Goal: Task Accomplishment & Management: Complete application form

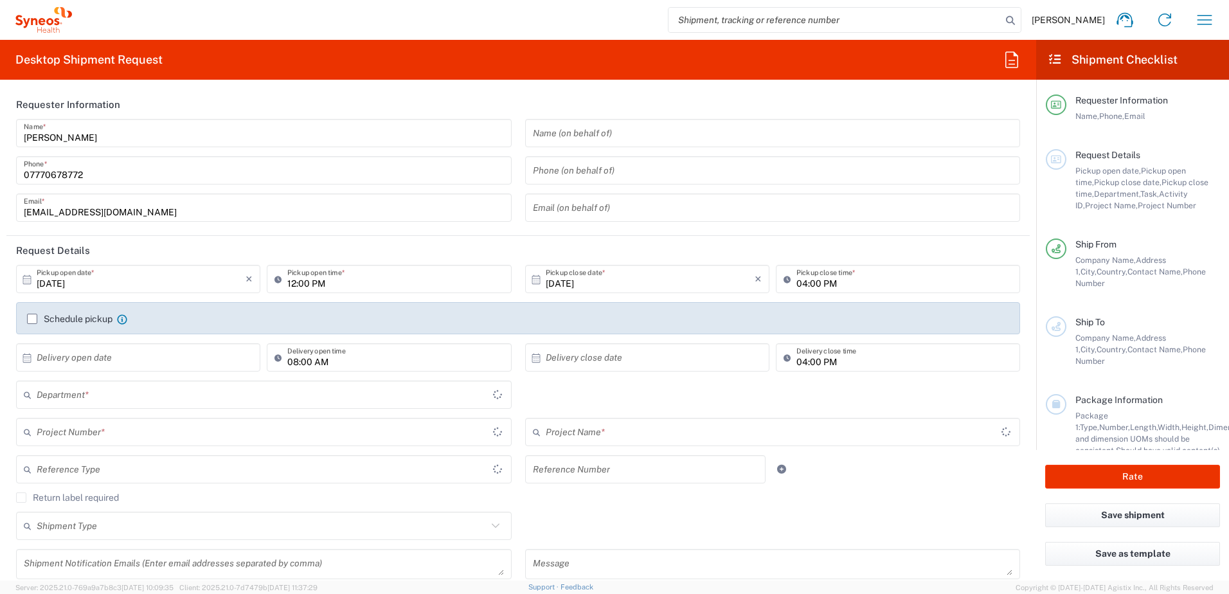
type input "[GEOGRAPHIC_DATA]"
type input "3110"
type input "[GEOGRAPHIC_DATA]"
type input "Syneos Health UK Limited"
click at [134, 263] on header "Request Details" at bounding box center [517, 250] width 1023 height 29
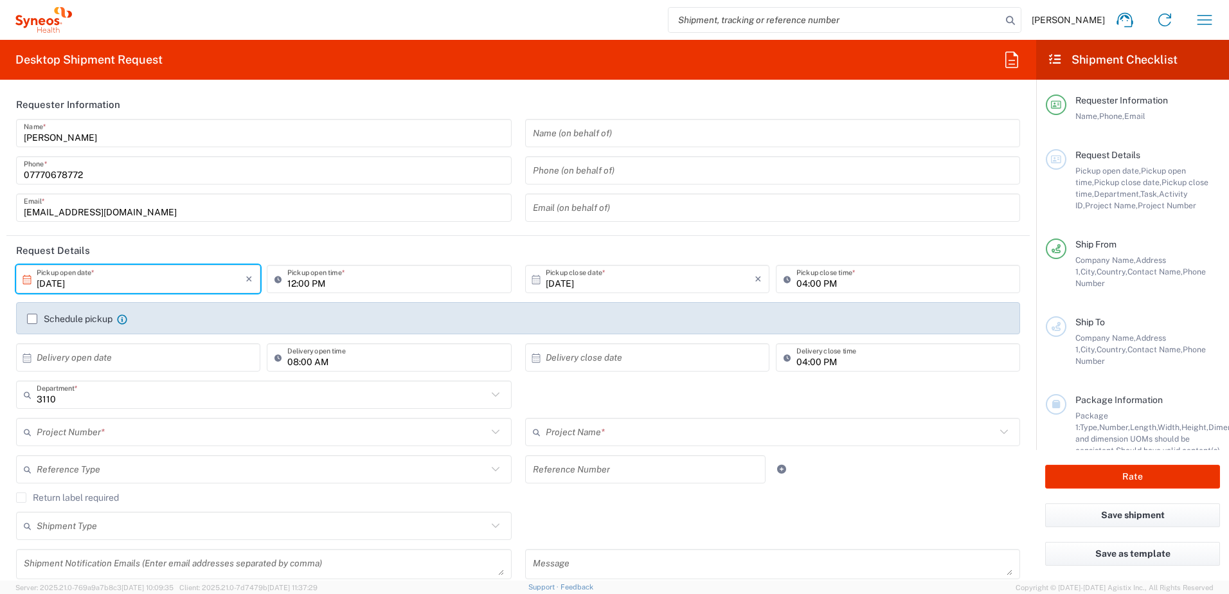
click at [98, 280] on input "[DATE]" at bounding box center [141, 279] width 209 height 22
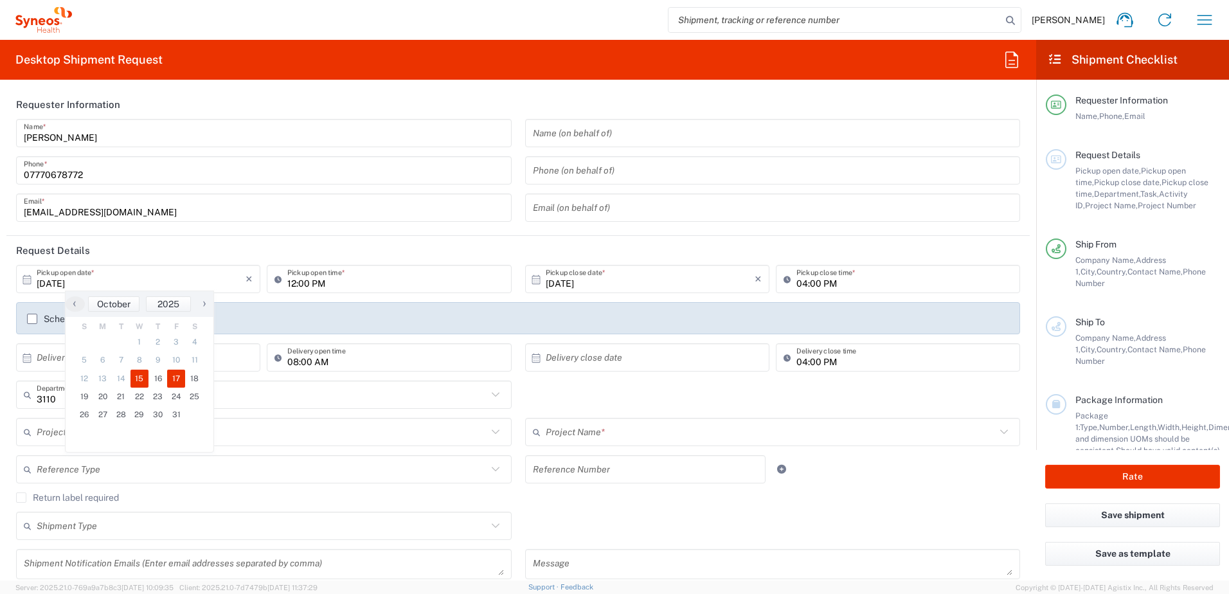
click at [172, 378] on span "17" at bounding box center [176, 379] width 19 height 18
type input "[DATE]"
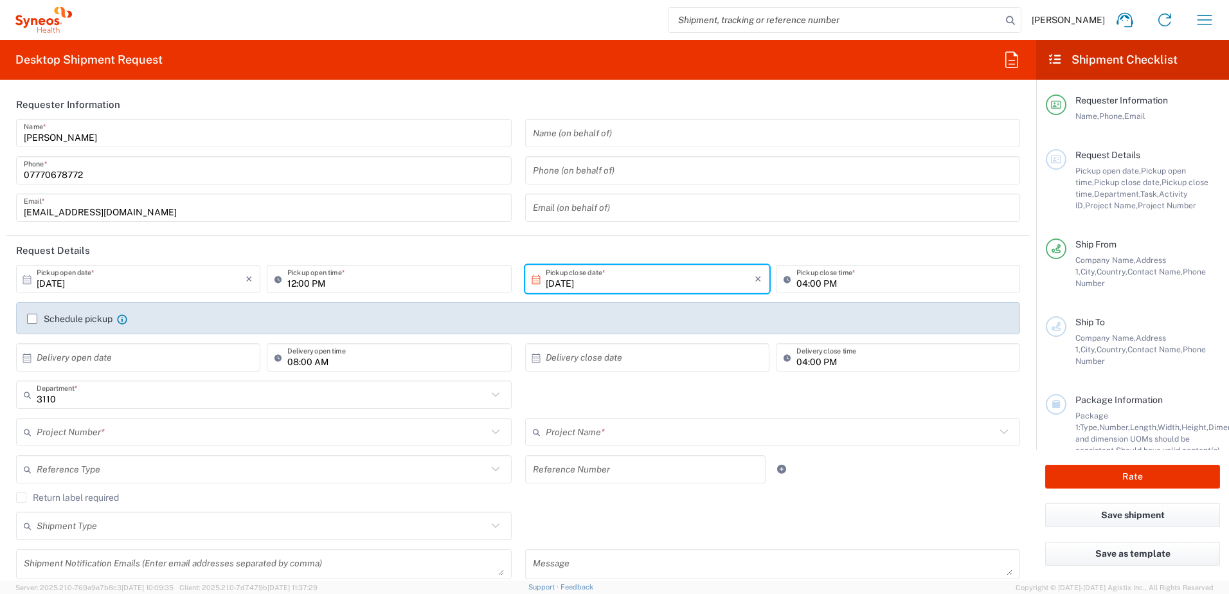
click at [564, 283] on input "[DATE]" at bounding box center [650, 279] width 209 height 22
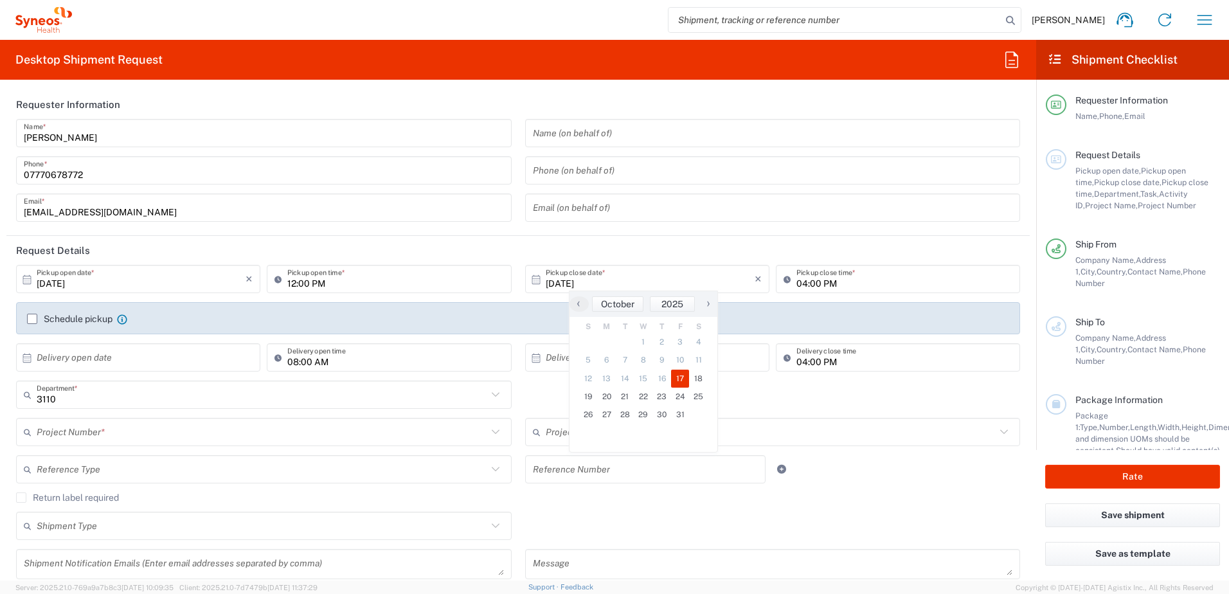
click at [681, 377] on span "17" at bounding box center [680, 379] width 19 height 18
click at [94, 283] on input "[DATE]" at bounding box center [141, 279] width 209 height 22
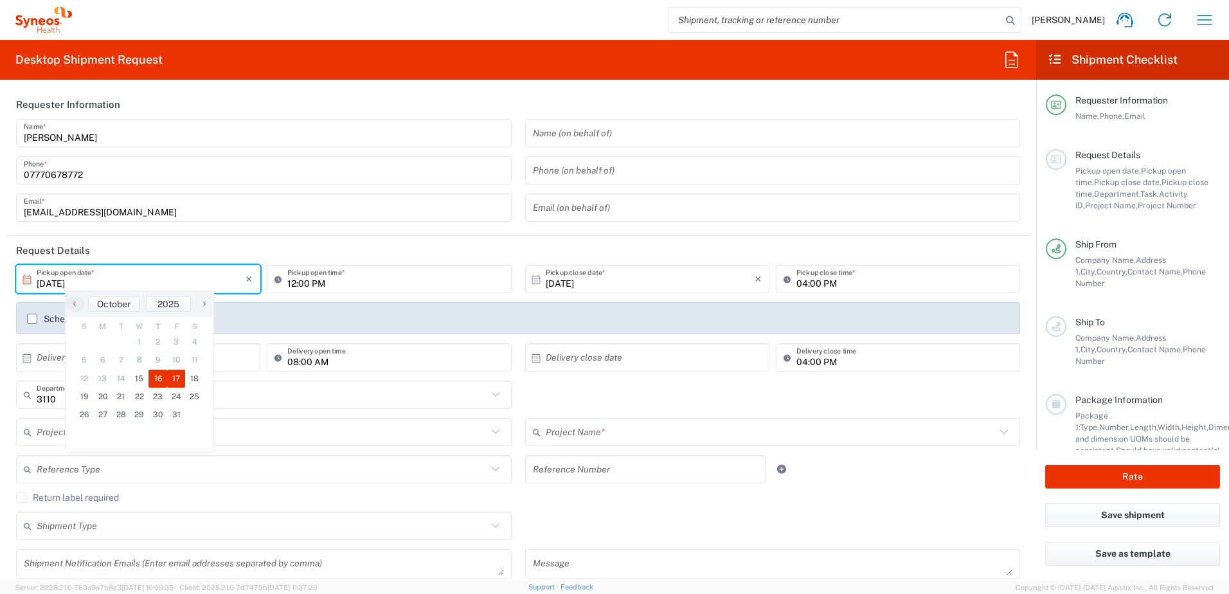
click at [157, 379] on span "16" at bounding box center [157, 379] width 19 height 18
type input "[DATE]"
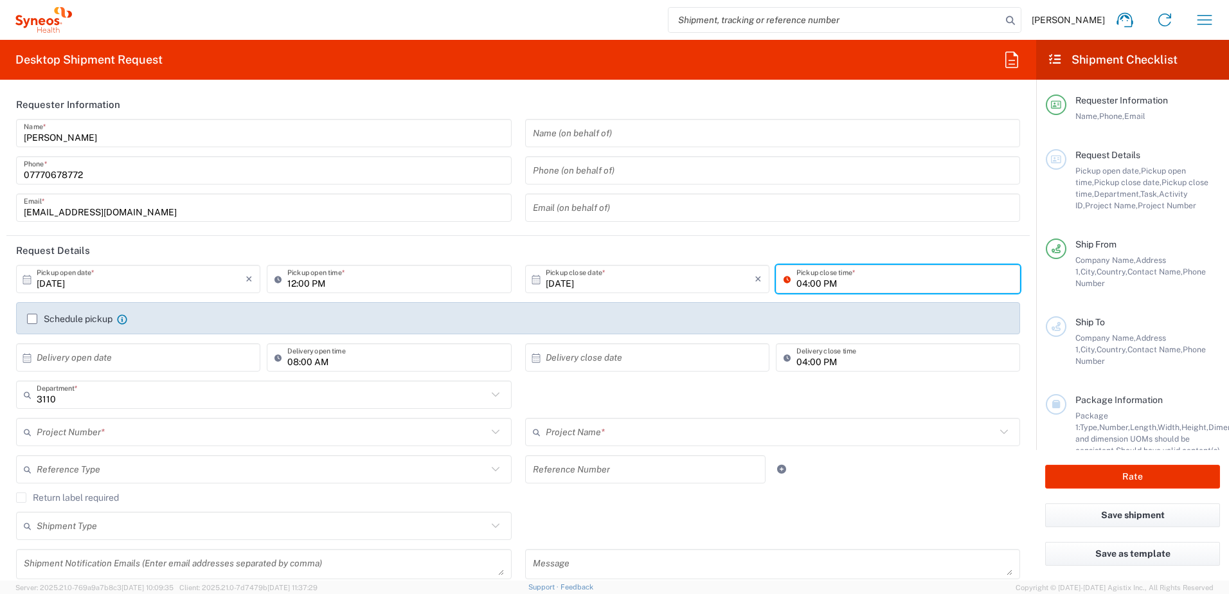
click at [821, 276] on input "04:00 PM" at bounding box center [904, 279] width 216 height 22
click at [805, 280] on input "04:00 PM" at bounding box center [904, 279] width 216 height 22
click at [605, 307] on div "Schedule pickup When scheduling a pickup please be sure to meet the following c…" at bounding box center [518, 318] width 1004 height 32
click at [288, 278] on input "12:00 PM" at bounding box center [395, 279] width 216 height 22
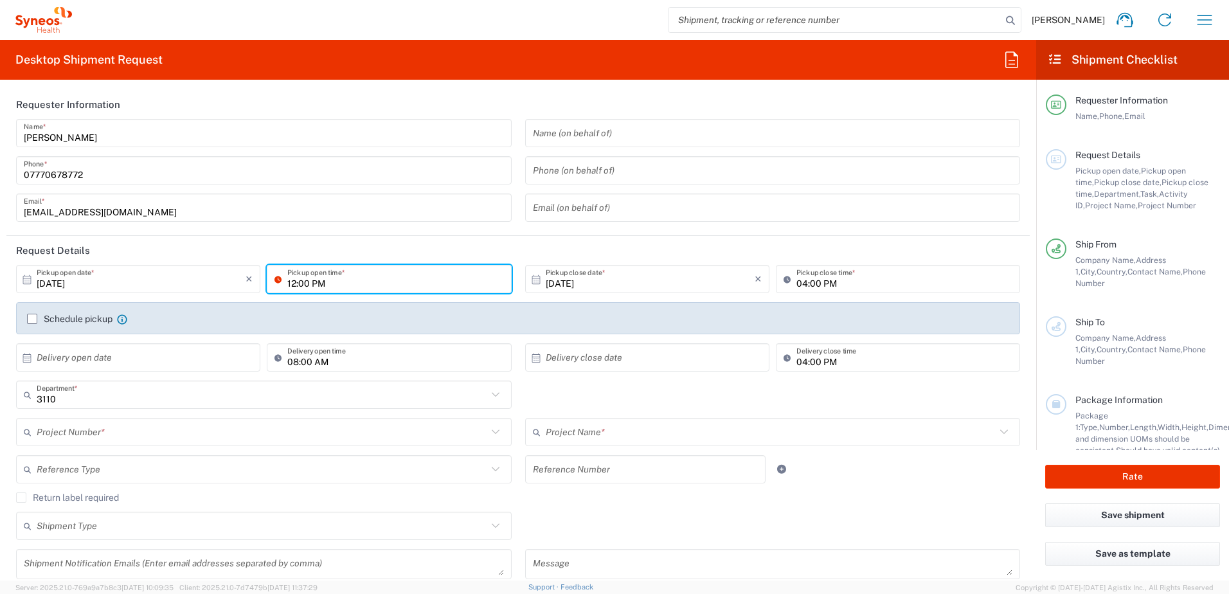
click at [292, 280] on input "12:00 PM" at bounding box center [395, 279] width 216 height 22
click at [339, 285] on input "10:00 PM" at bounding box center [395, 279] width 216 height 22
click at [310, 285] on input "10:00AM" at bounding box center [395, 279] width 216 height 22
type input "10: AM"
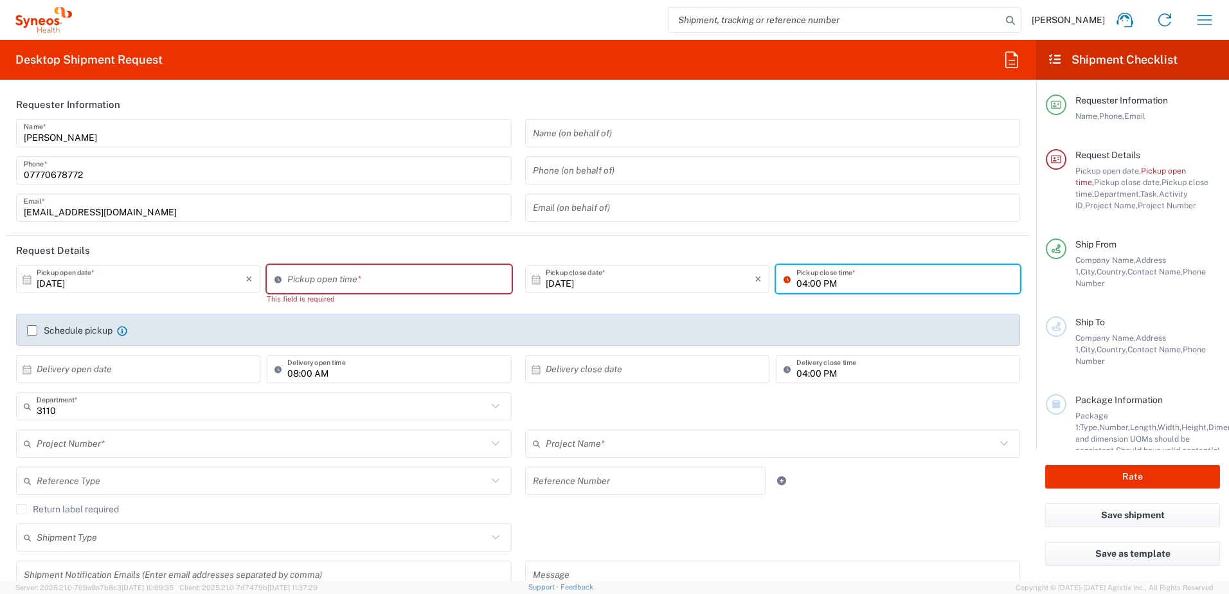
click at [799, 283] on input "04:00 PM" at bounding box center [904, 279] width 216 height 22
click at [306, 291] on div "Pickup open time *" at bounding box center [389, 279] width 244 height 28
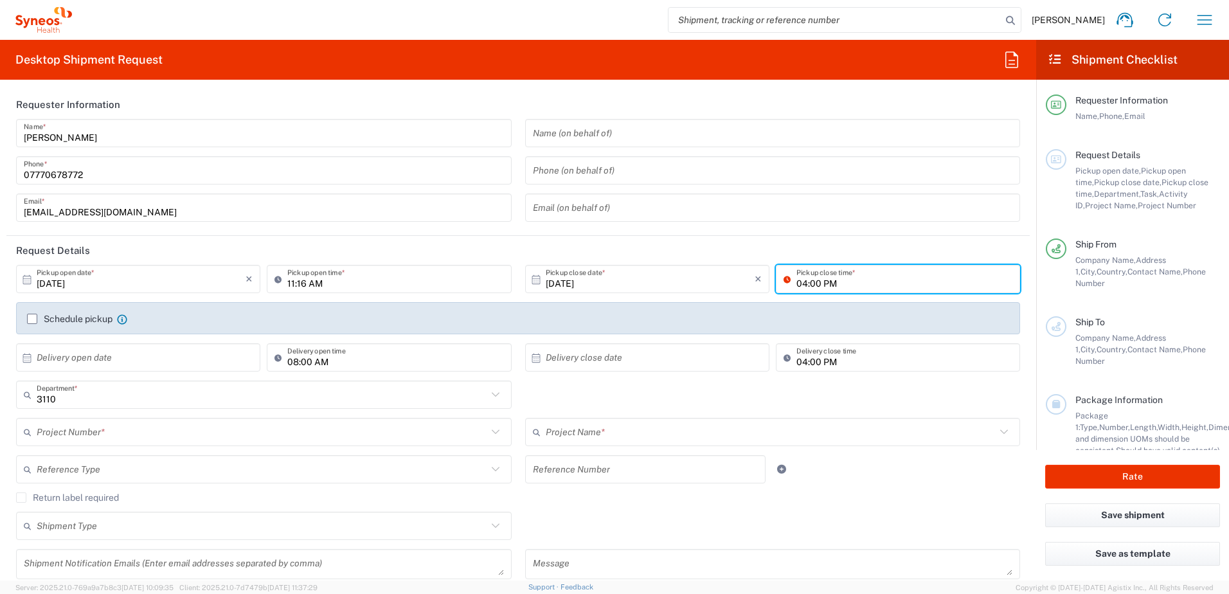
click at [815, 283] on input "04:00 PM" at bounding box center [904, 279] width 216 height 22
click at [810, 311] on div "Schedule pickup When scheduling a pickup please be sure to meet the following c…" at bounding box center [518, 318] width 1004 height 32
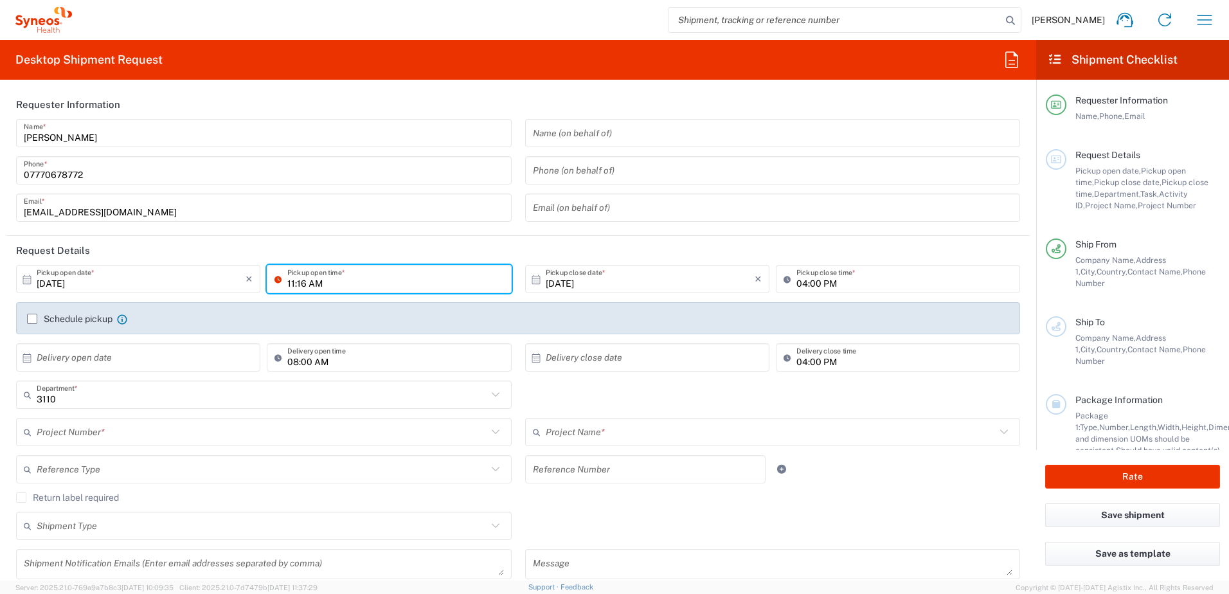
click at [293, 285] on input "11:16 AM" at bounding box center [395, 279] width 216 height 22
click at [311, 282] on input "12:16 AM" at bounding box center [395, 279] width 216 height 22
type input "12:16 PM"
click at [356, 312] on div "Schedule pickup When scheduling a pickup please be sure to meet the following c…" at bounding box center [518, 318] width 1004 height 32
click at [32, 321] on label "Schedule pickup" at bounding box center [69, 319] width 85 height 10
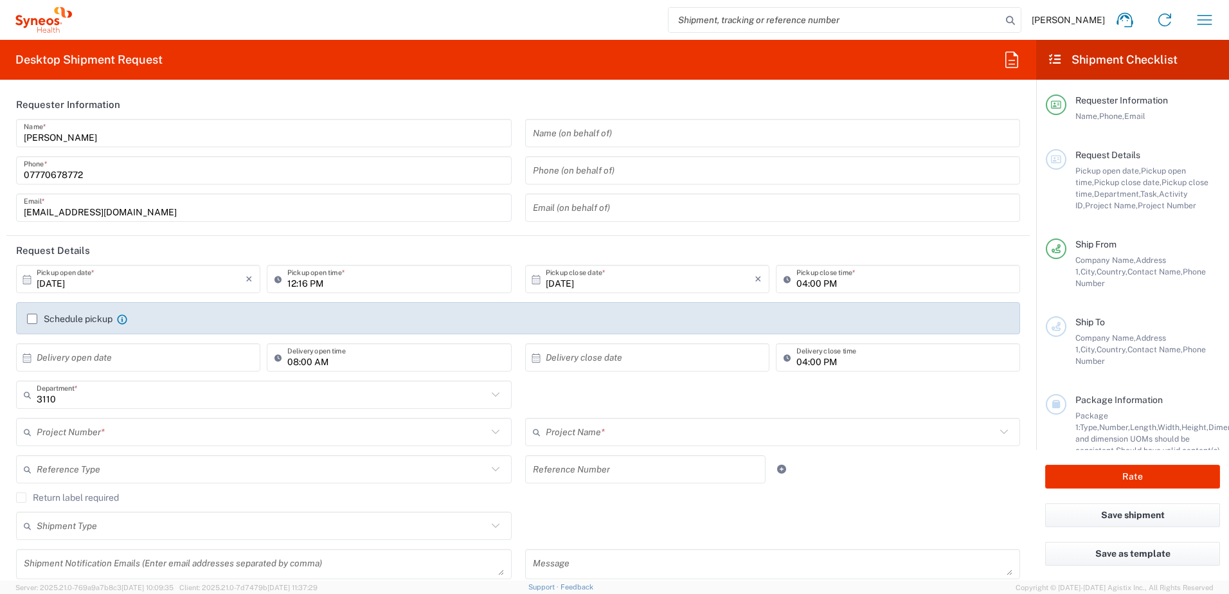
click at [32, 319] on input "Schedule pickup" at bounding box center [32, 319] width 0 height 0
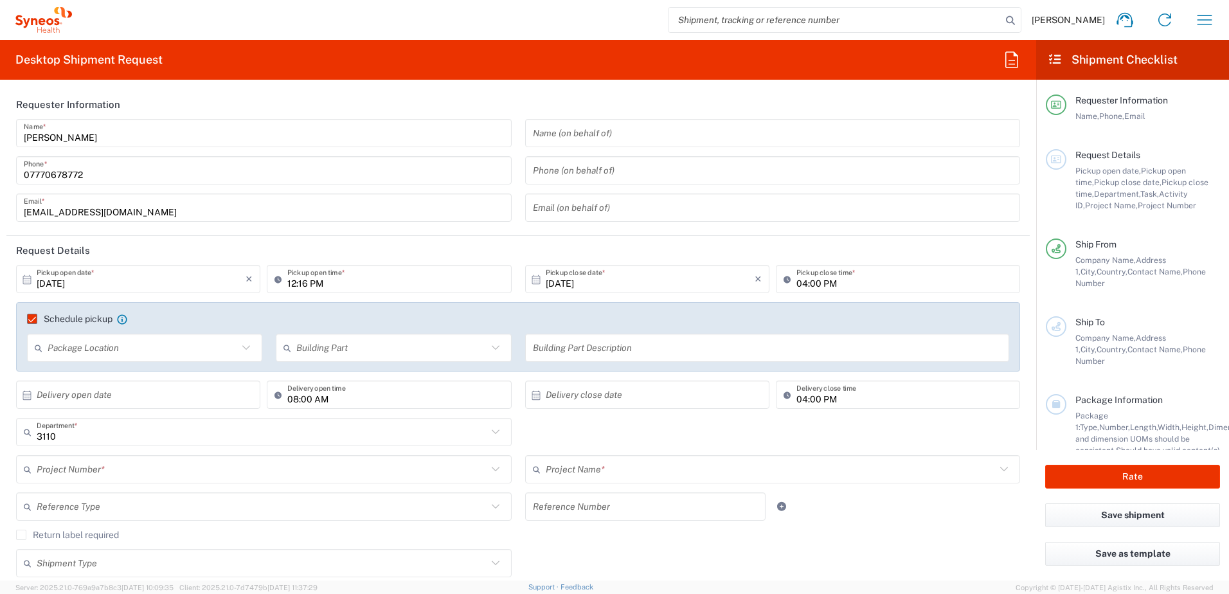
click at [240, 346] on icon at bounding box center [246, 347] width 17 height 17
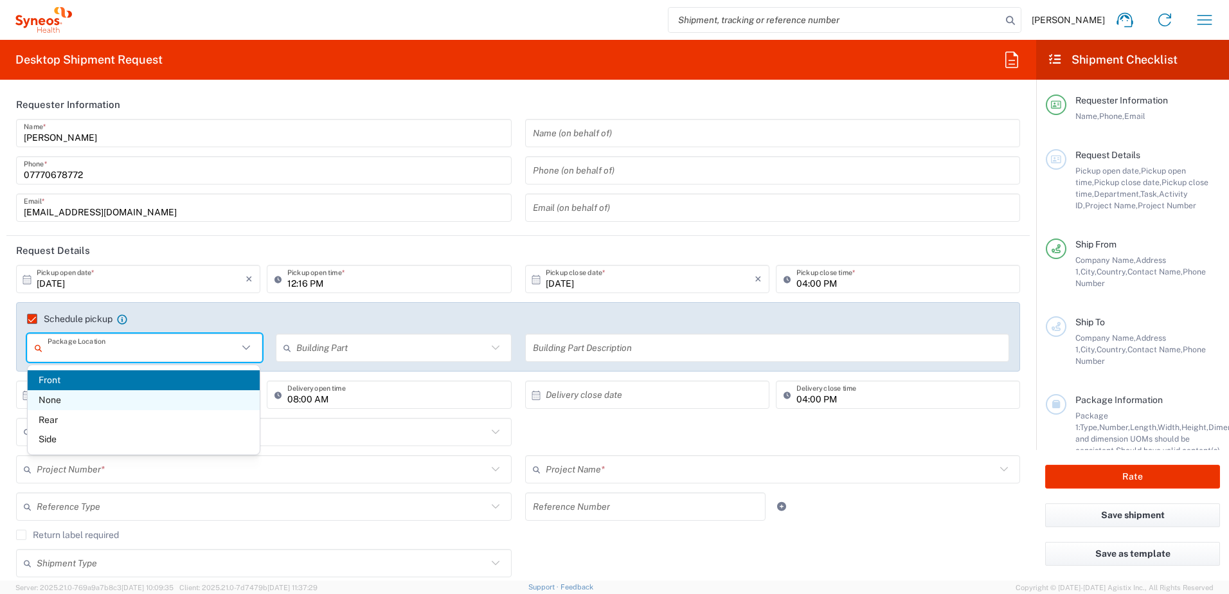
click at [76, 404] on span "None" at bounding box center [144, 400] width 232 height 20
type input "None"
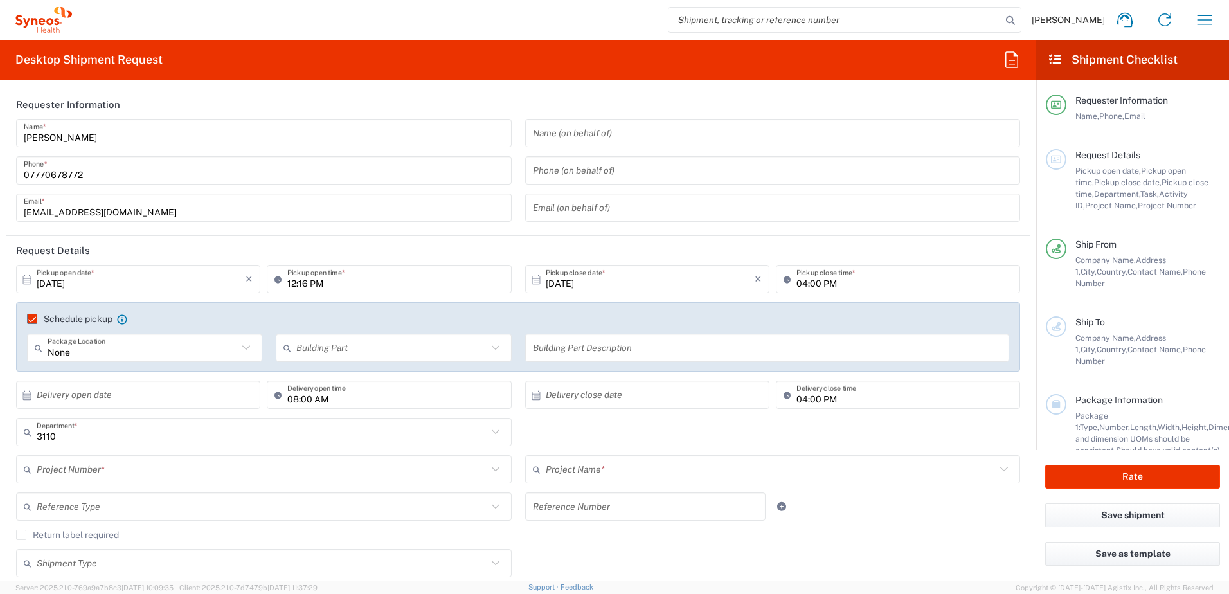
click at [159, 370] on div "None Package Location Front None Rear Side" at bounding box center [145, 352] width 249 height 37
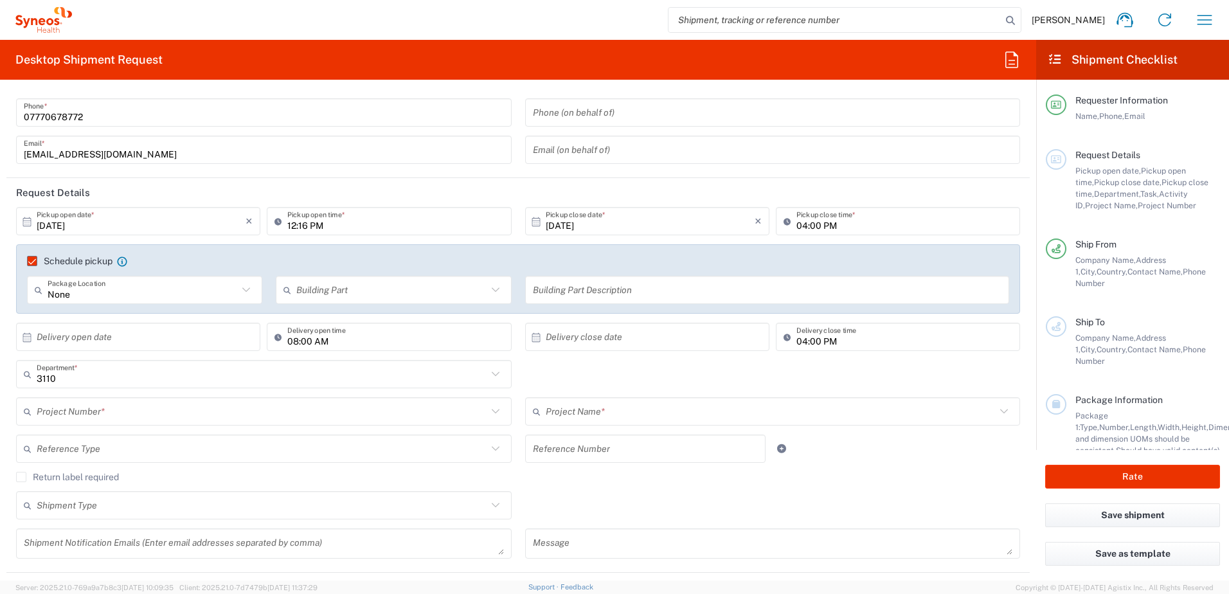
scroll to position [129, 0]
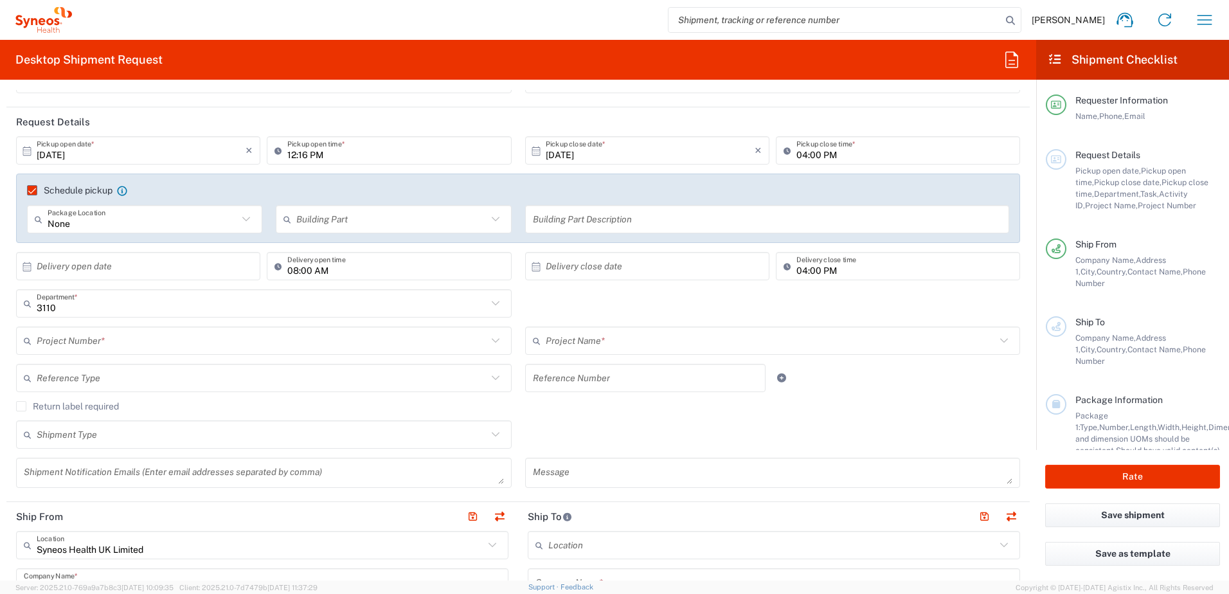
click at [49, 346] on input "text" at bounding box center [262, 341] width 451 height 22
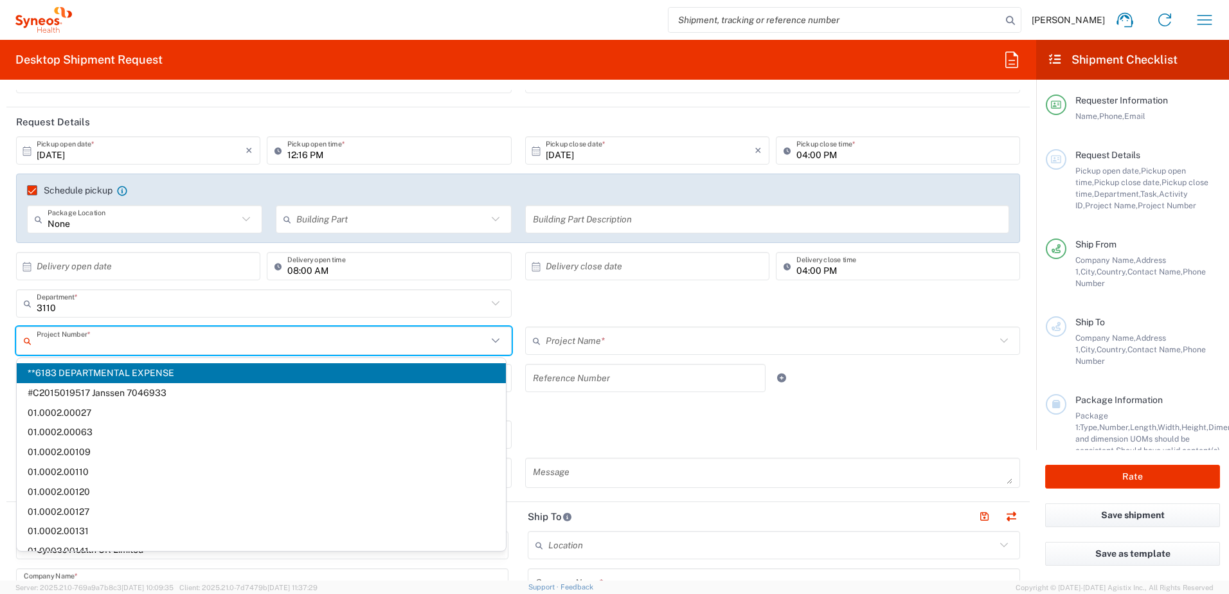
paste input "7052837"
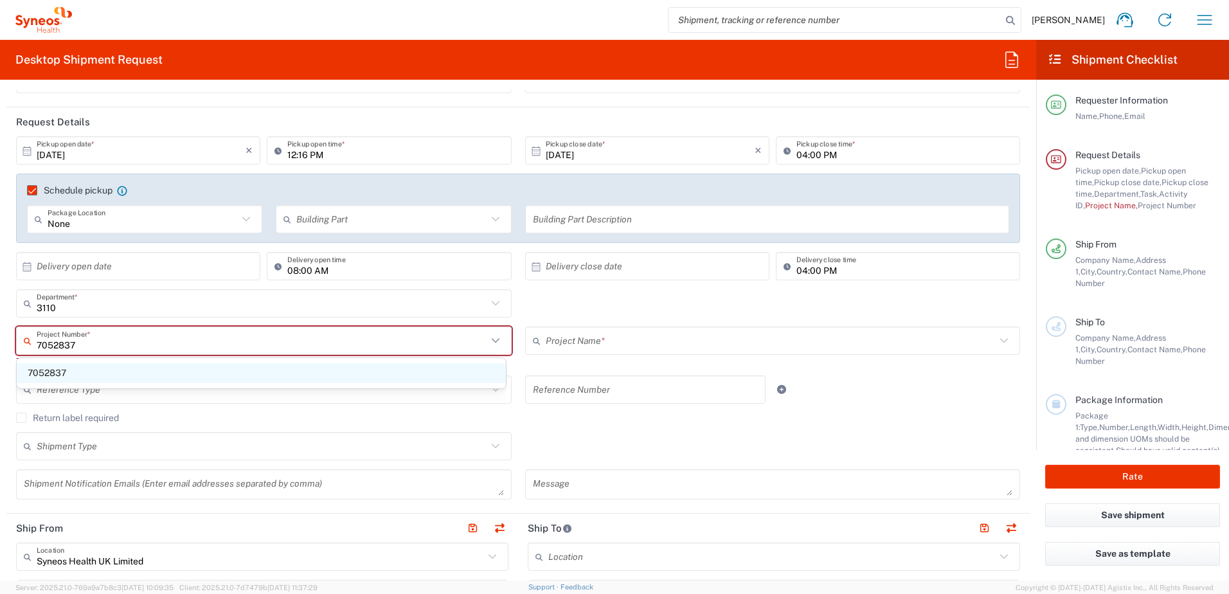
type input "7052837"
click at [88, 370] on span "7052837" at bounding box center [261, 373] width 489 height 20
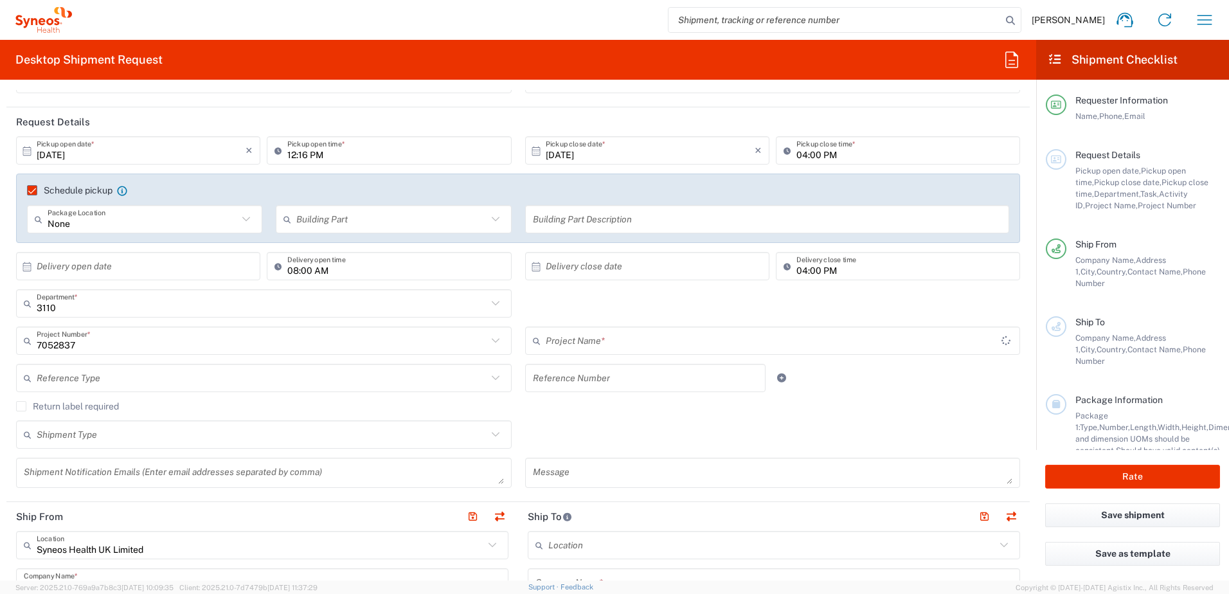
type input "DEVPRO 7052837"
click at [561, 411] on agx-checkbox-control "Return label required" at bounding box center [518, 406] width 1004 height 10
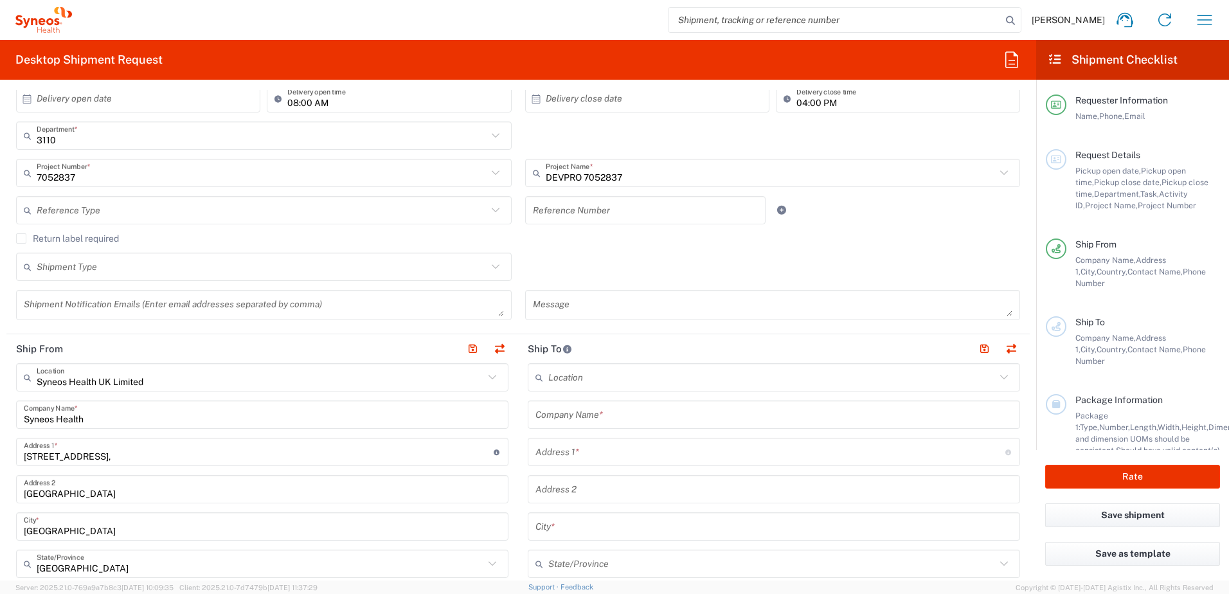
scroll to position [321, 0]
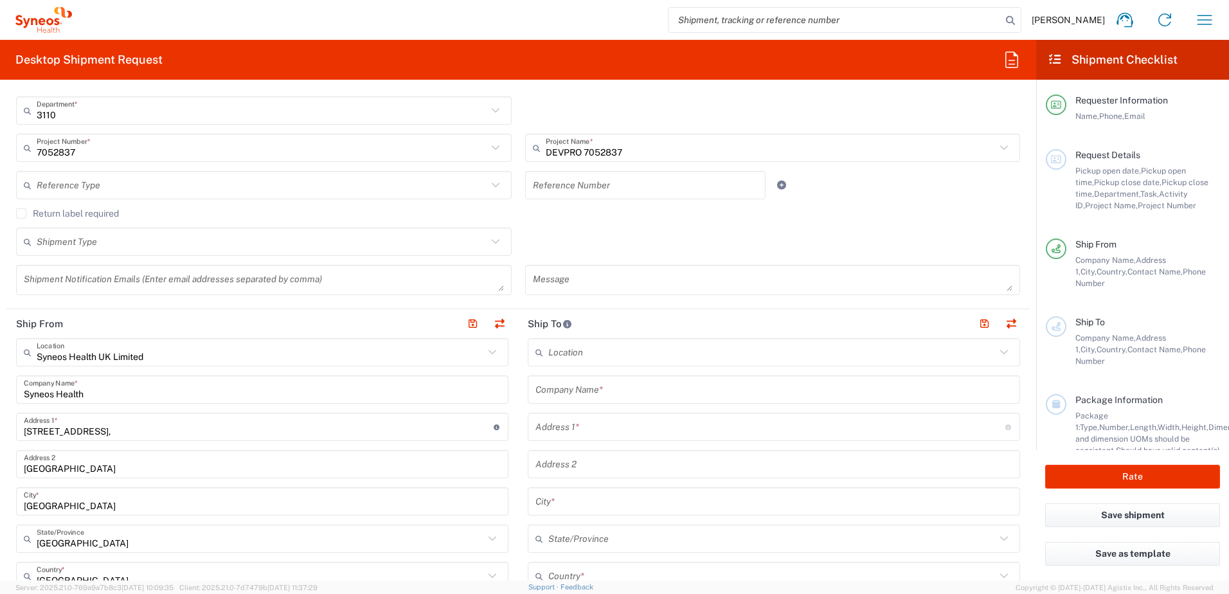
click at [542, 192] on input "text" at bounding box center [646, 185] width 226 height 22
type input "Laptop Return"
click at [490, 324] on button "button" at bounding box center [499, 324] width 18 height 18
type input "Syneos Health UK Limited"
type input "Syneos Health"
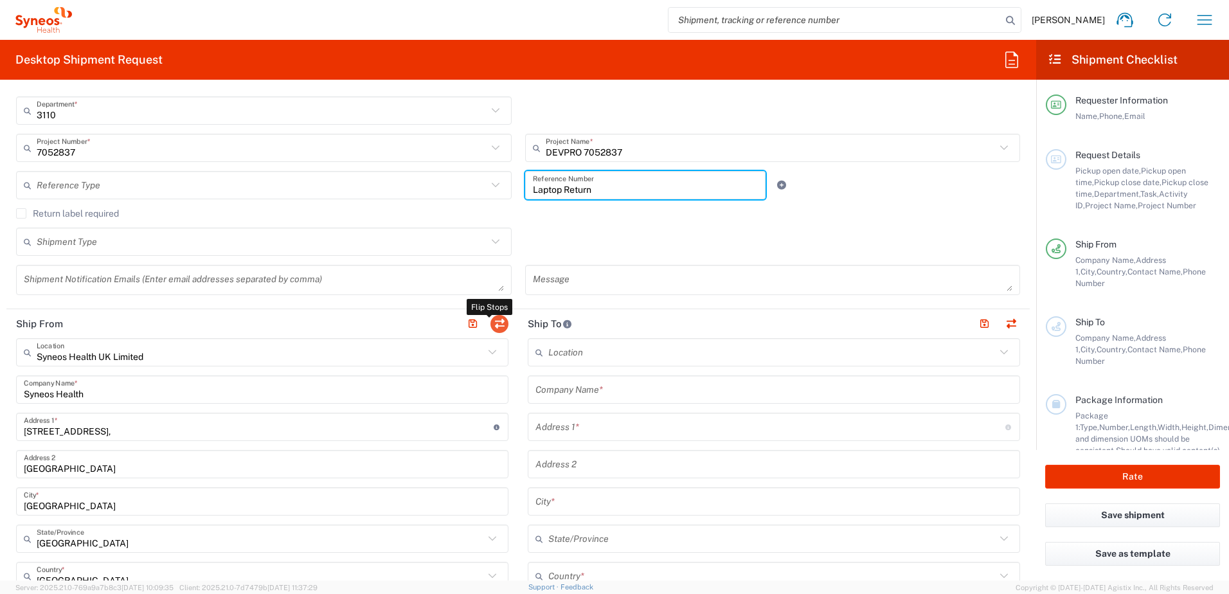
type input "[STREET_ADDRESS],"
type input "[GEOGRAPHIC_DATA]"
type input "GU14 7BF"
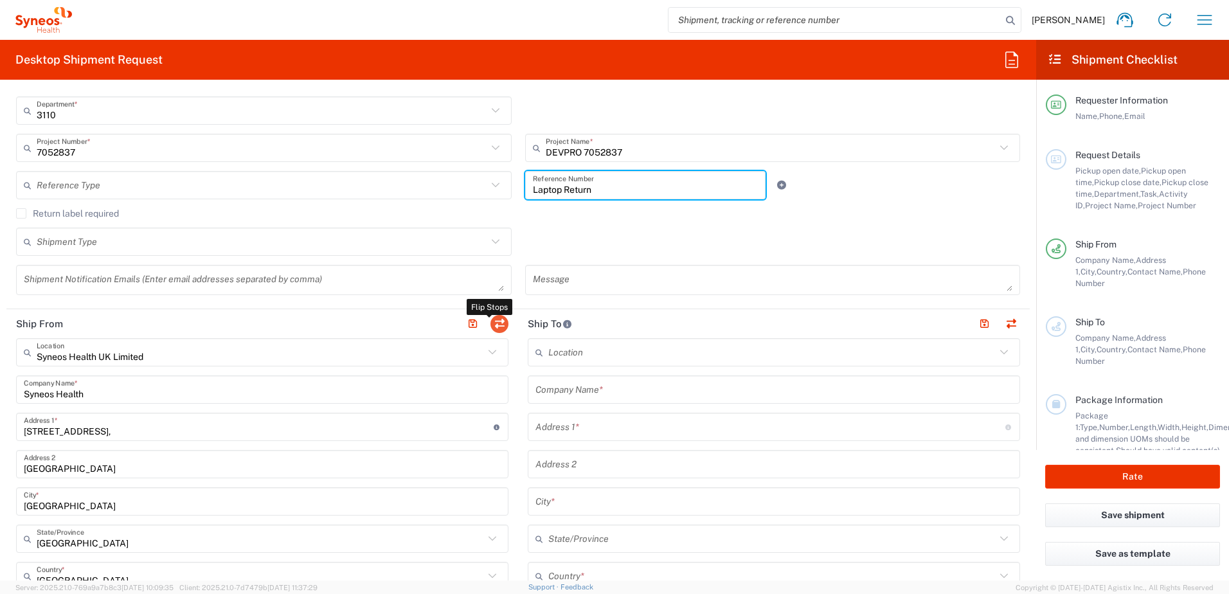
type input "[PERSON_NAME]"
type input "07770678772"
type input "[EMAIL_ADDRESS][DOMAIN_NAME]"
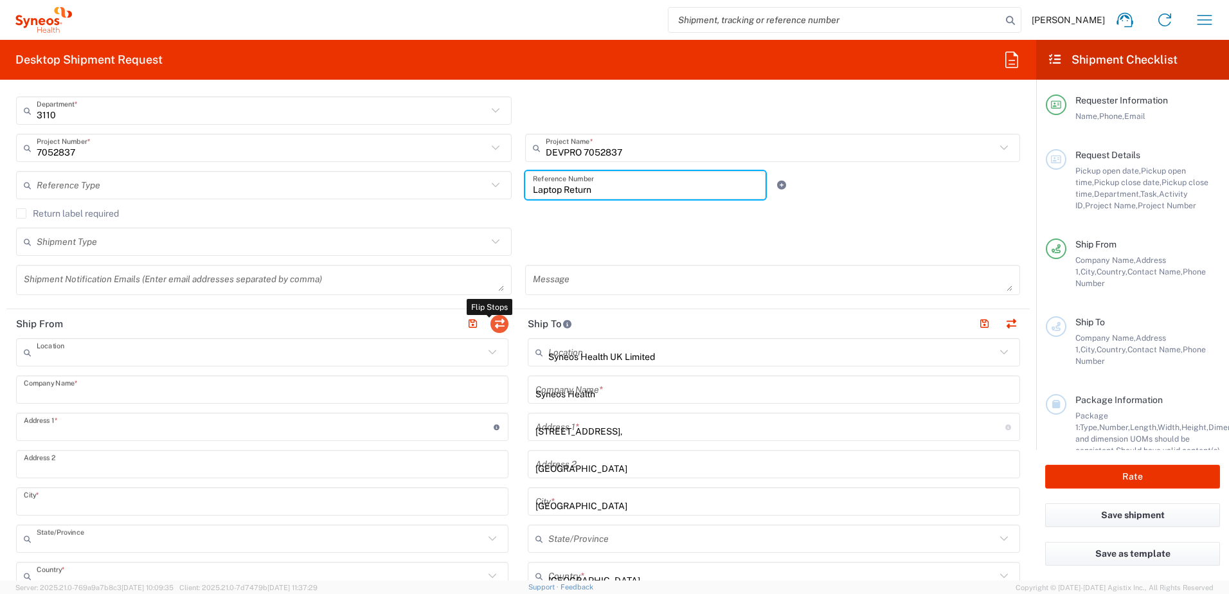
type input "GB806650142000"
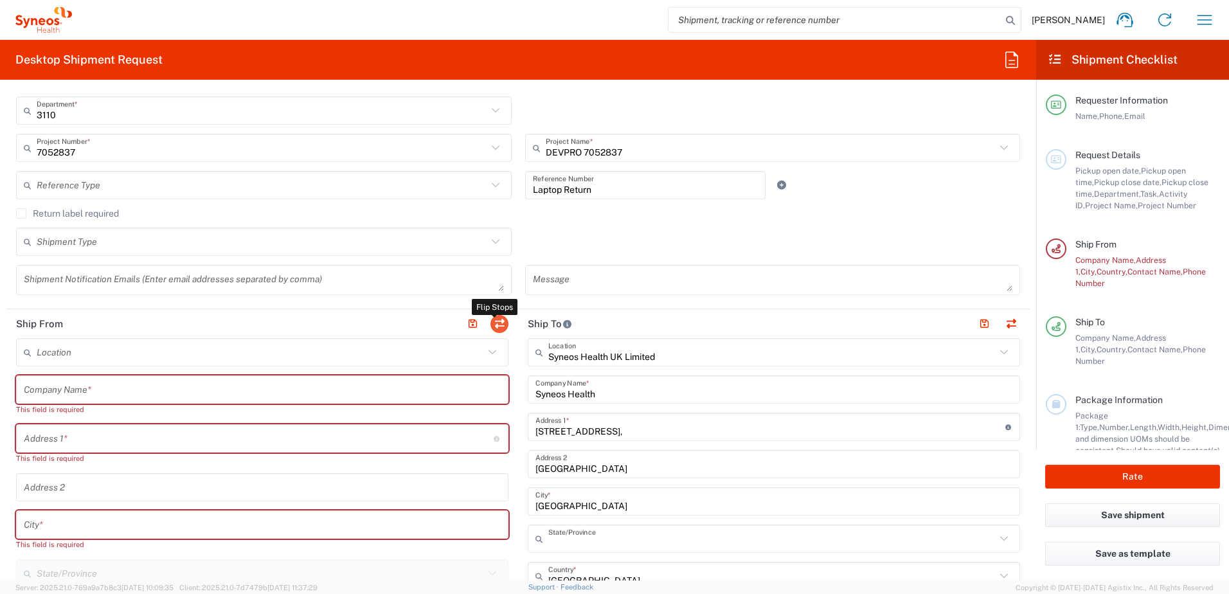
type input "[GEOGRAPHIC_DATA]"
click at [617, 222] on div "Return label required" at bounding box center [518, 217] width 1004 height 19
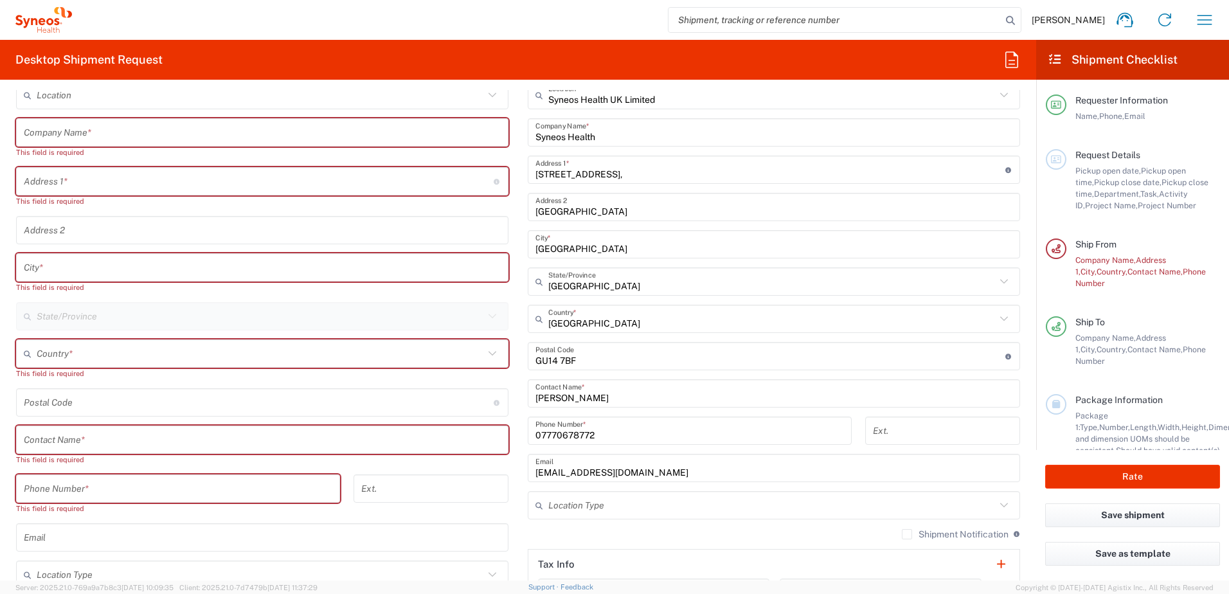
scroll to position [450, 0]
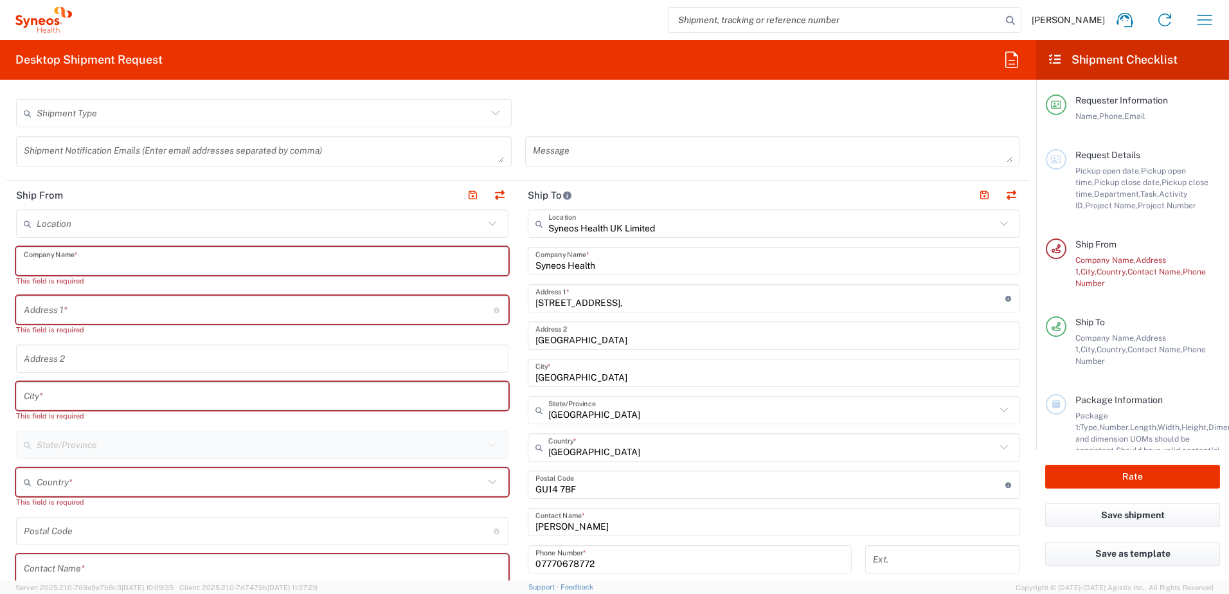
click at [51, 265] on input "text" at bounding box center [262, 261] width 477 height 22
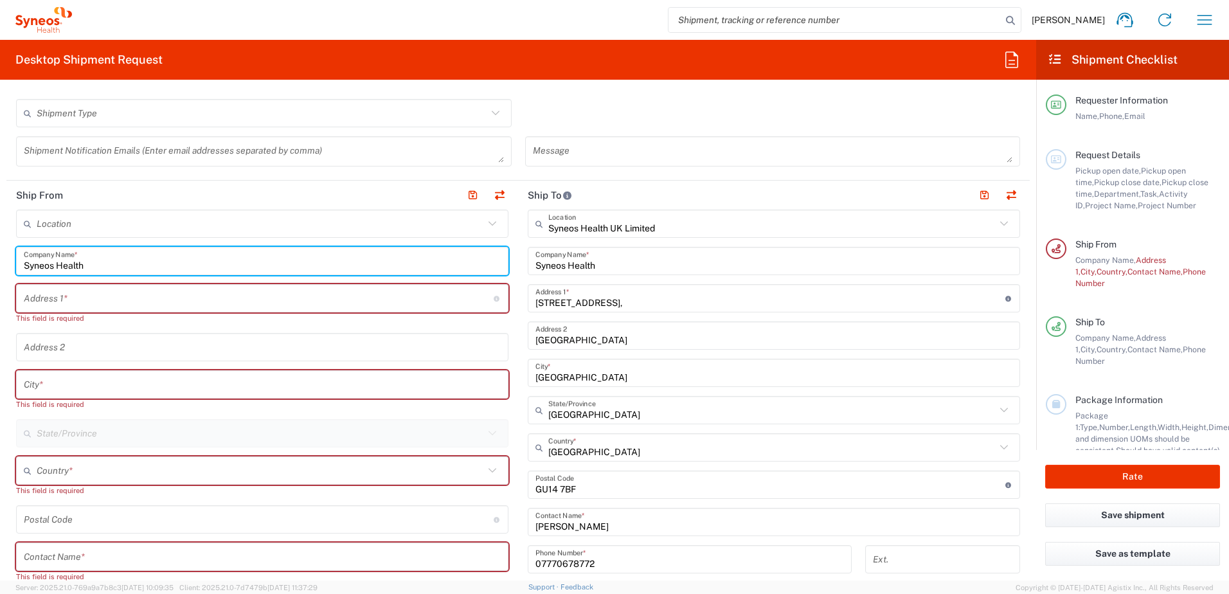
type input "Syneos Health"
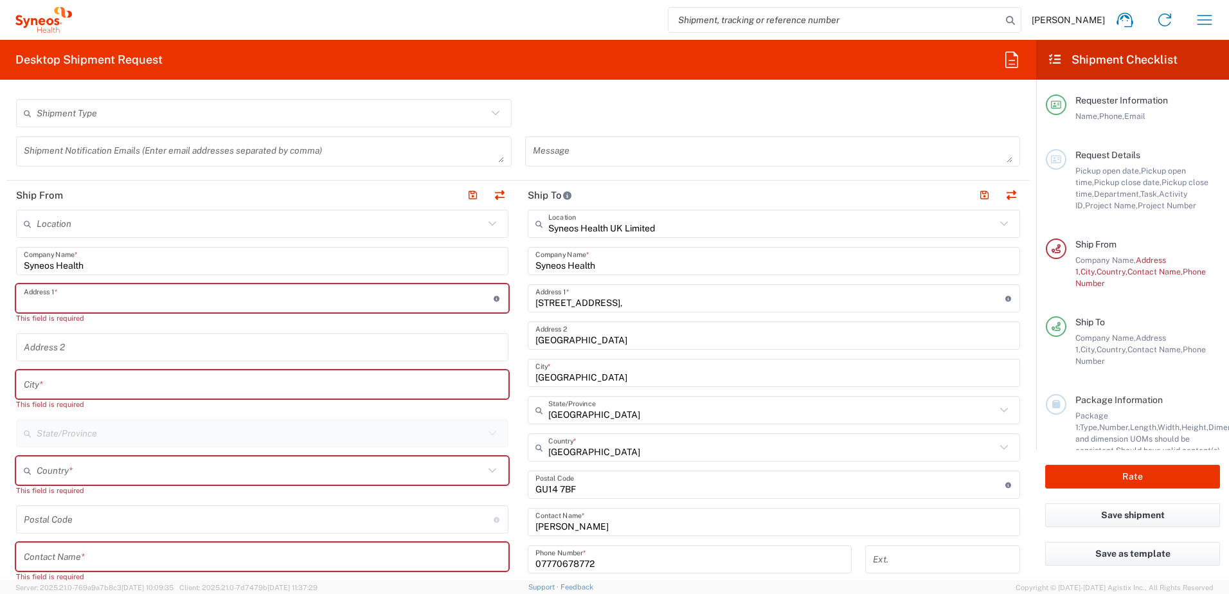
click at [88, 294] on input "text" at bounding box center [259, 298] width 470 height 22
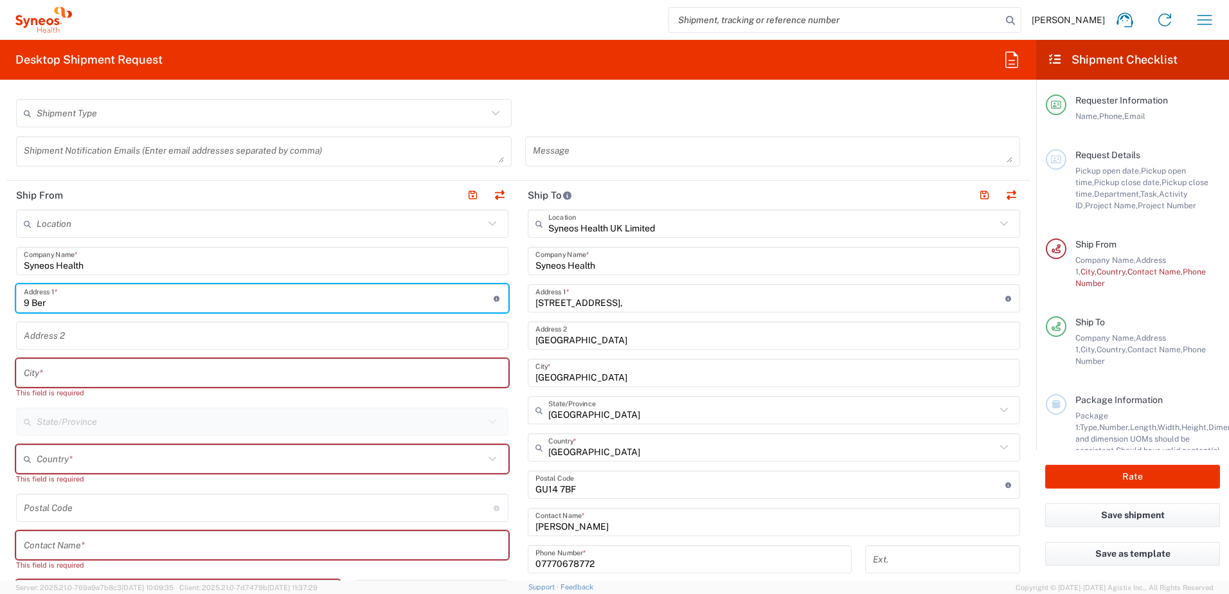
type input "[STREET_ADDRESS][PERSON_NAME]"
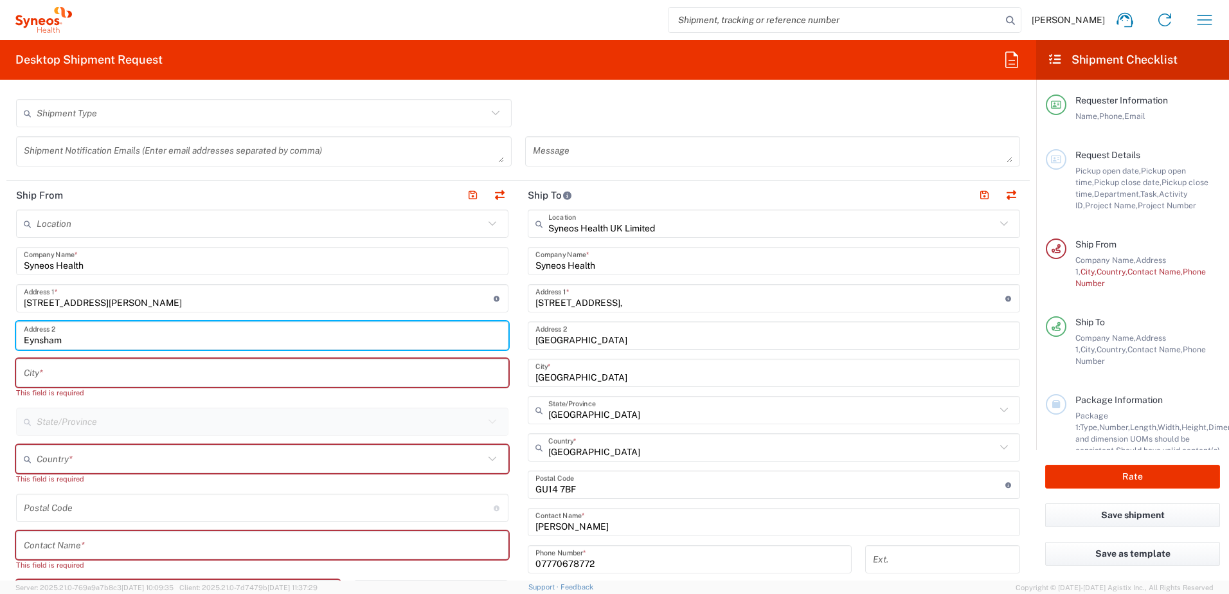
type input "Eynsham"
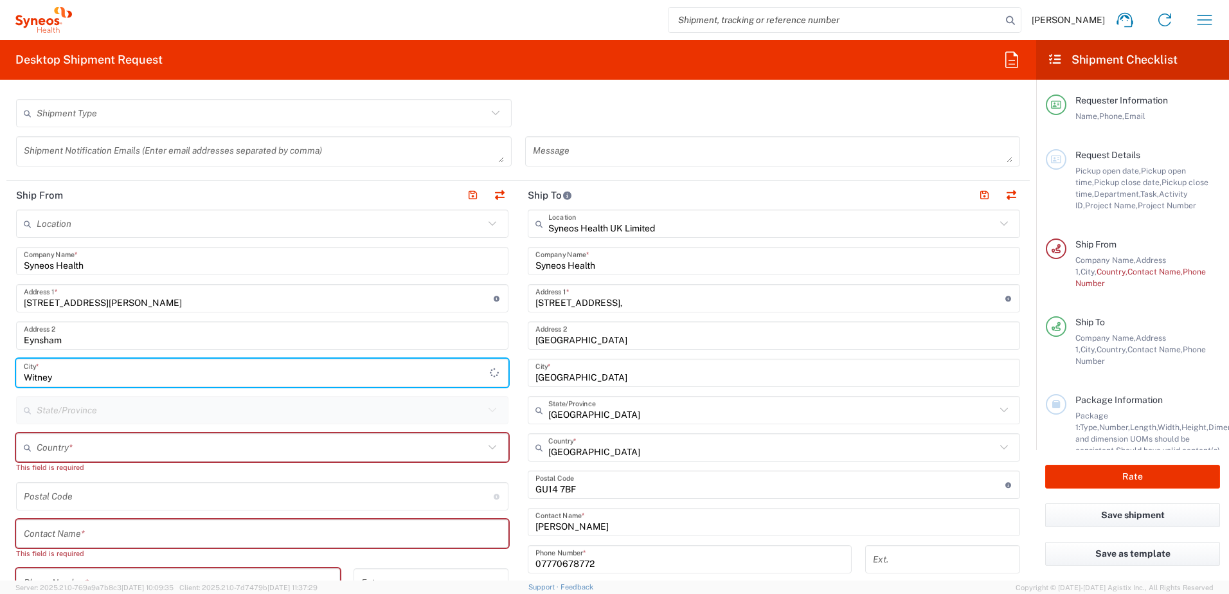
type input "Witney"
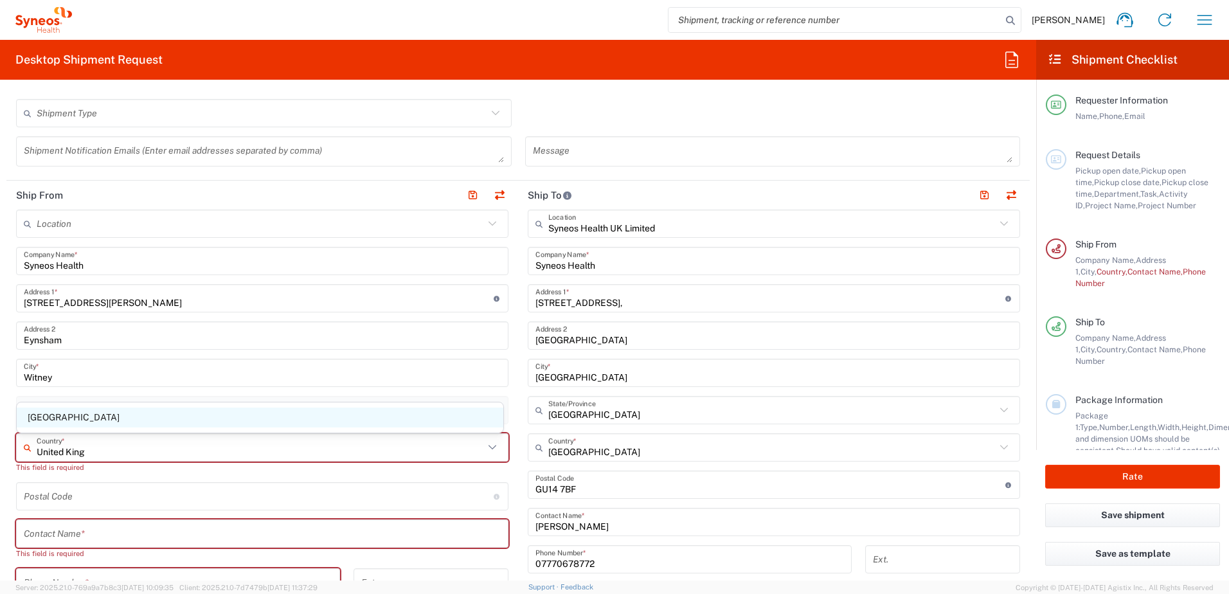
click at [360, 421] on span "[GEOGRAPHIC_DATA]" at bounding box center [260, 417] width 487 height 20
type input "[GEOGRAPHIC_DATA]"
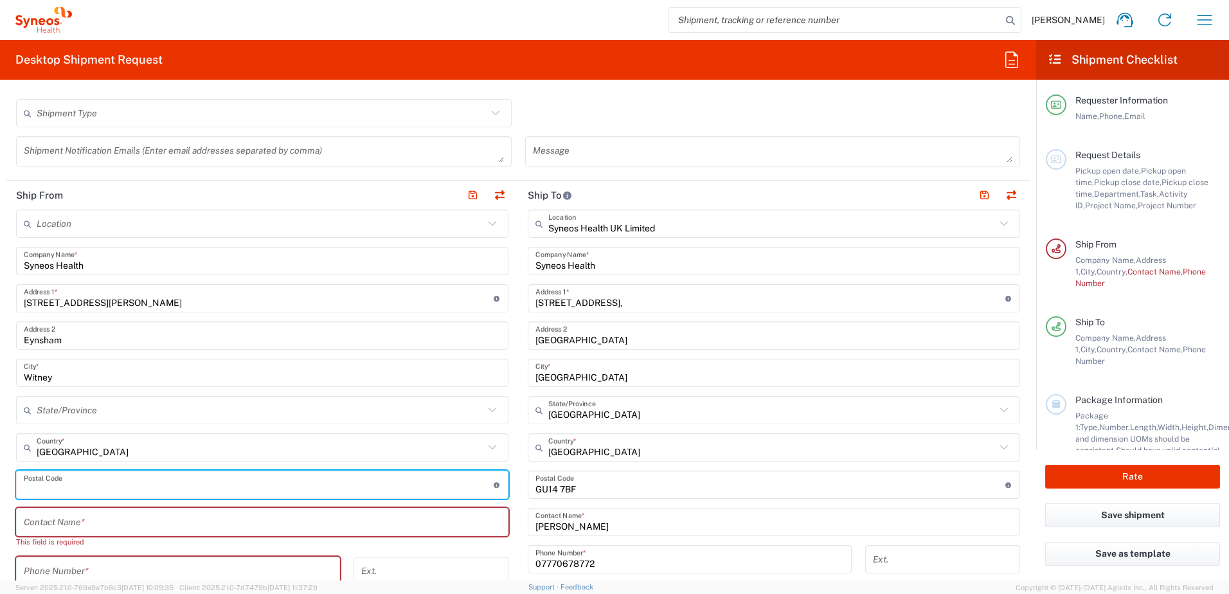
click at [49, 488] on input "undefined" at bounding box center [259, 485] width 470 height 22
type input "OX29 4FZ"
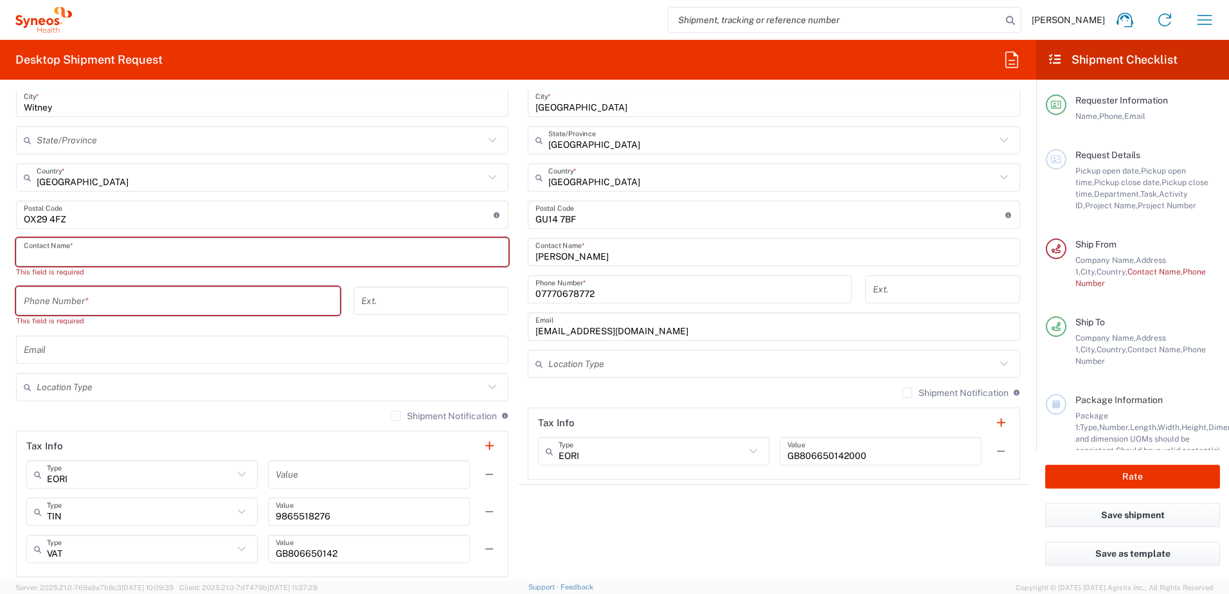
scroll to position [707, 0]
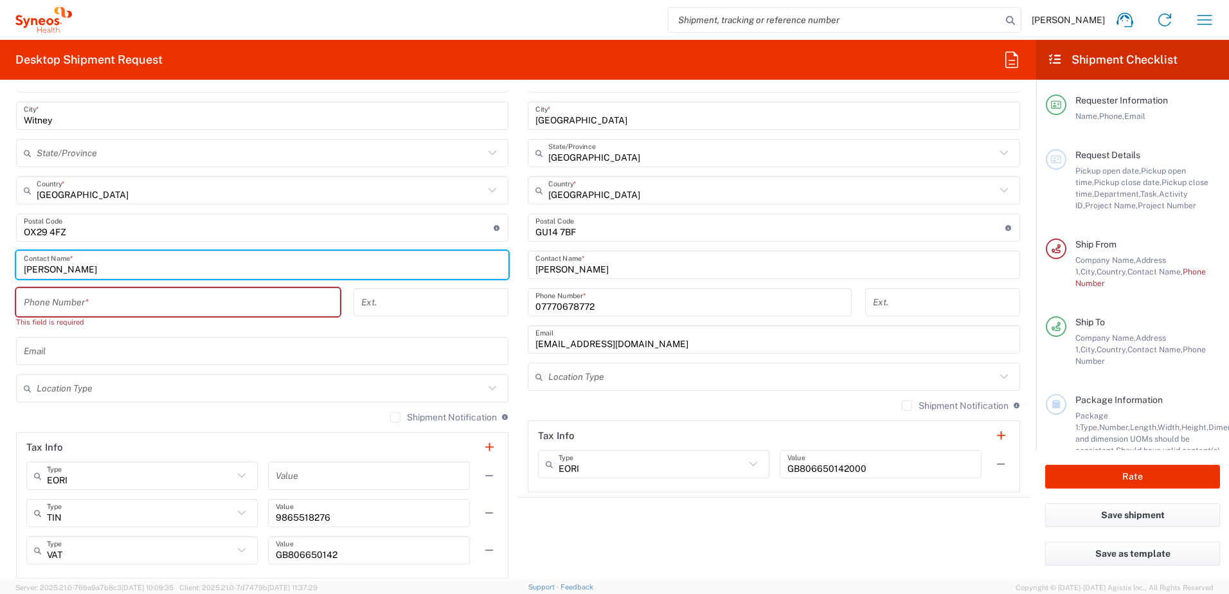
type input "[PERSON_NAME]"
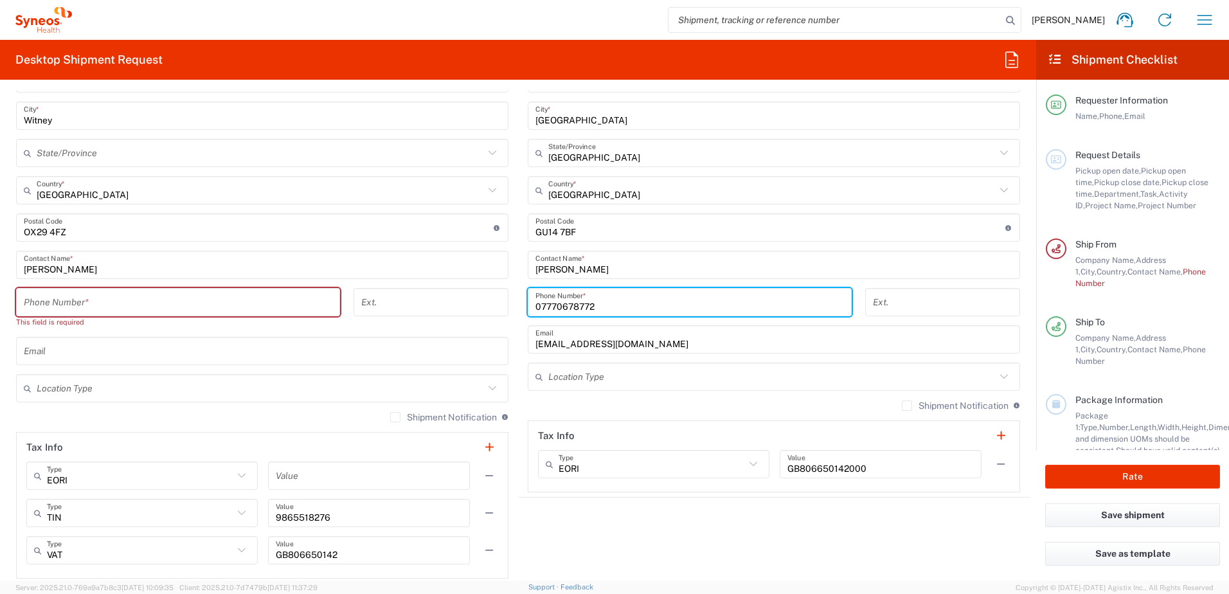
drag, startPoint x: 600, startPoint y: 309, endPoint x: 463, endPoint y: 302, distance: 136.4
click at [463, 302] on div "Ship From Location [PERSON_NAME] LLC-[GEOGRAPHIC_DATA] [GEOGRAPHIC_DATA] [GEOGR…" at bounding box center [517, 254] width 1023 height 660
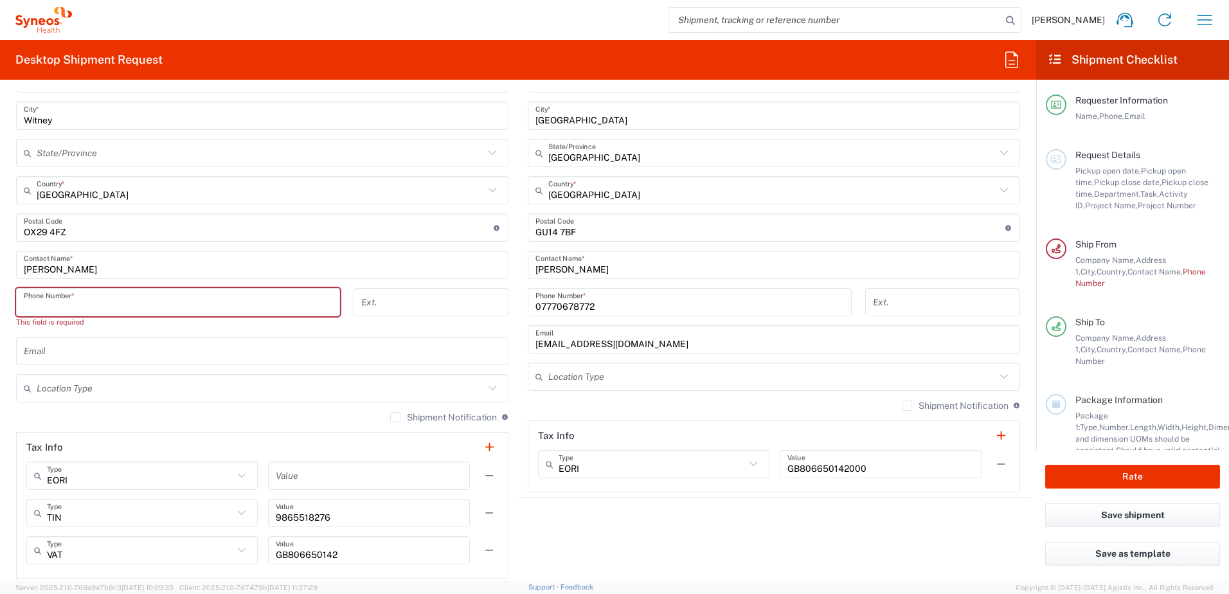
click at [188, 307] on input "tel" at bounding box center [178, 302] width 309 height 22
paste input "07770678772"
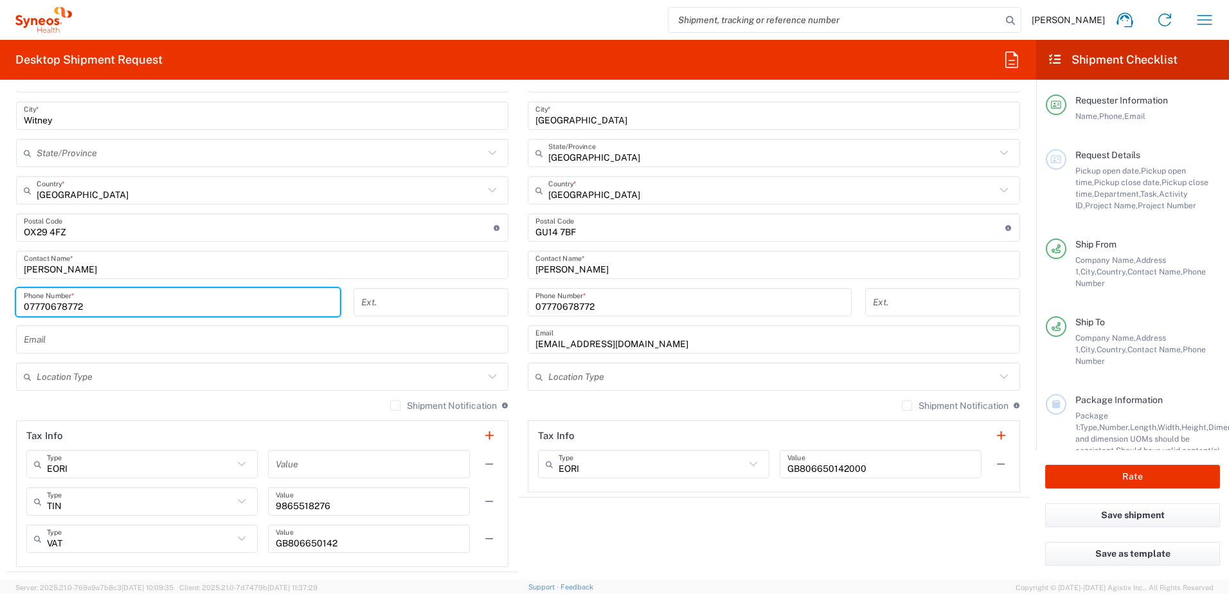
type input "07770678772"
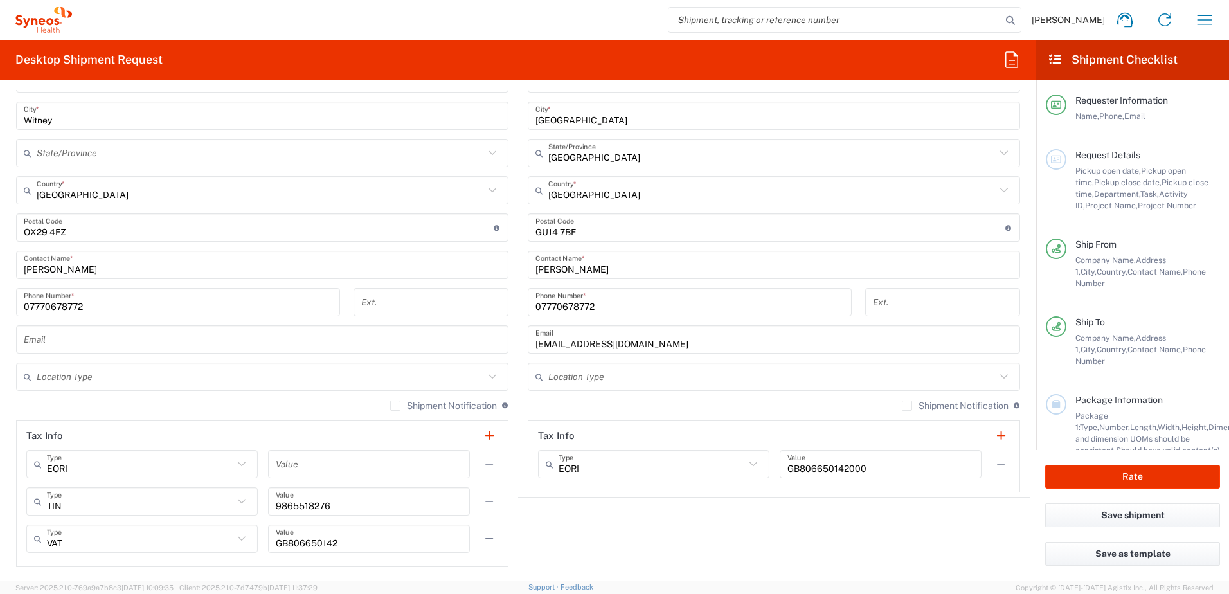
drag, startPoint x: 508, startPoint y: 303, endPoint x: 612, endPoint y: 298, distance: 103.6
click at [508, 303] on div "Ext." at bounding box center [430, 306] width 168 height 37
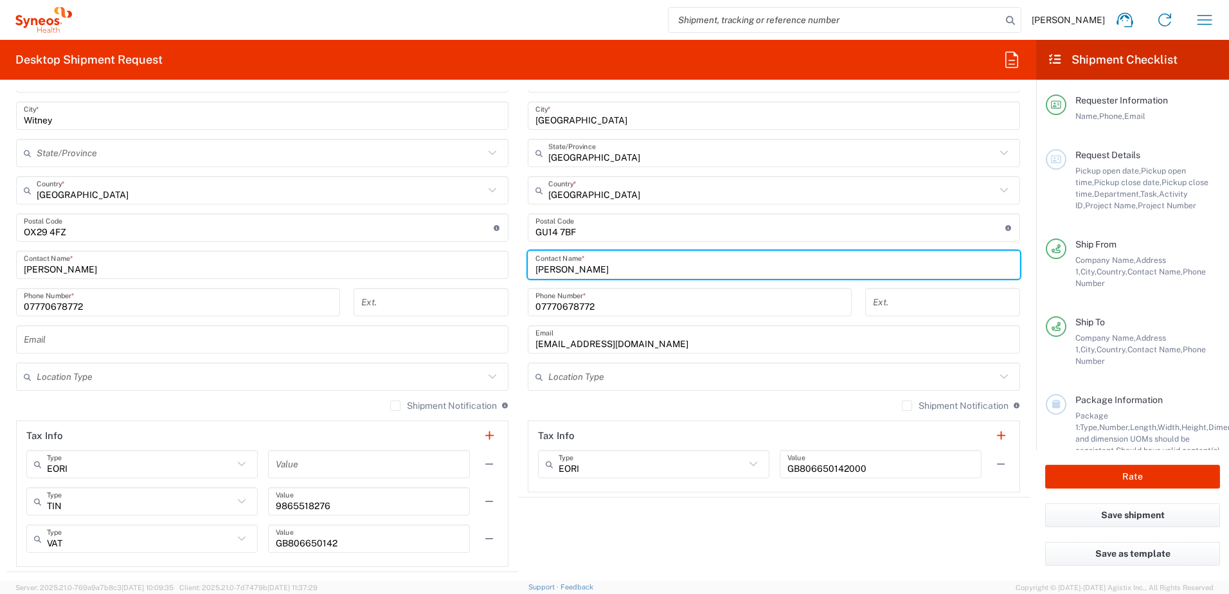
drag, startPoint x: 616, startPoint y: 265, endPoint x: 429, endPoint y: 251, distance: 186.9
click at [429, 251] on div "Ship From Location [PERSON_NAME] LLC-[GEOGRAPHIC_DATA] [GEOGRAPHIC_DATA] [GEOGR…" at bounding box center [517, 248] width 1023 height 648
type input "[PERSON_NAME]"
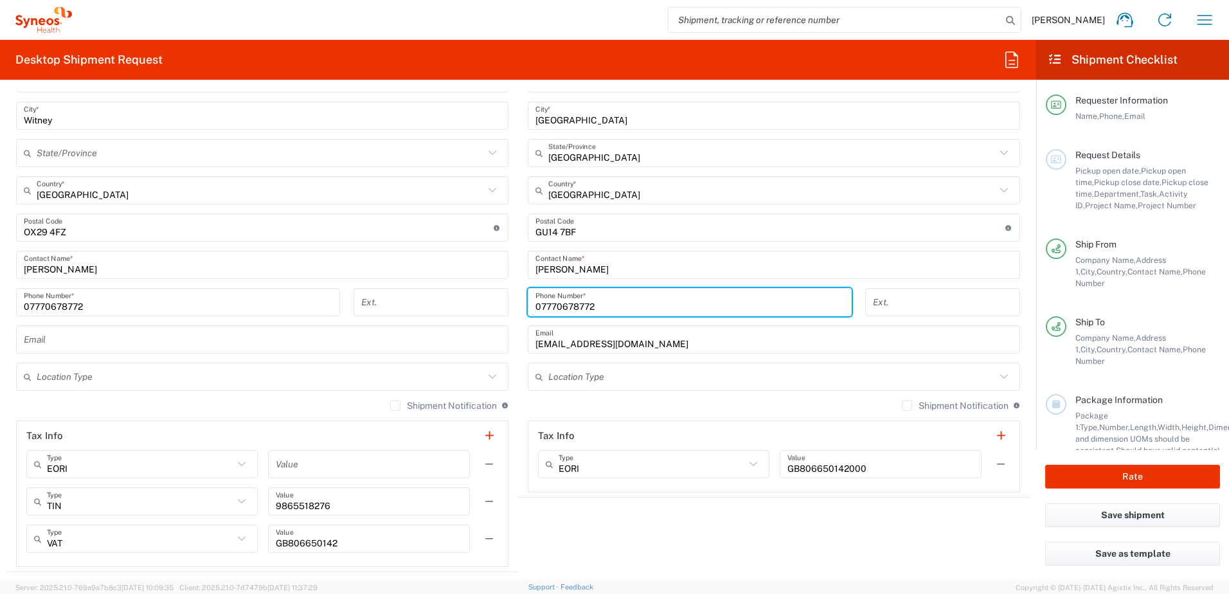
drag, startPoint x: 575, startPoint y: 310, endPoint x: 440, endPoint y: 324, distance: 135.7
click at [440, 324] on div "Ship From Location [PERSON_NAME] LLC-[GEOGRAPHIC_DATA] [GEOGRAPHIC_DATA] [GEOGR…" at bounding box center [517, 248] width 1023 height 648
paste input "01276481096"
type input "01276481096"
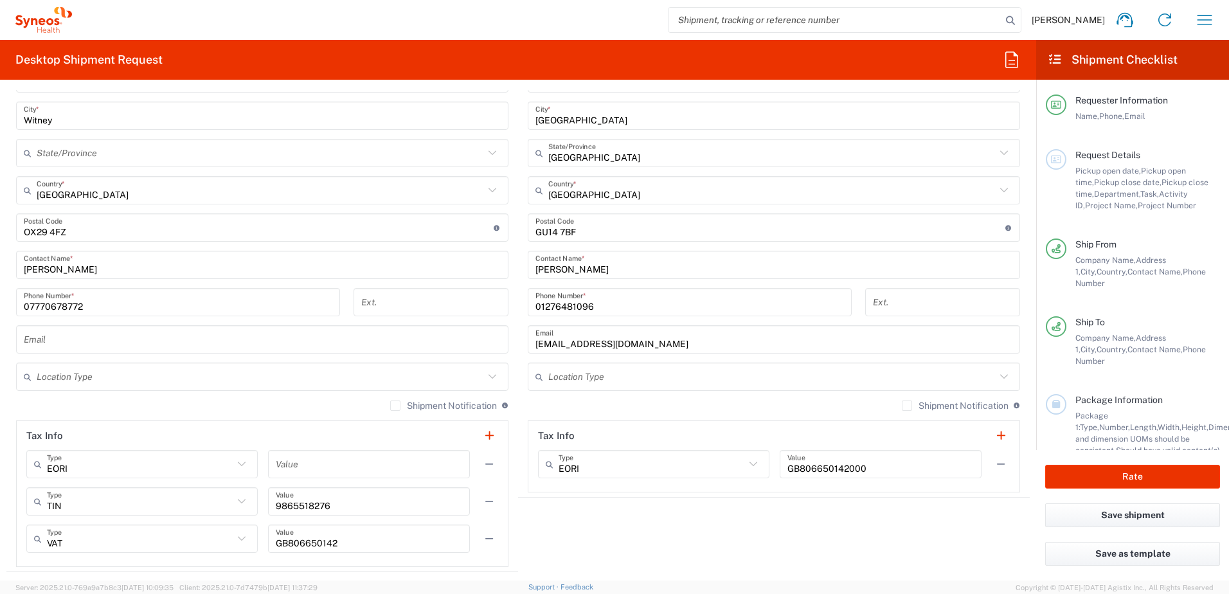
click at [937, 532] on agx-shipment-stop-widget "Ship To Syneos Health UK Limited Location Syneos Health UK Limited [PERSON_NAME…" at bounding box center [774, 248] width 512 height 648
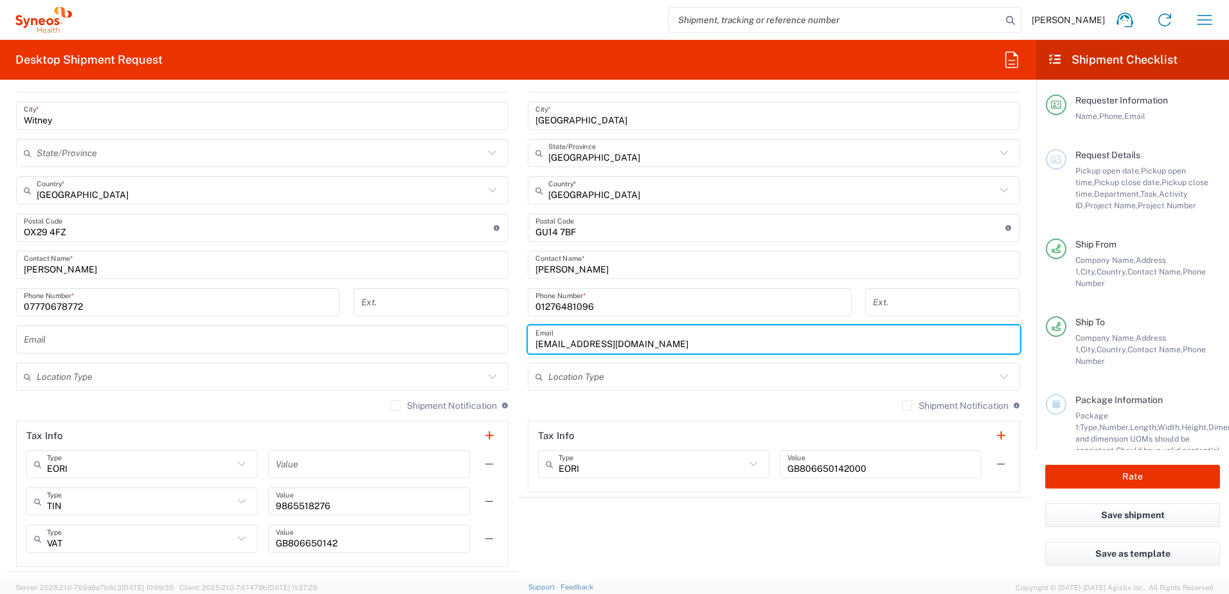
drag, startPoint x: 713, startPoint y: 344, endPoint x: 424, endPoint y: 348, distance: 289.2
click at [424, 348] on div "Ship From Location [PERSON_NAME] LLC-[GEOGRAPHIC_DATA] [GEOGRAPHIC_DATA] [GEOGR…" at bounding box center [517, 248] width 1023 height 648
paste input "[PERSON_NAME].[PERSON_NAME]"
type input "[PERSON_NAME][EMAIL_ADDRESS][PERSON_NAME][DOMAIN_NAME]"
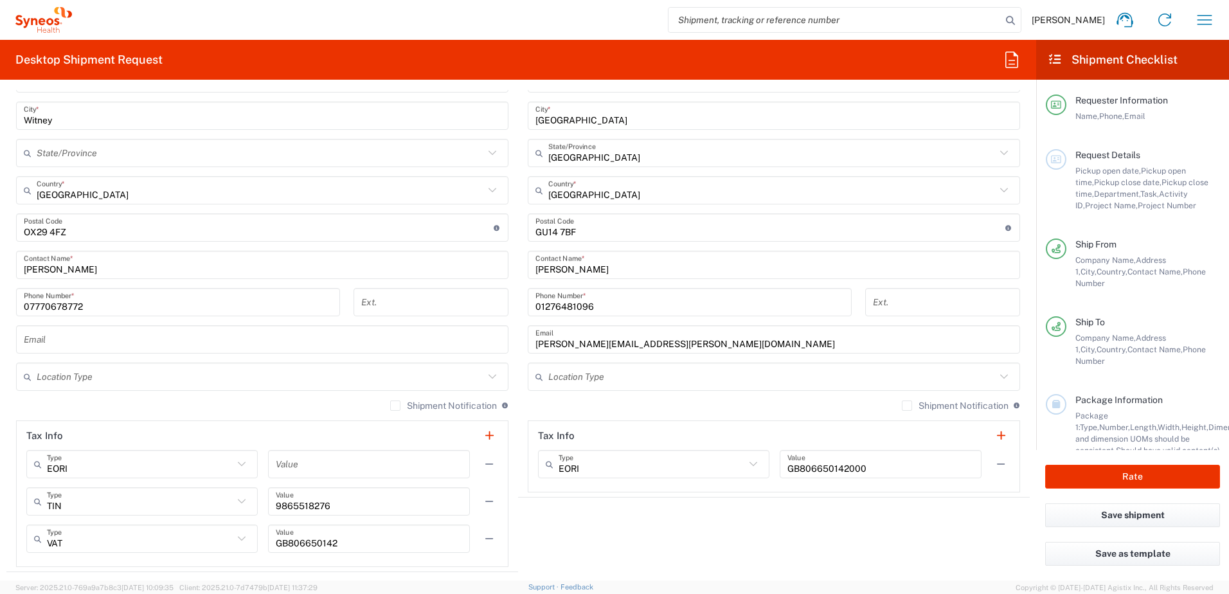
click at [695, 545] on agx-shipment-stop-widget "Ship To Syneos Health UK Limited Location Syneos Health UK Limited [PERSON_NAME…" at bounding box center [774, 248] width 512 height 648
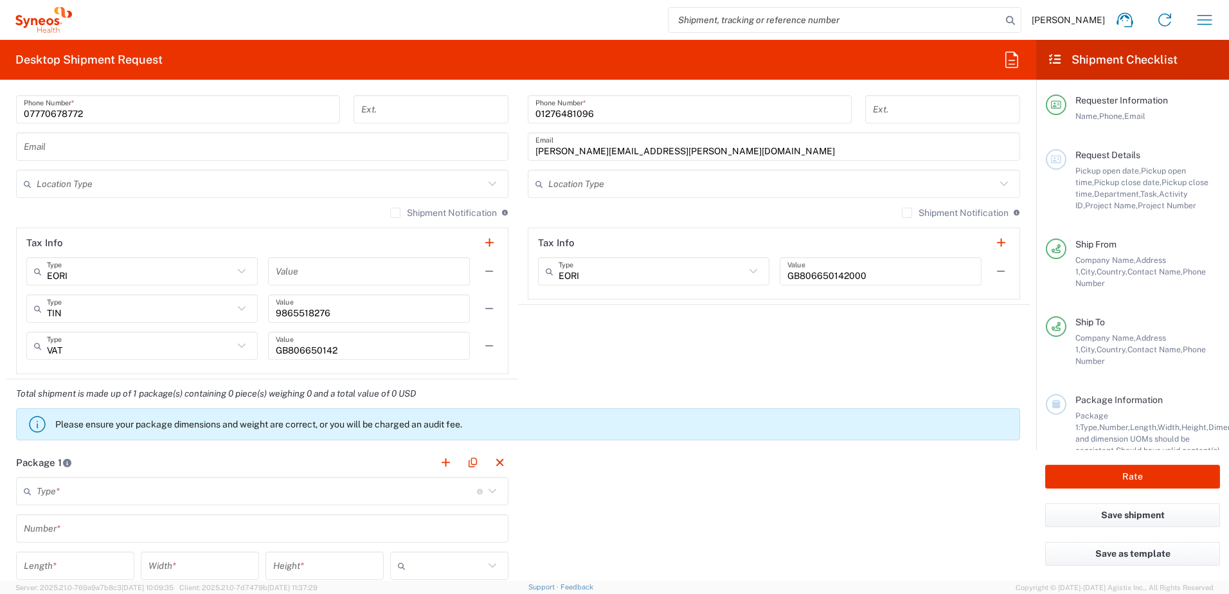
click at [647, 354] on agx-shipment-stop-widget "Ship To Syneos Health UK Limited Location Syneos Health UK Limited [PERSON_NAME…" at bounding box center [774, 55] width 512 height 648
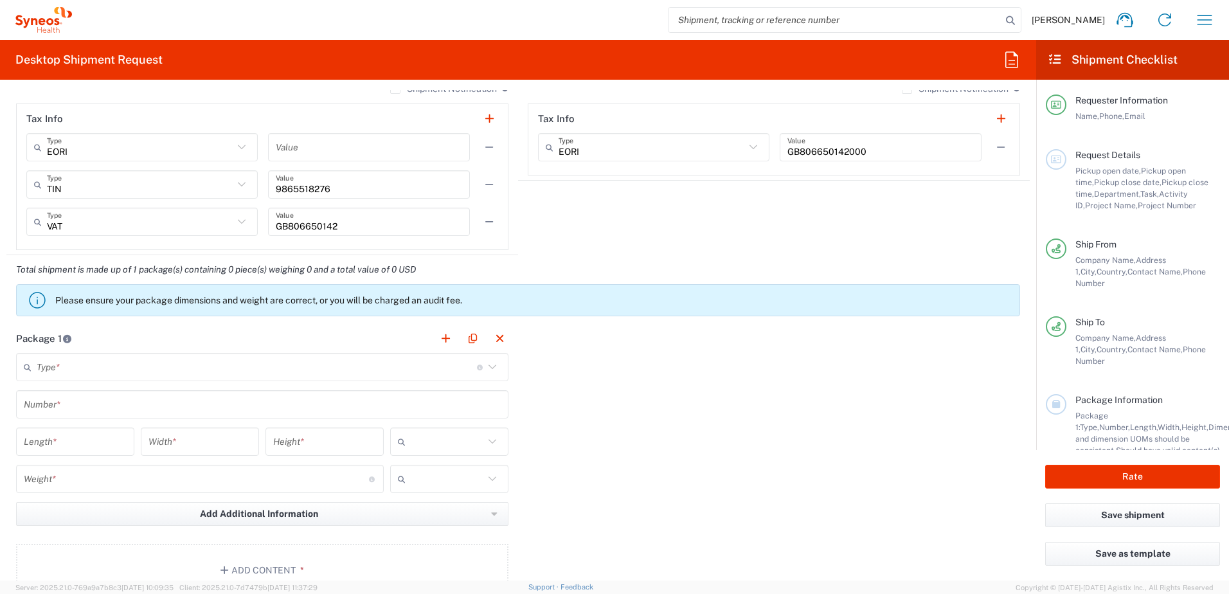
scroll to position [1028, 0]
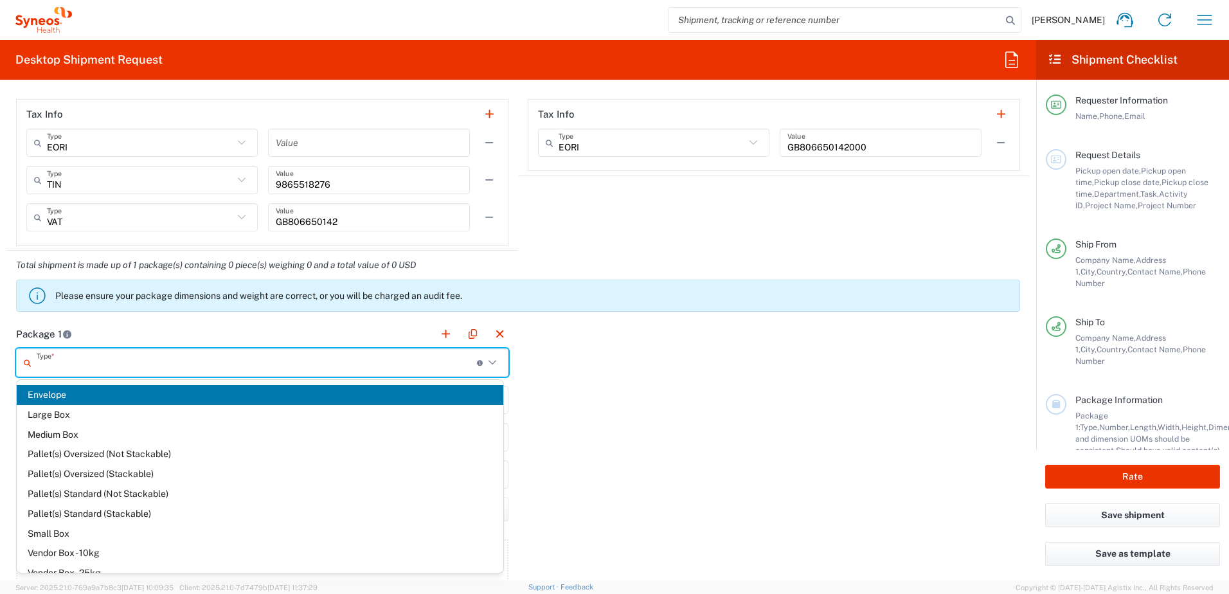
click at [103, 365] on input "text" at bounding box center [257, 363] width 440 height 22
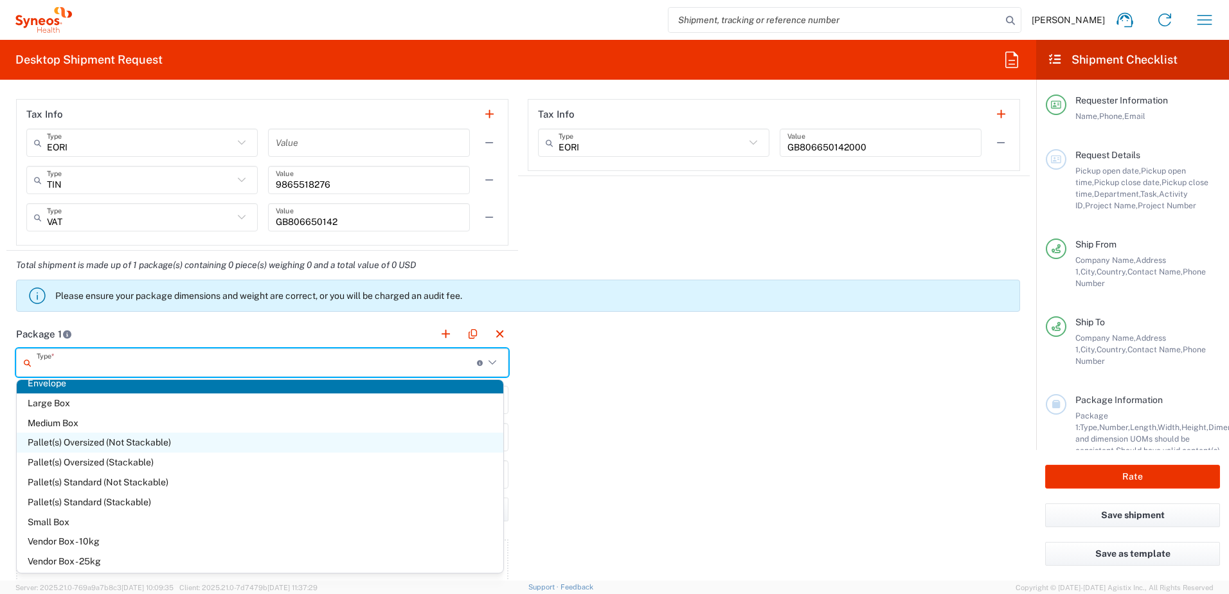
scroll to position [0, 0]
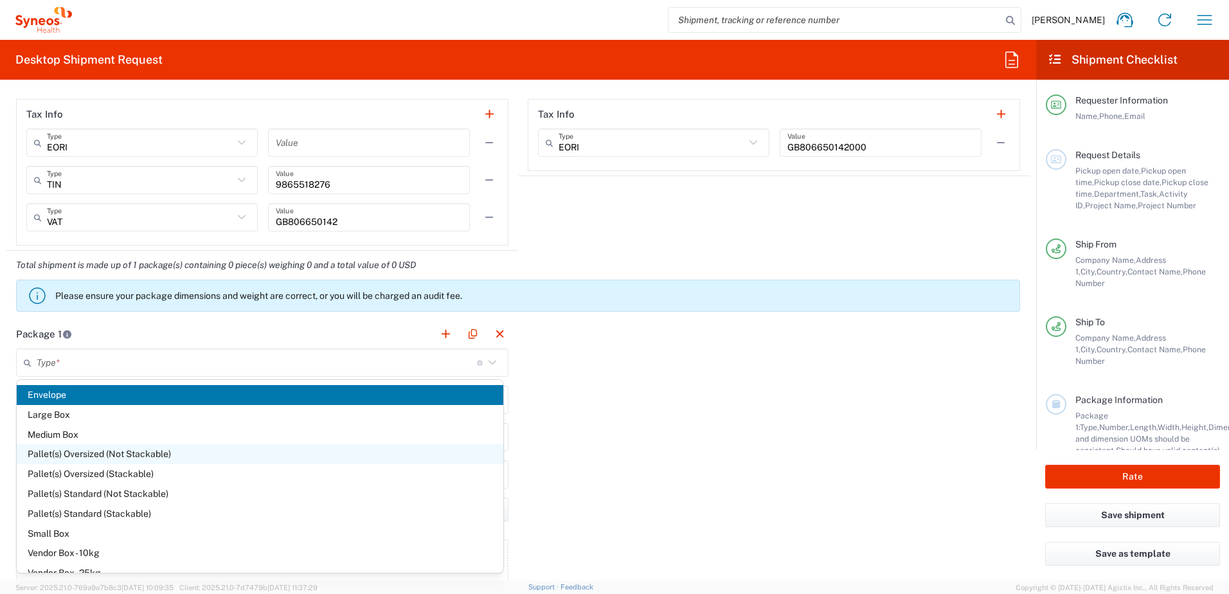
click at [172, 452] on span "Pallet(s) Oversized (Not Stackable)" at bounding box center [260, 454] width 487 height 20
type input "Pallet(s) Oversized (Not Stackable)"
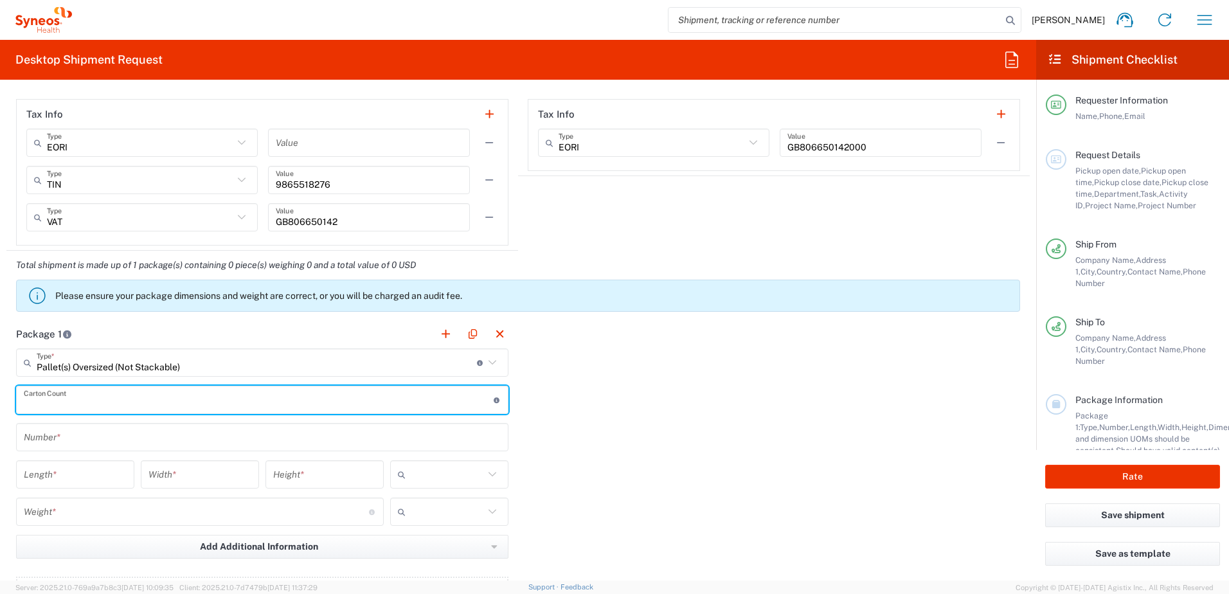
click at [272, 391] on input "number" at bounding box center [259, 400] width 470 height 22
type input "1"
click at [692, 406] on div "Package 1 Pallet(s) Oversized (Not Stackable) Type * Material used to package g…" at bounding box center [517, 478] width 1023 height 319
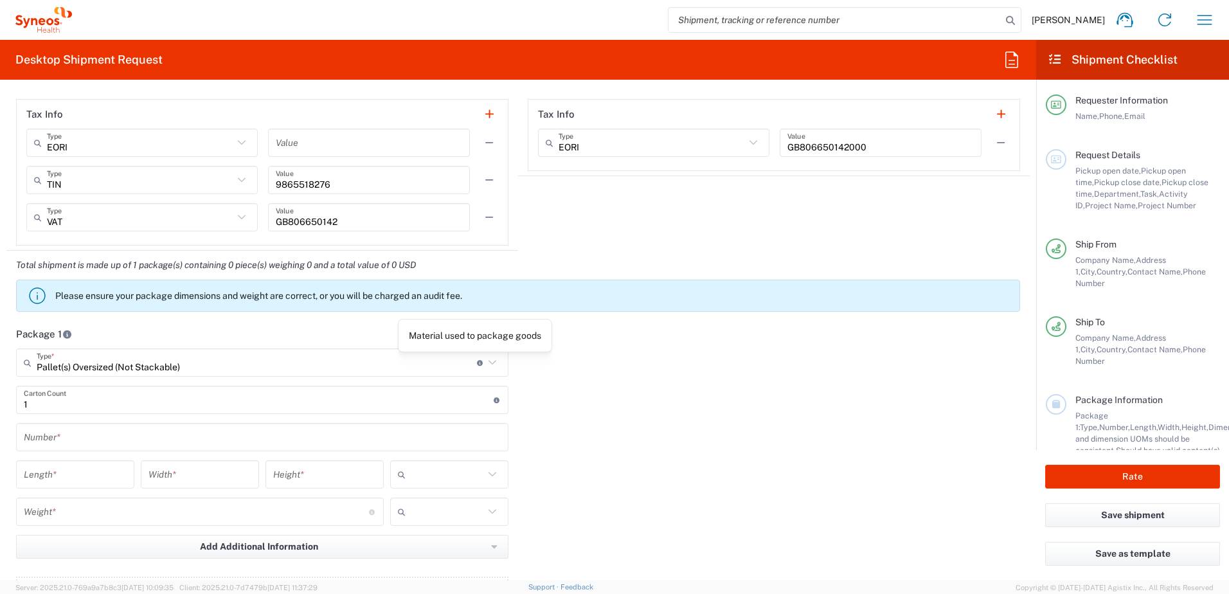
click at [487, 361] on icon at bounding box center [492, 362] width 17 height 17
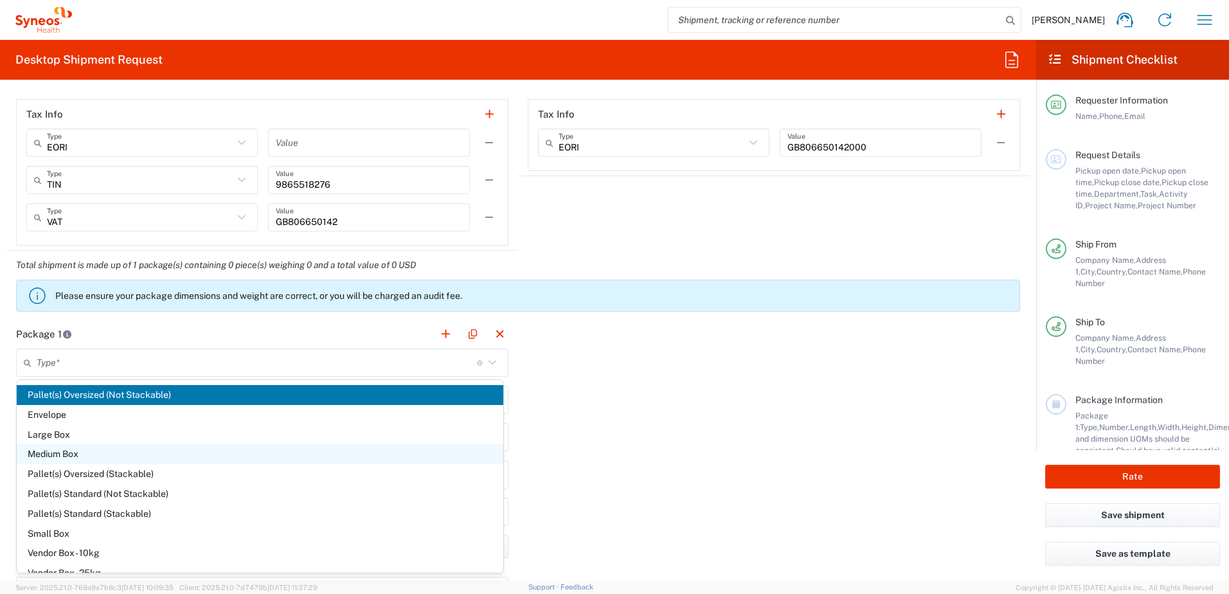
click at [192, 453] on span "Medium Box" at bounding box center [260, 454] width 487 height 20
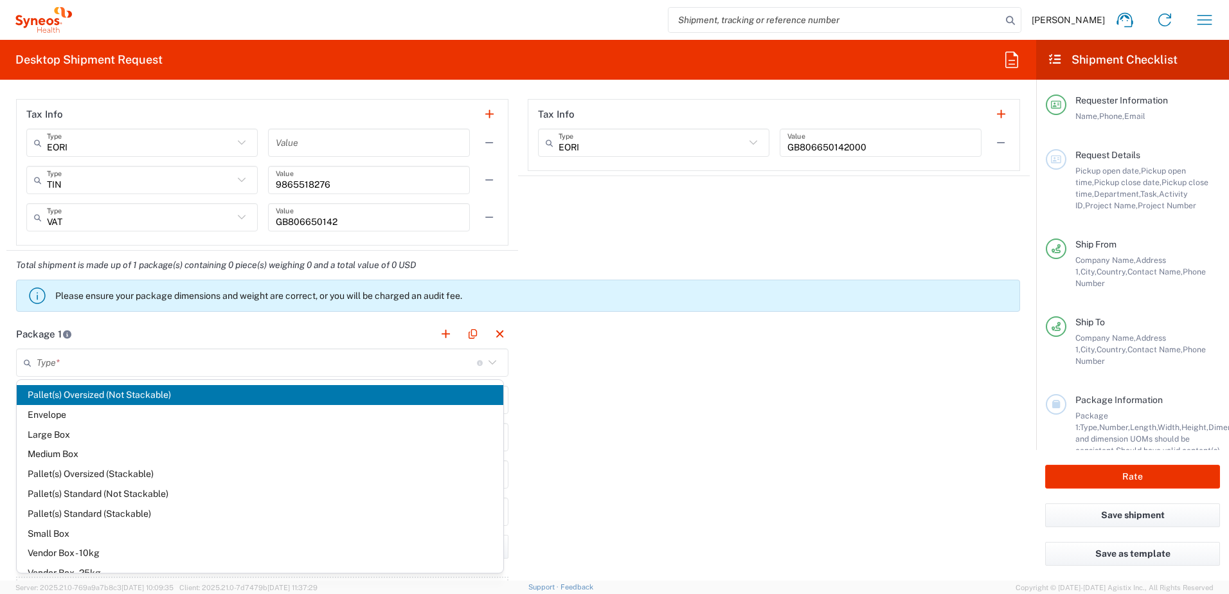
type input "Medium Box"
type input "13"
type input "11.5"
type input "2.5"
type input "in"
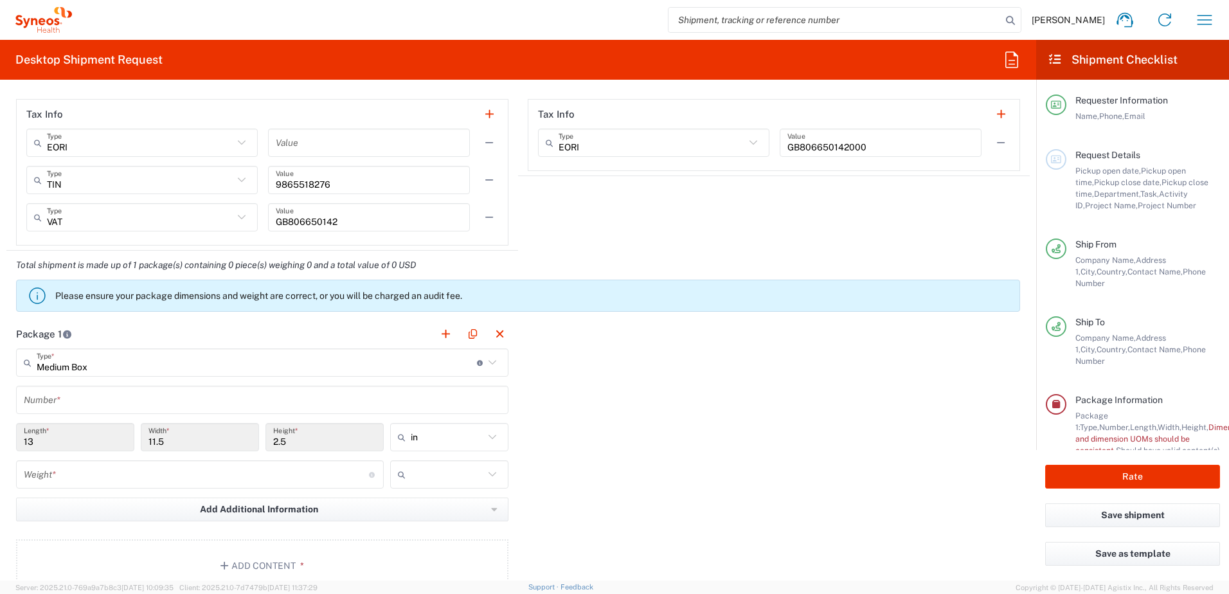
click at [622, 416] on div "Package 1 Medium Box Type * Material used to package goods Pallet(s) Oversized …" at bounding box center [517, 460] width 1023 height 282
click at [326, 396] on input "text" at bounding box center [262, 400] width 477 height 22
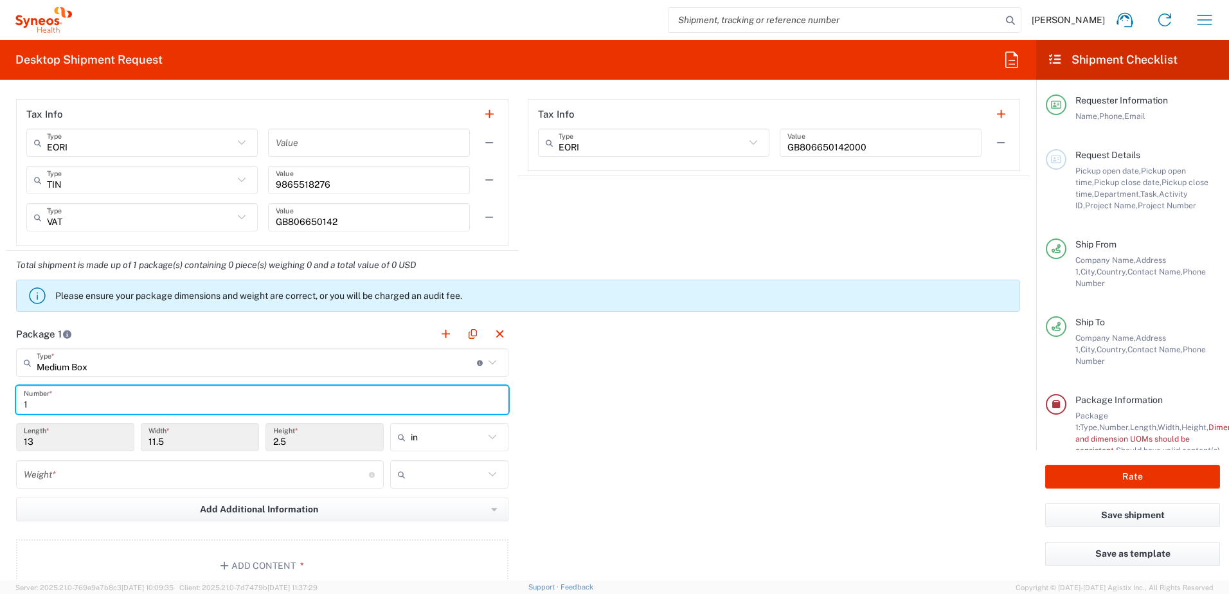
type input "1"
click at [731, 396] on div "Package 1 Medium Box Type * Material used to package goods Pallet(s) Oversized …" at bounding box center [517, 460] width 1023 height 282
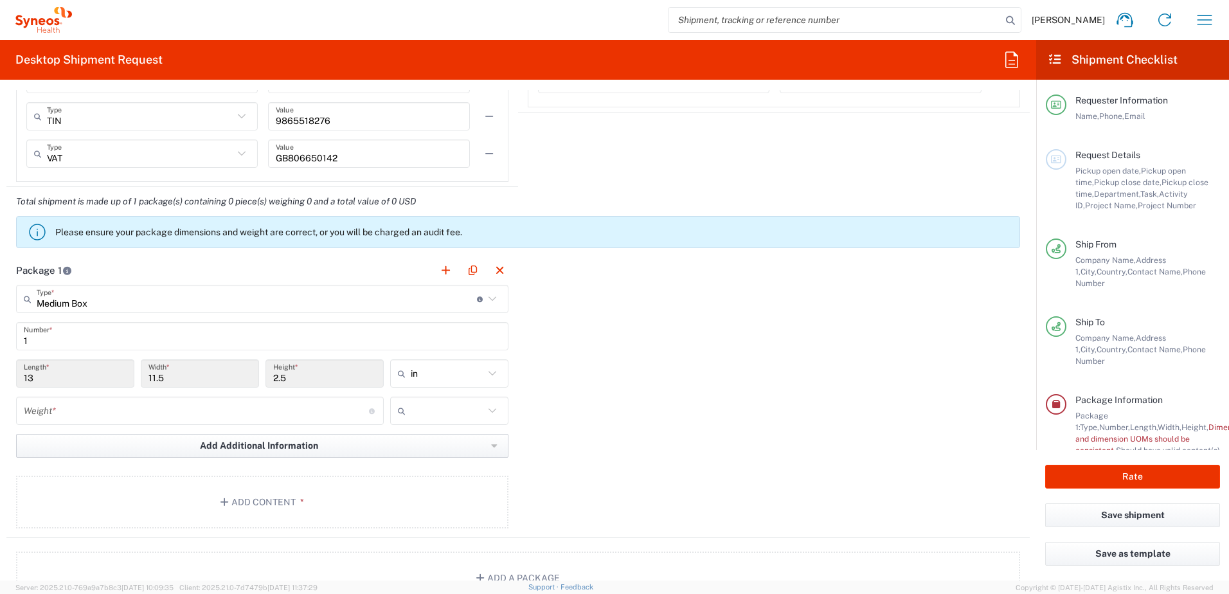
scroll to position [1093, 0]
click at [291, 411] on input "number" at bounding box center [196, 410] width 345 height 22
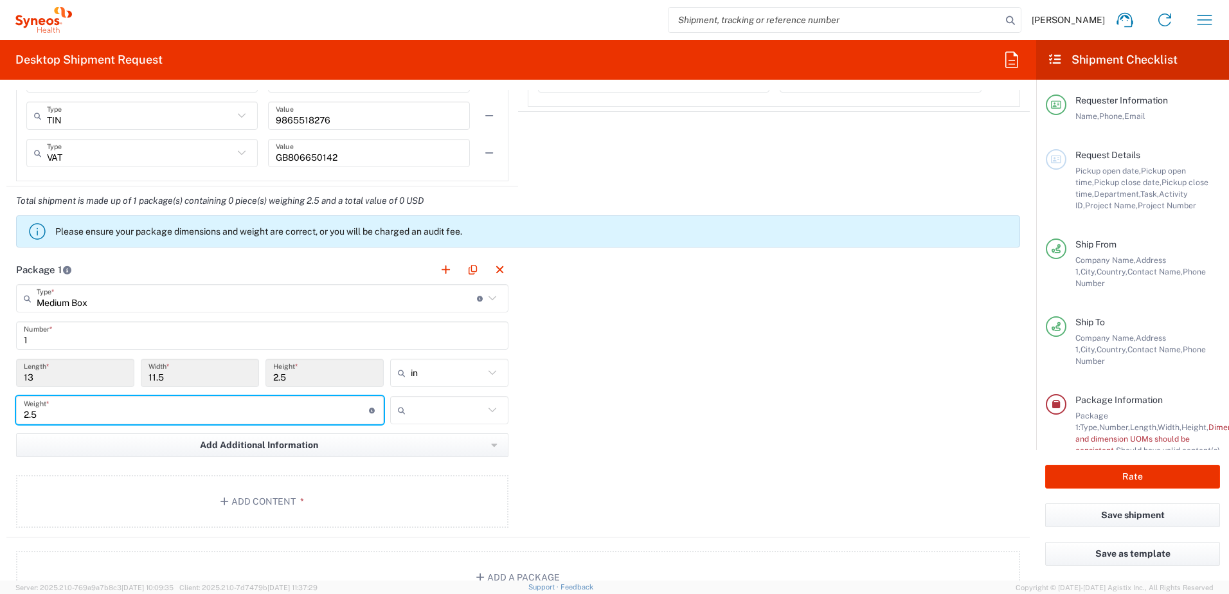
type input "2.5"
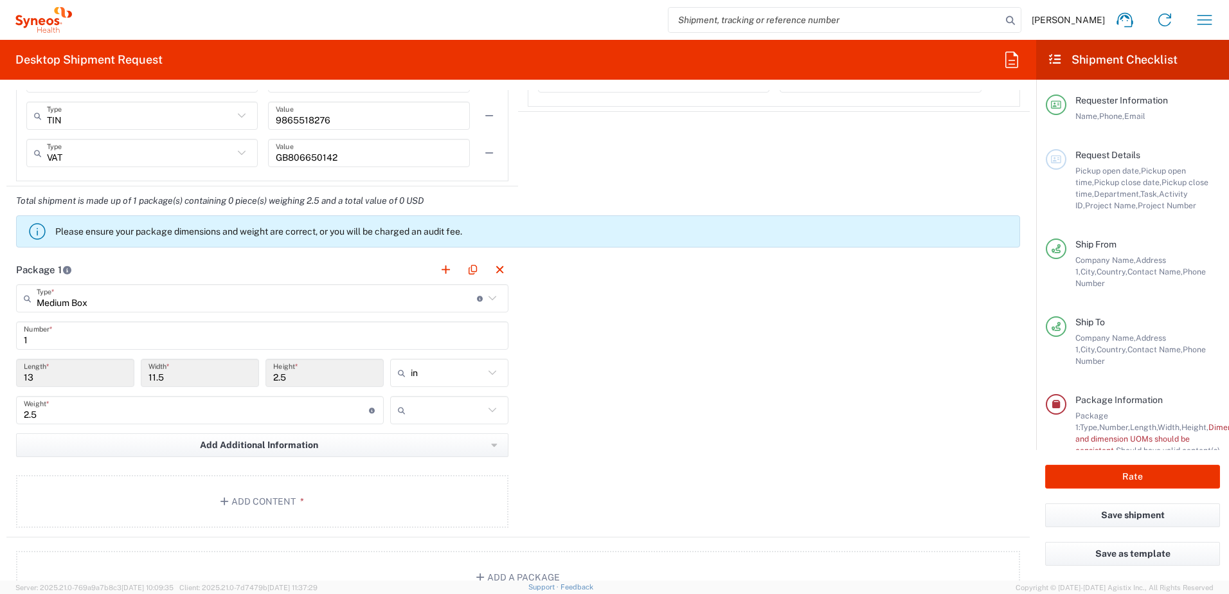
click at [488, 409] on icon at bounding box center [492, 409] width 8 height 4
click at [424, 443] on span "kgs" at bounding box center [445, 443] width 116 height 20
type input "kgs"
click at [602, 415] on div "Package 1 Medium Box Type * Material used to package goods Pallet(s) Oversized …" at bounding box center [517, 396] width 1023 height 282
click at [240, 501] on button "Add Content *" at bounding box center [262, 501] width 492 height 53
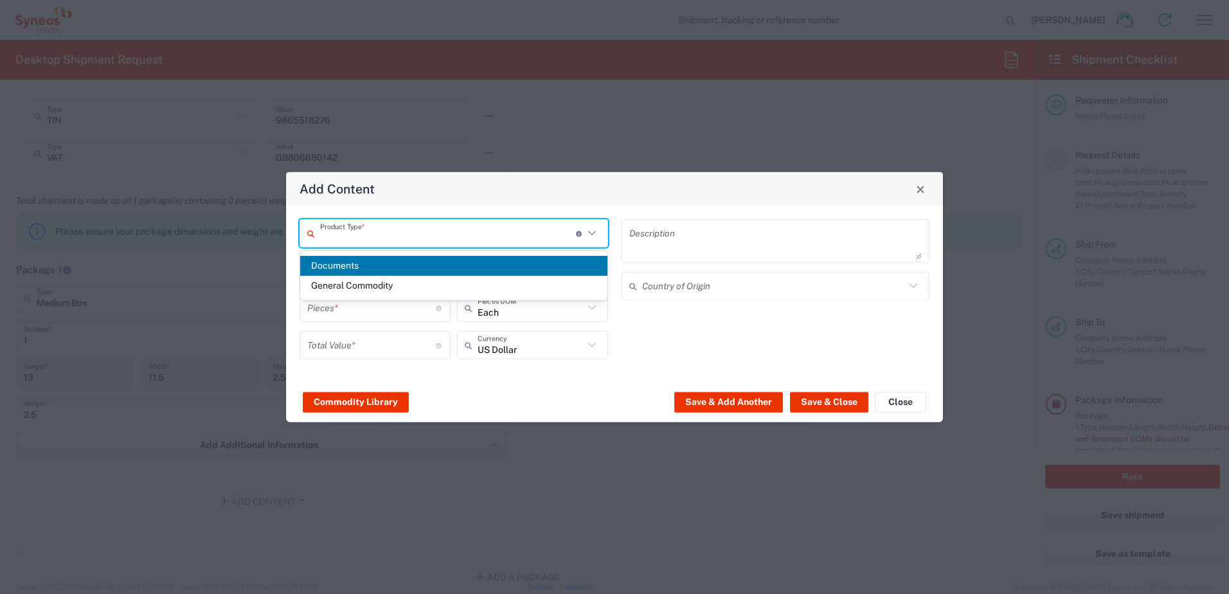
click at [391, 235] on input "text" at bounding box center [448, 233] width 256 height 22
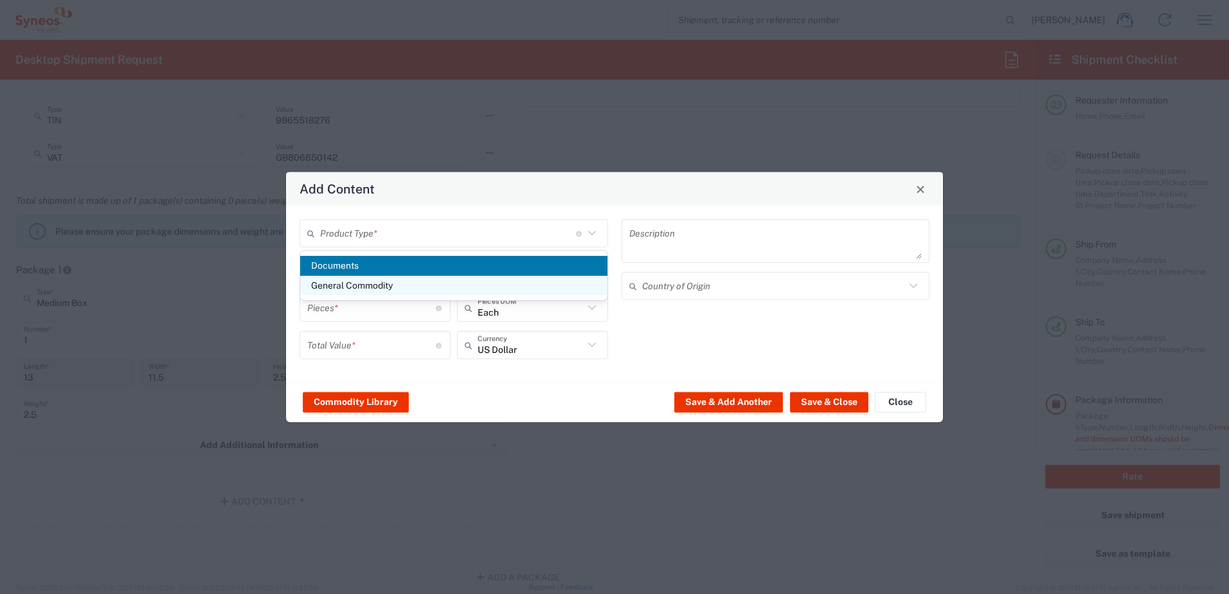
click at [352, 281] on span "General Commodity" at bounding box center [453, 286] width 307 height 20
type input "General Commodity"
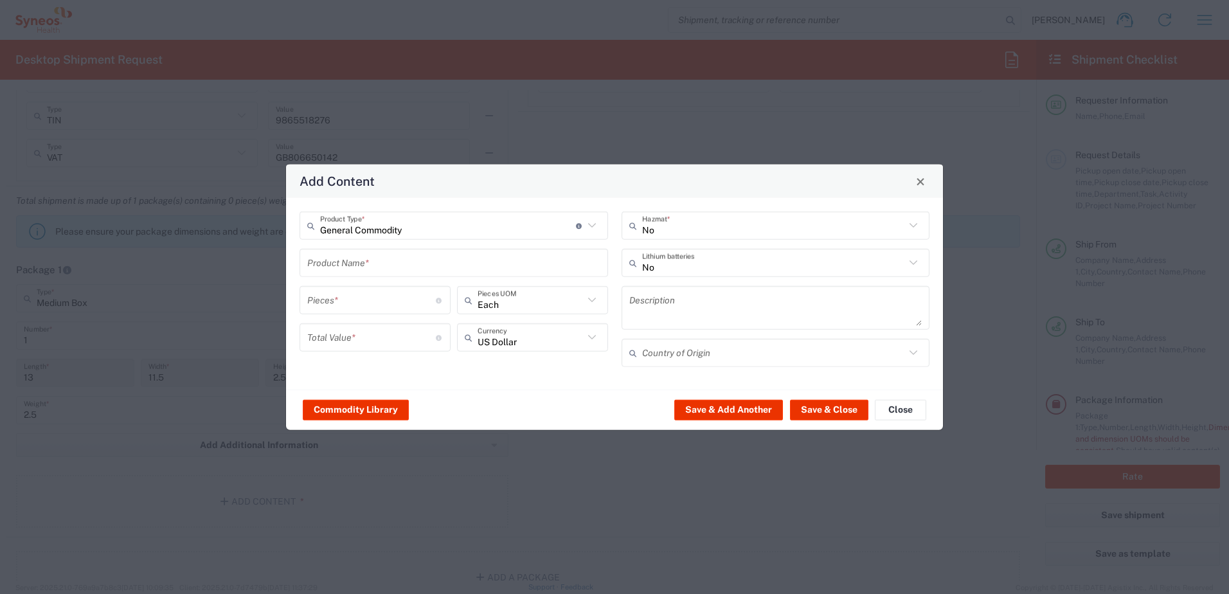
click at [361, 271] on input "text" at bounding box center [453, 262] width 293 height 22
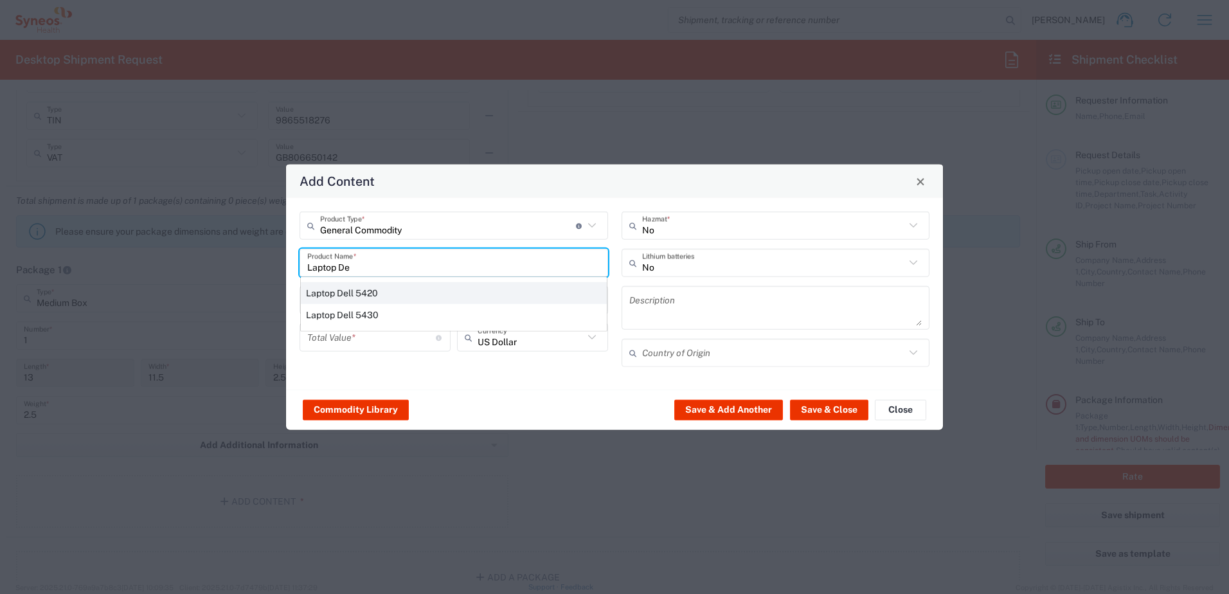
click at [361, 297] on div "Laptop Dell 5420" at bounding box center [454, 293] width 306 height 22
type input "Laptop Dell 5420"
type textarea "Laptop Latitude Dell 5420"
type input "[GEOGRAPHIC_DATA]"
type input "Yes"
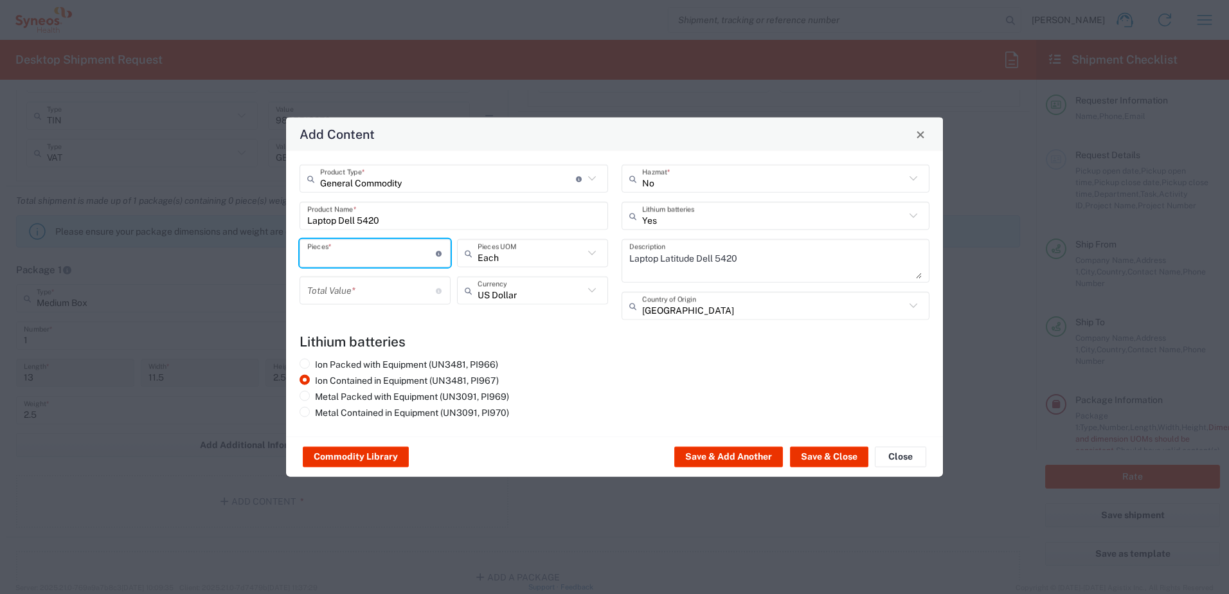
click at [399, 262] on input "number" at bounding box center [371, 253] width 129 height 22
type input "1"
click at [376, 298] on input "number" at bounding box center [371, 290] width 129 height 22
type input "500"
click at [678, 368] on div "Ion Packed with Equipment (UN3481, PI966) Ion Contained in Equipment (UN3481, P…" at bounding box center [614, 391] width 643 height 64
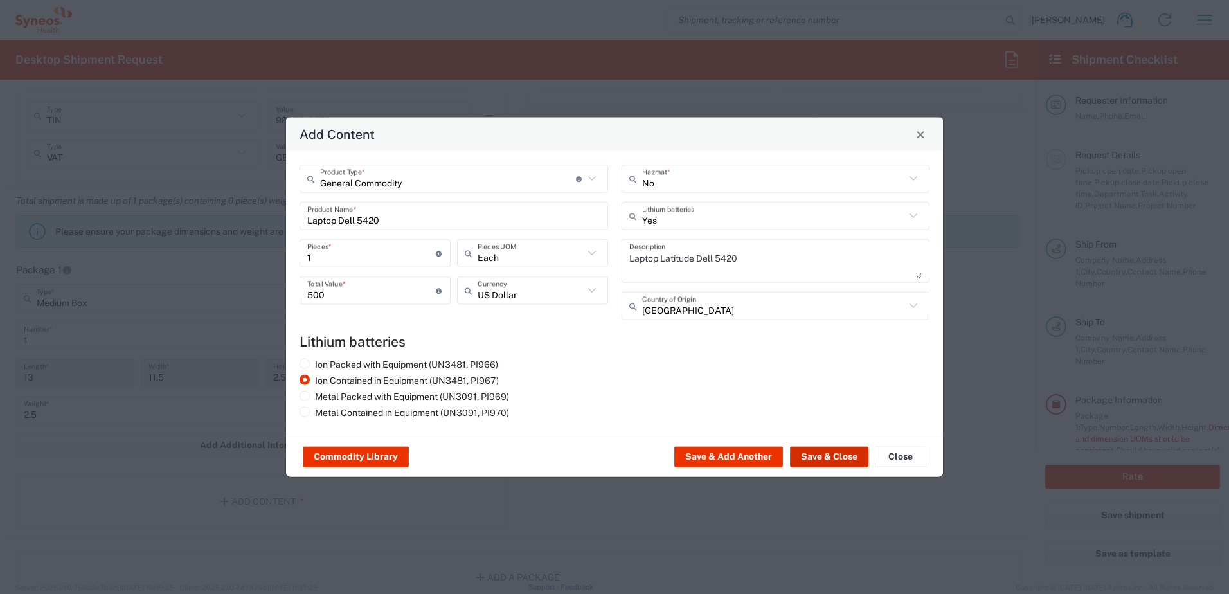
click at [831, 454] on button "Save & Close" at bounding box center [829, 457] width 78 height 21
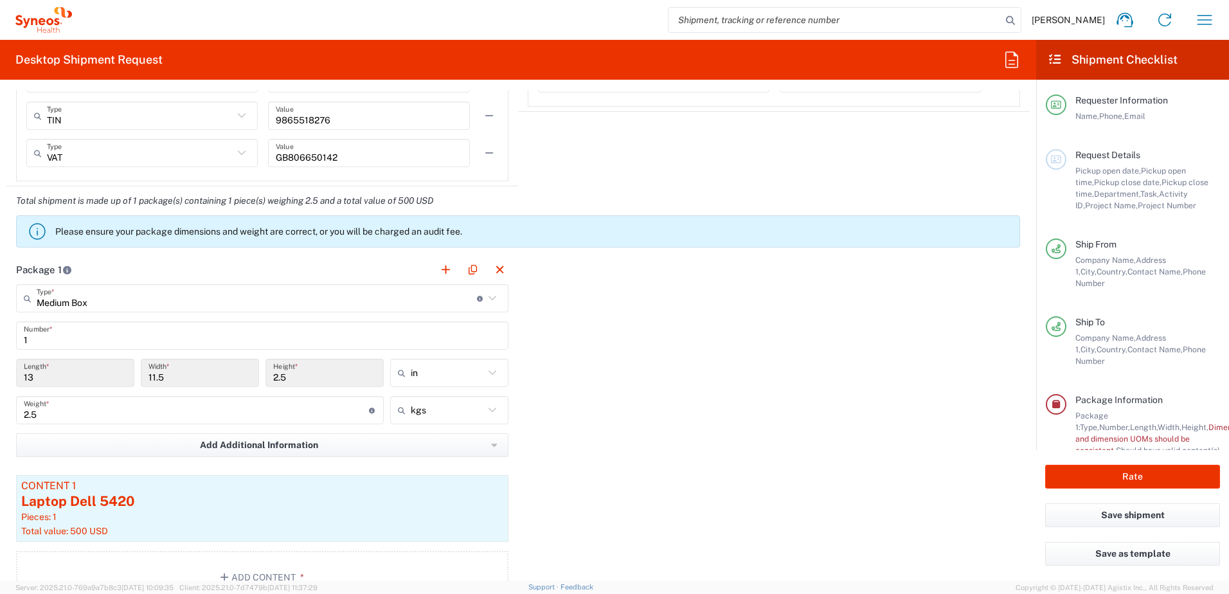
click at [672, 375] on div "Package 1 Medium Box Type * Material used to package goods Pallet(s) Oversized …" at bounding box center [517, 434] width 1023 height 358
drag, startPoint x: 46, startPoint y: 378, endPoint x: -3, endPoint y: 383, distance: 48.5
click at [0, 383] on html "[PERSON_NAME] Home Shipment estimator Shipment tracking Desktop shipment reques…" at bounding box center [614, 297] width 1229 height 594
click at [644, 403] on div "Package 1 Medium Box Type * Material used to package goods Pallet(s) Oversized …" at bounding box center [517, 434] width 1023 height 358
drag, startPoint x: 40, startPoint y: 381, endPoint x: 85, endPoint y: 359, distance: 50.0
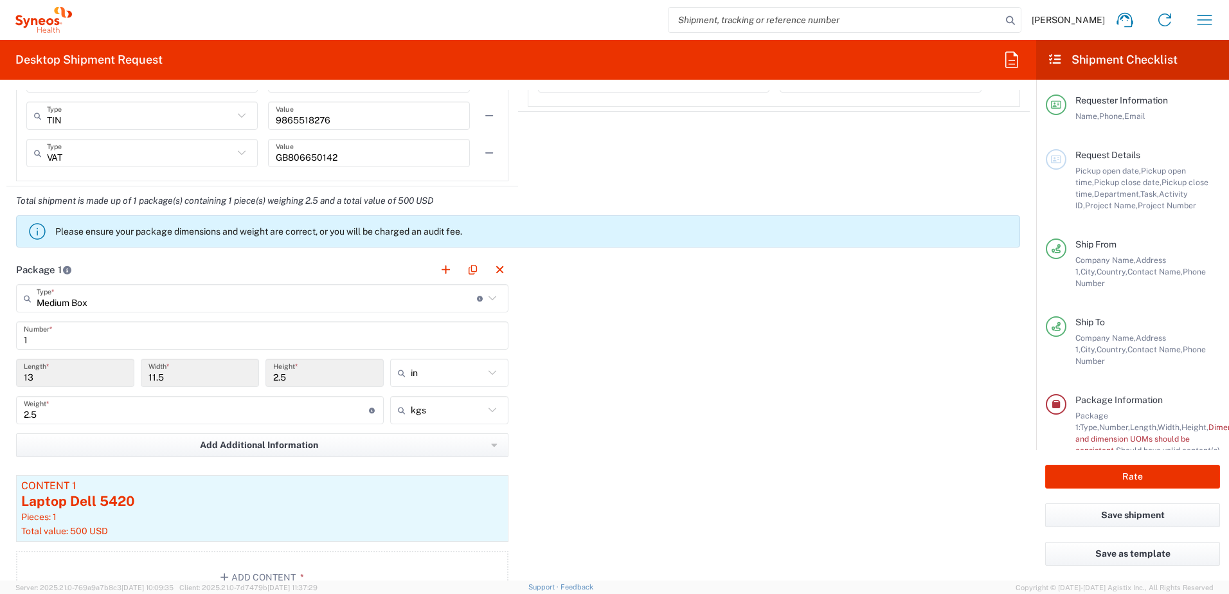
click at [40, 381] on input "13" at bounding box center [75, 373] width 103 height 22
click at [493, 303] on icon at bounding box center [492, 298] width 17 height 17
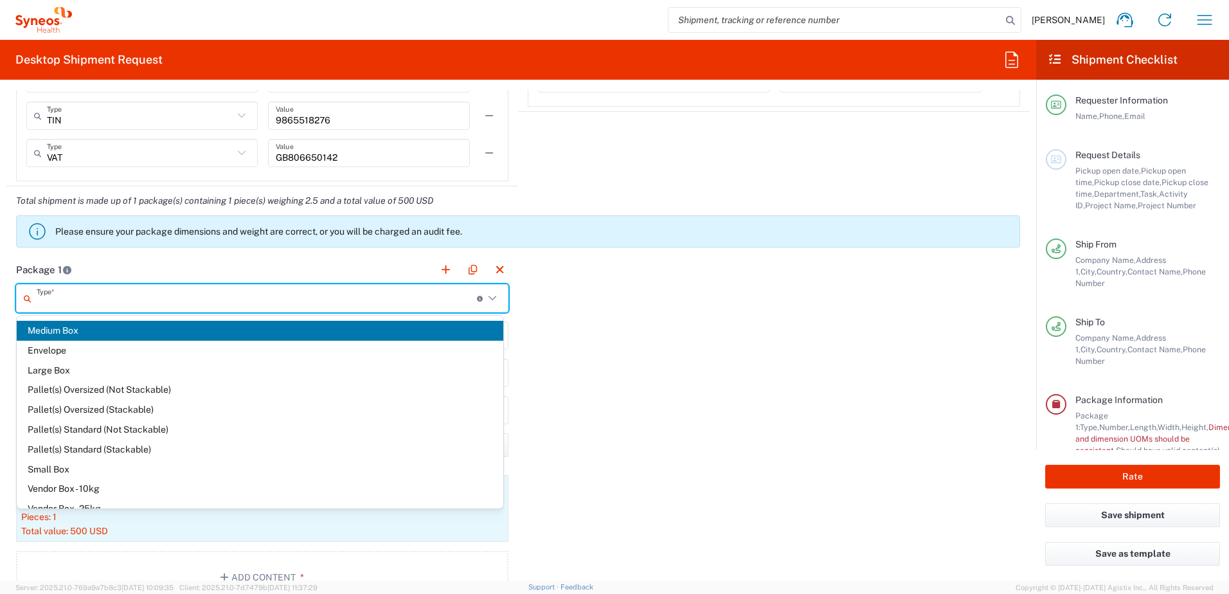
click at [493, 302] on icon at bounding box center [492, 298] width 17 height 17
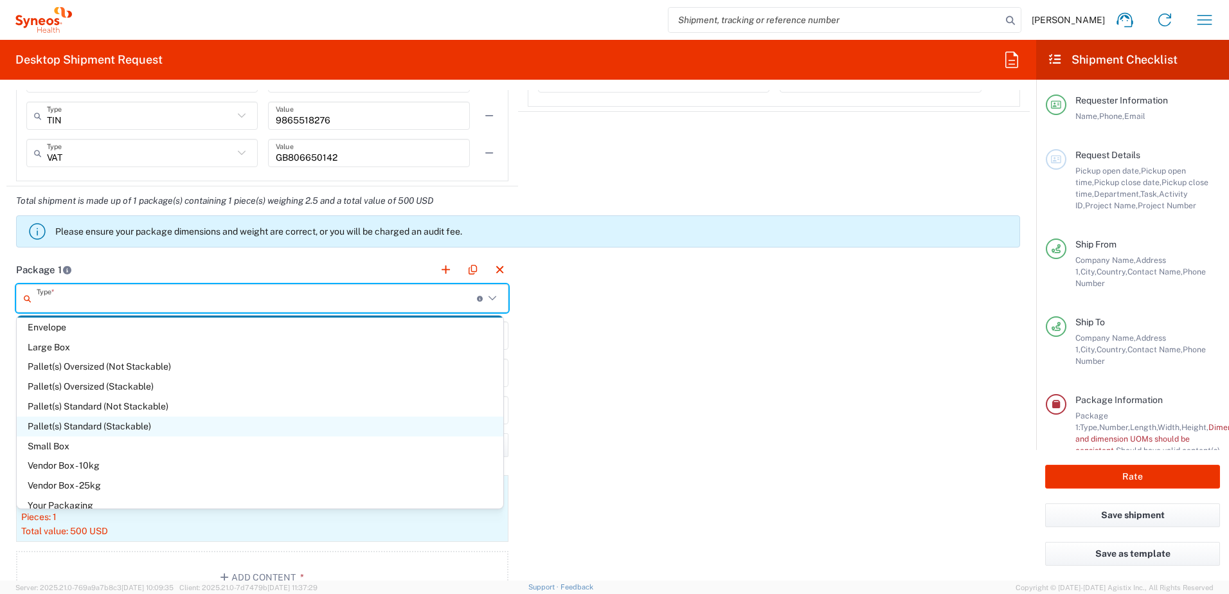
scroll to position [35, 0]
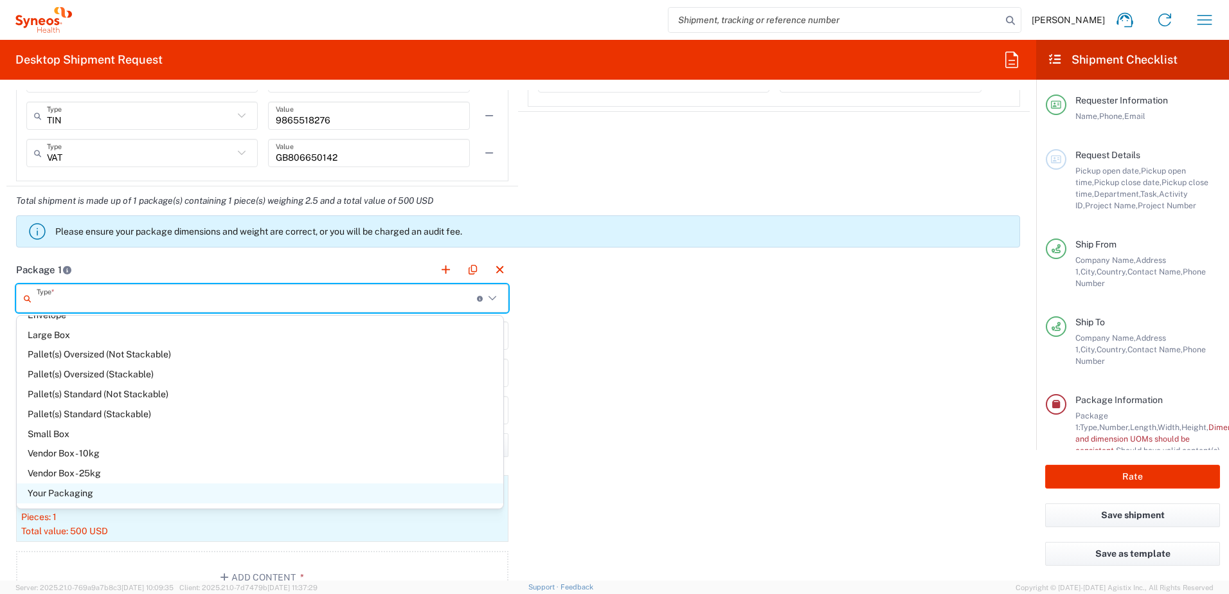
click at [49, 496] on span "Your Packaging" at bounding box center [260, 493] width 487 height 20
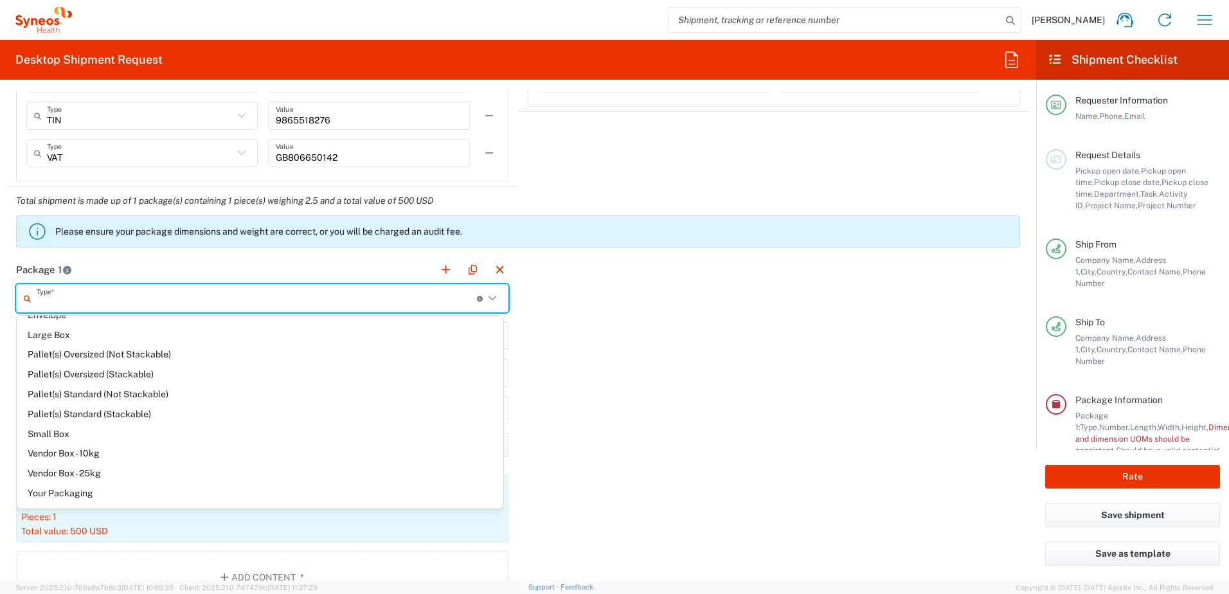
type input "Your Packaging"
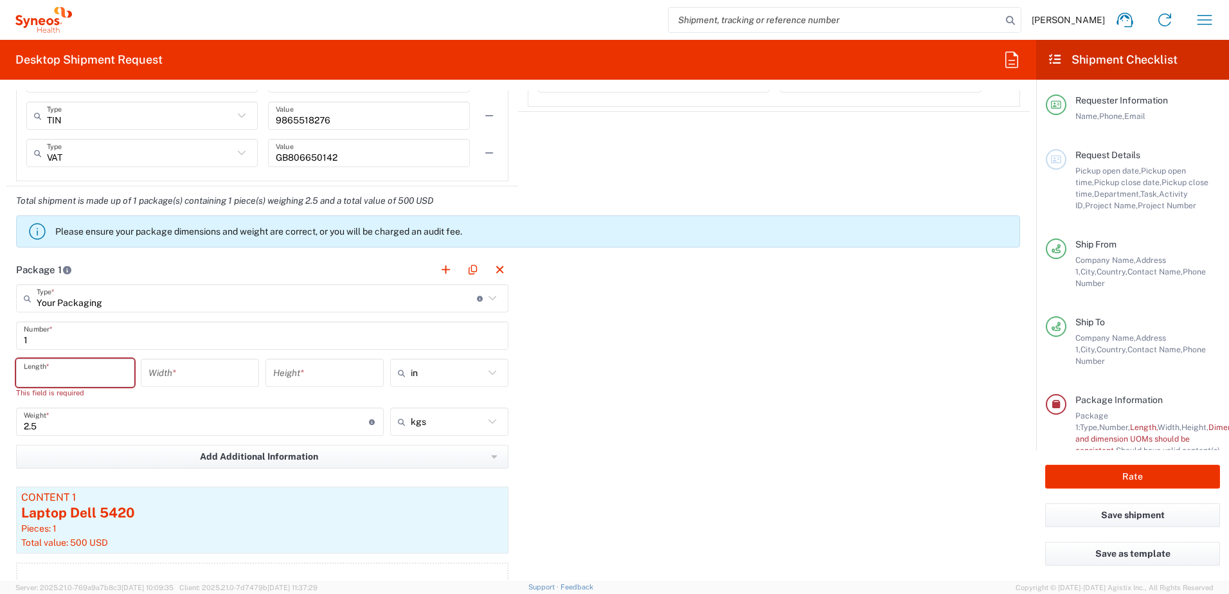
click at [44, 368] on input "number" at bounding box center [75, 373] width 103 height 22
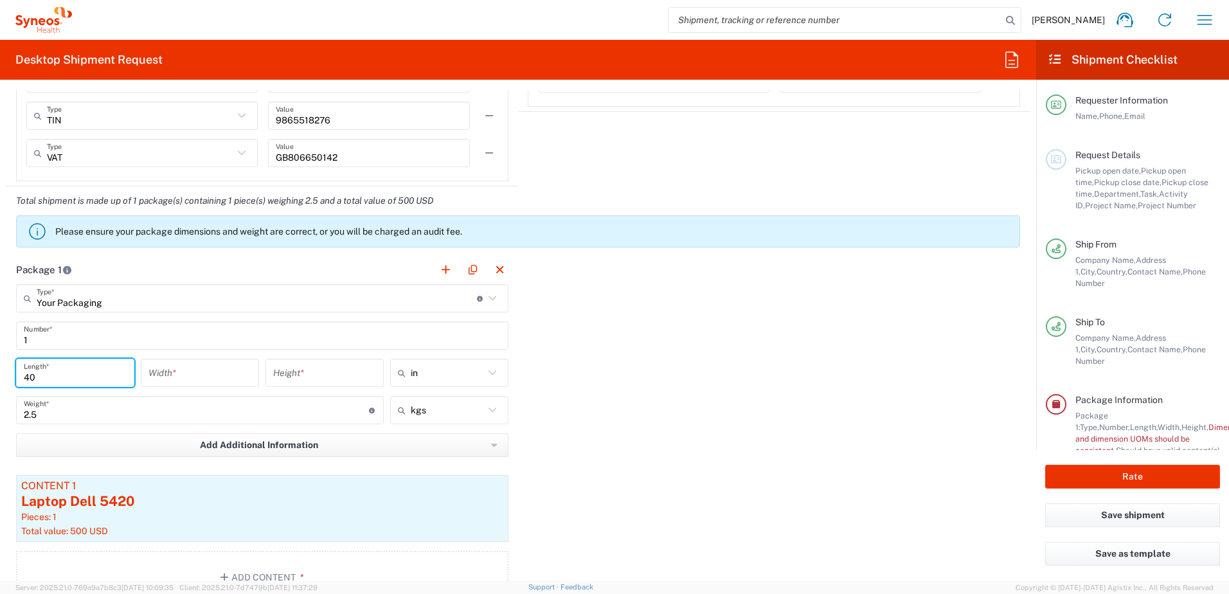
type input "40"
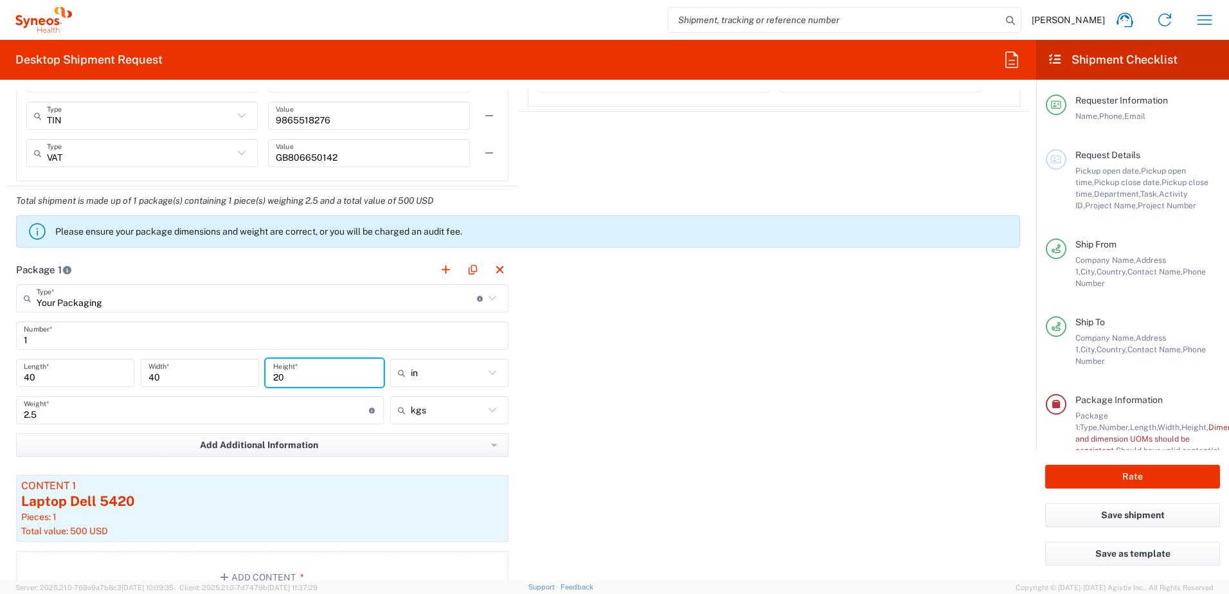
type input "20"
click at [605, 401] on div "Package 1 Your Packaging Type * Material used to package goods Medium Box Envel…" at bounding box center [517, 434] width 1023 height 358
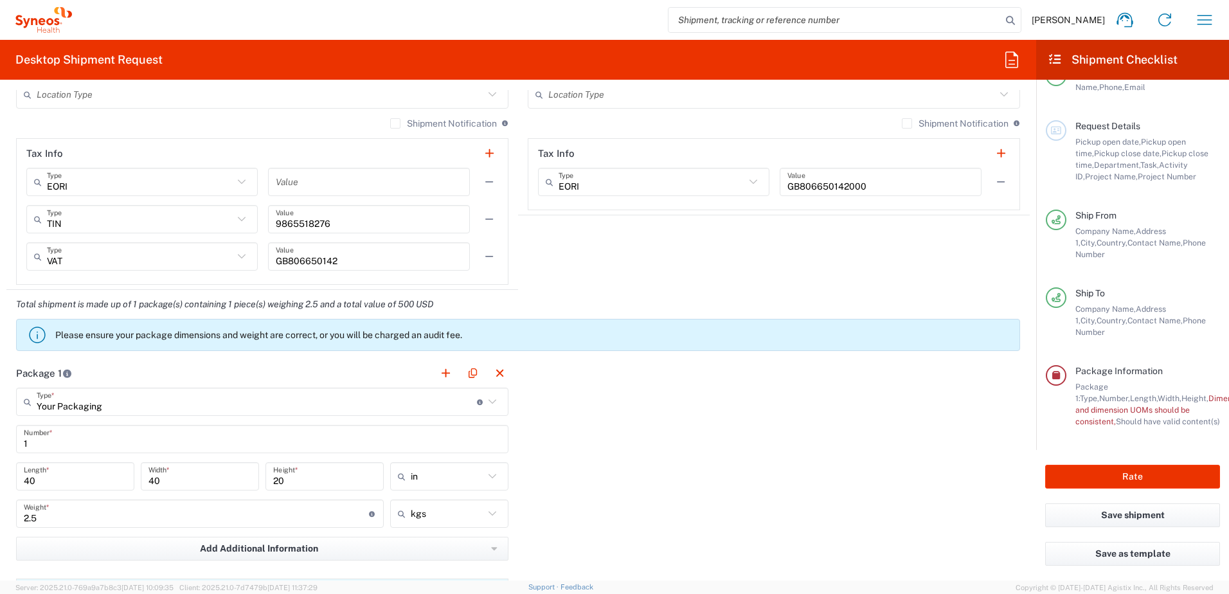
scroll to position [45, 0]
click at [954, 389] on div "Package 1 Your Packaging Type * Material used to package goods Medium Box Envel…" at bounding box center [517, 538] width 1023 height 358
click at [793, 397] on div "Package 1 Your Packaging Type * Material used to package goods Medium Box Envel…" at bounding box center [517, 538] width 1023 height 358
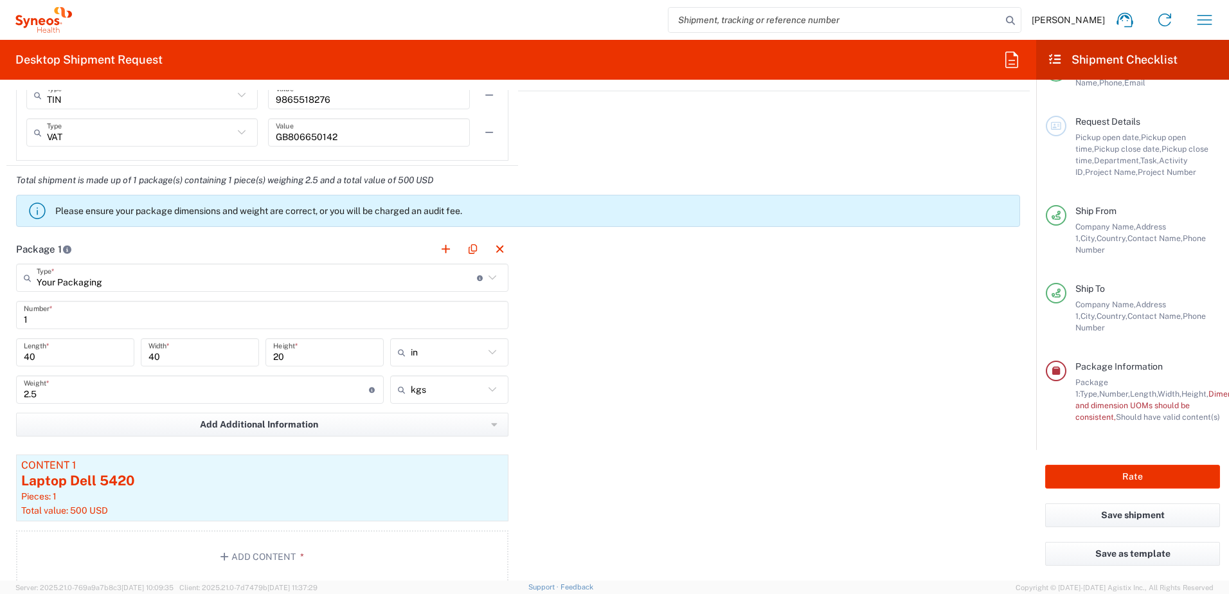
scroll to position [1118, 0]
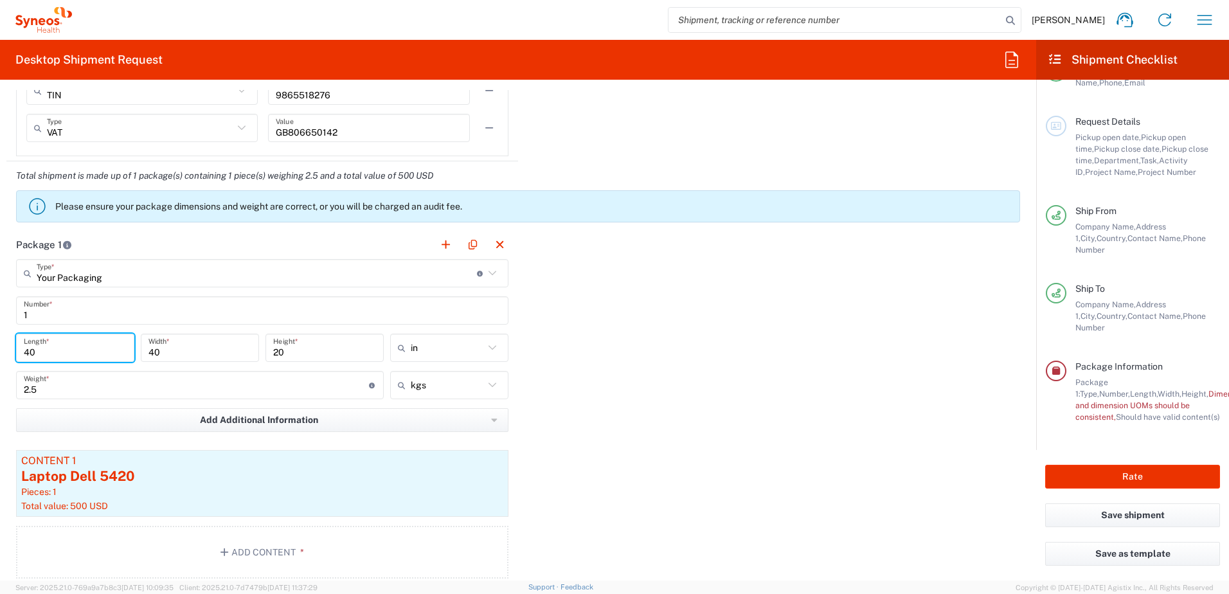
drag, startPoint x: 61, startPoint y: 352, endPoint x: -3, endPoint y: 355, distance: 63.7
click at [0, 355] on html "[PERSON_NAME] Home Shipment estimator Shipment tracking Desktop shipment reques…" at bounding box center [614, 297] width 1229 height 594
drag, startPoint x: 175, startPoint y: 348, endPoint x: 125, endPoint y: 349, distance: 49.5
click at [125, 349] on div "40 Length * 40 Width * 20 Height * in in cm ft" at bounding box center [262, 352] width 499 height 37
type input "20"
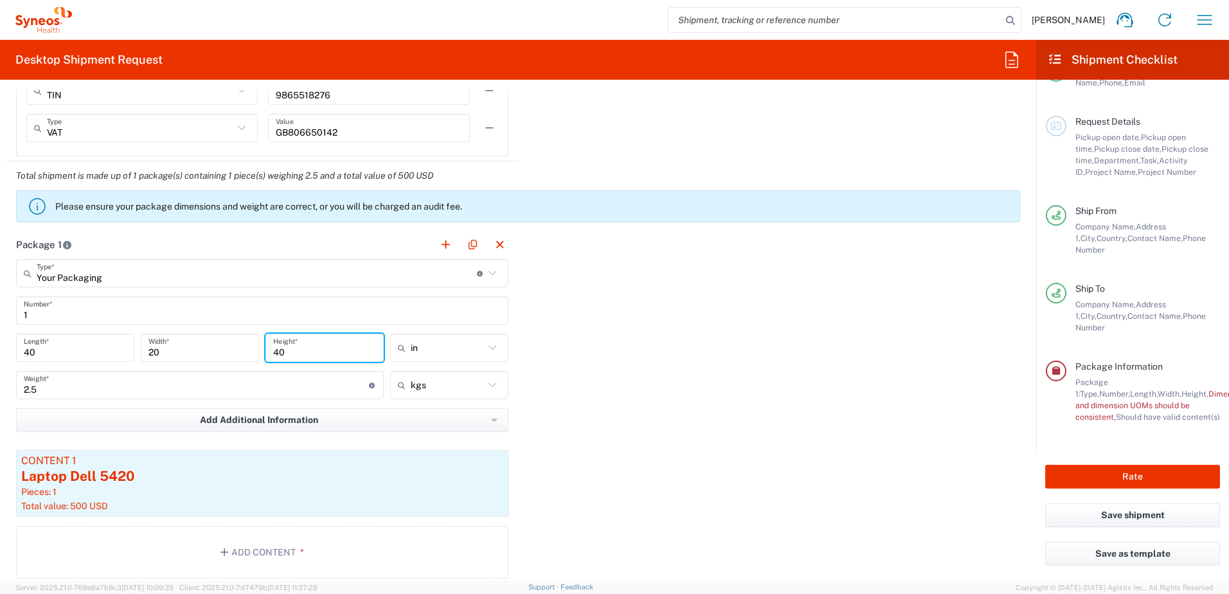
type input "4"
type input "10"
click at [172, 353] on input "20" at bounding box center [199, 348] width 103 height 22
drag, startPoint x: 172, startPoint y: 353, endPoint x: 132, endPoint y: 353, distance: 39.8
click at [132, 353] on div "40 Length * 20 Width * 10 Height * in in cm ft" at bounding box center [262, 352] width 499 height 37
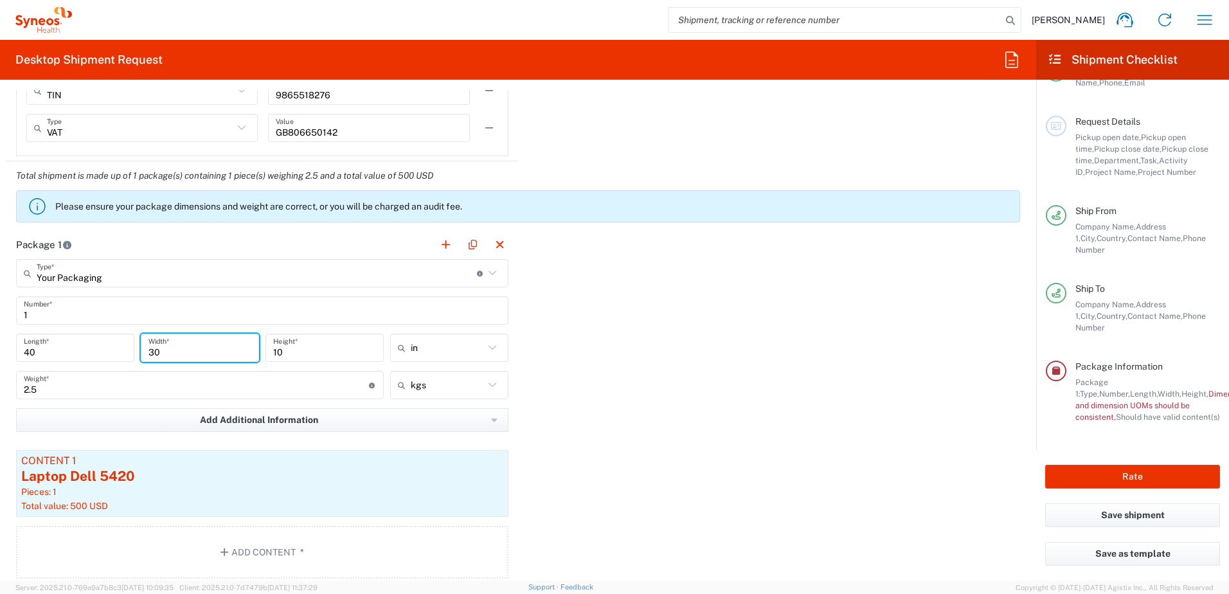
type input "30"
click at [716, 368] on div "Package 1 Your Packaging Type * Material used to package goods Medium Box Envel…" at bounding box center [517, 409] width 1023 height 358
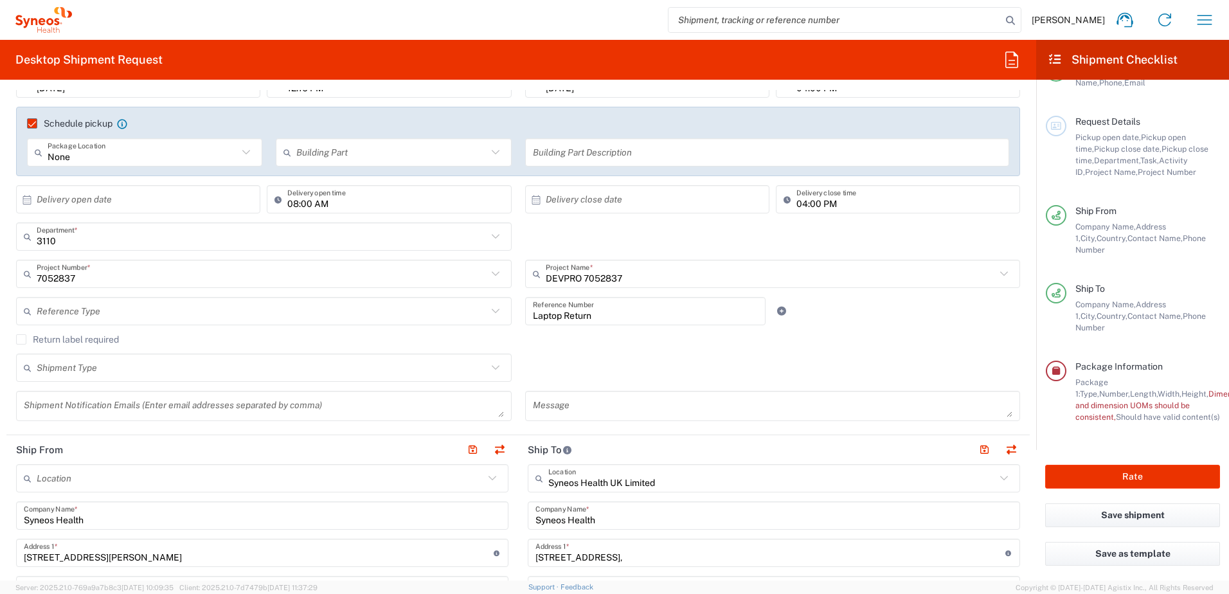
scroll to position [218, 0]
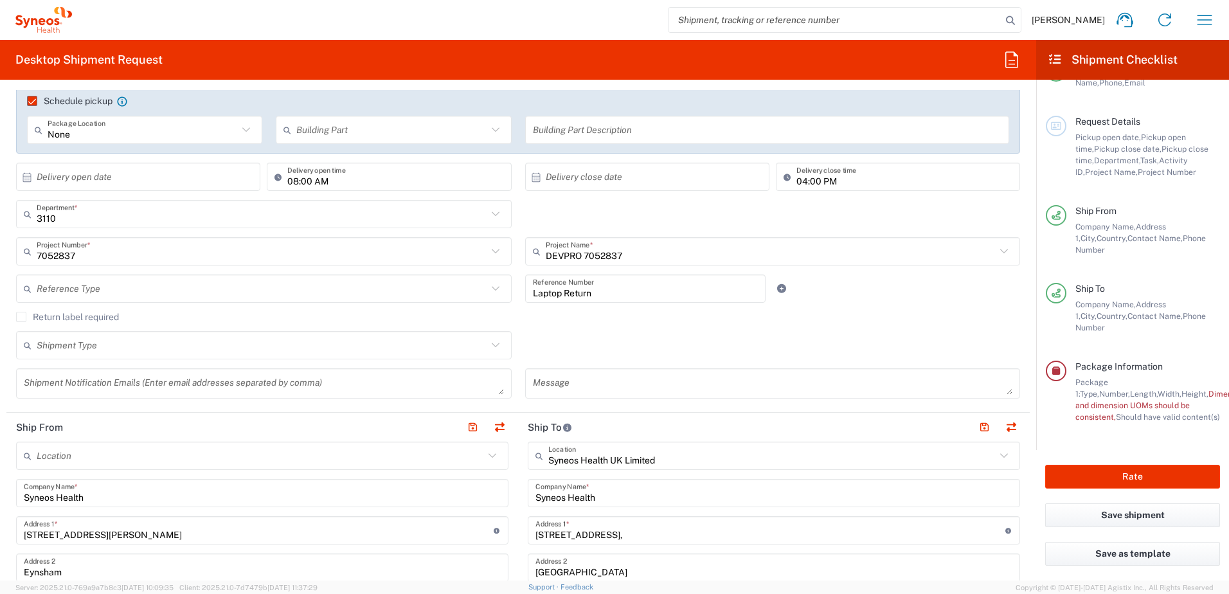
click at [490, 251] on icon at bounding box center [495, 251] width 17 height 17
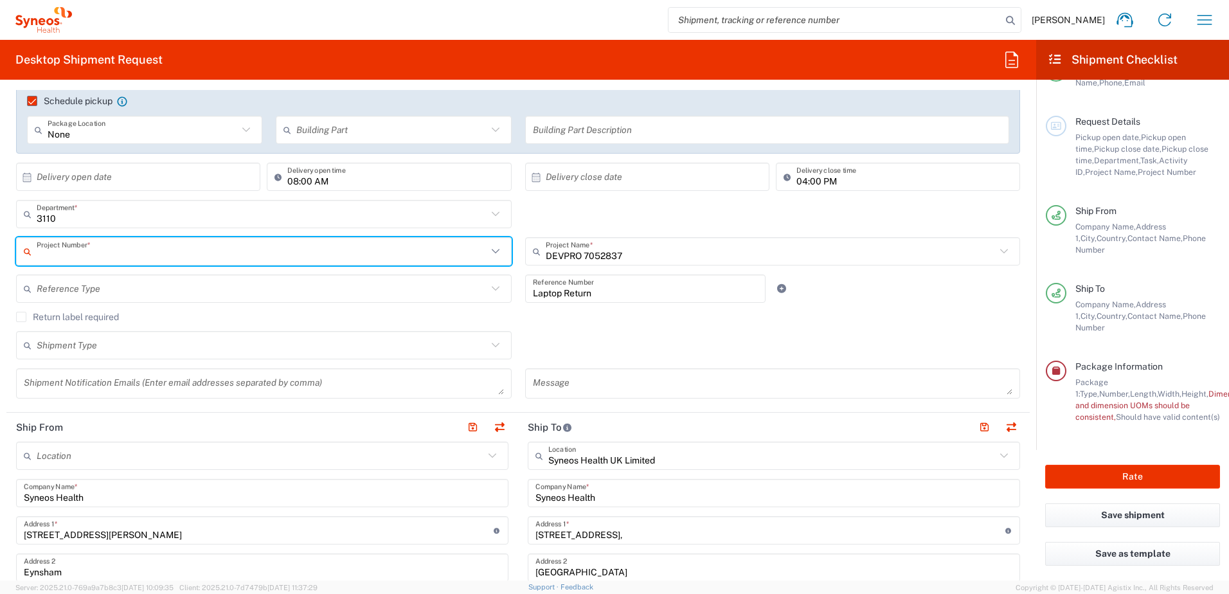
click at [899, 312] on agx-checkbox-control "Return label required" at bounding box center [518, 317] width 1004 height 10
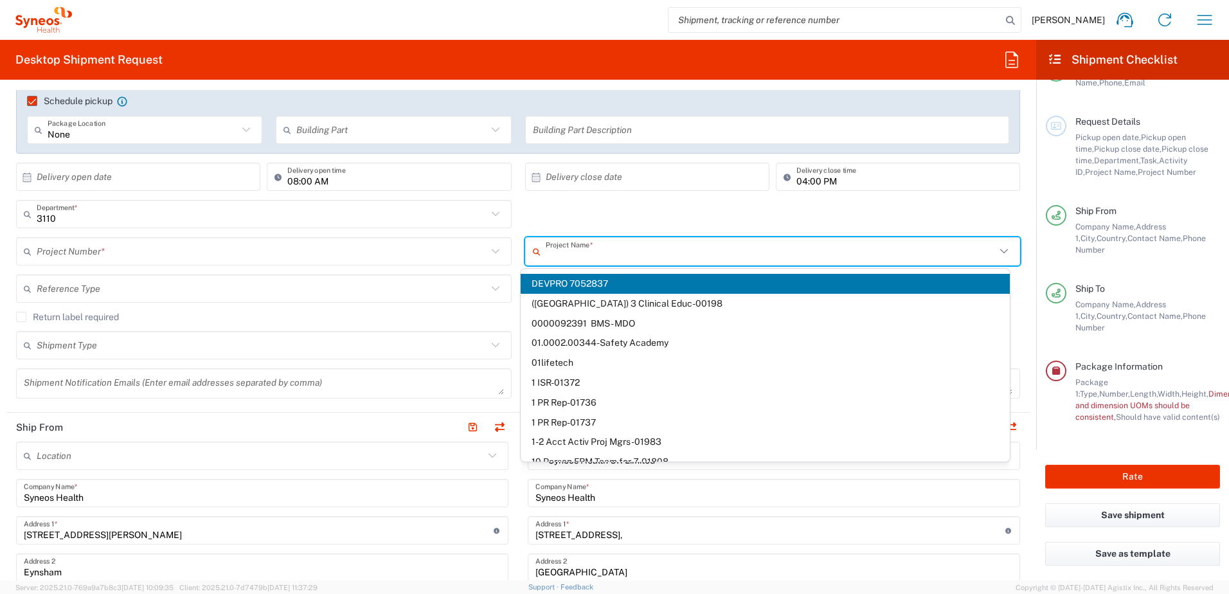
drag, startPoint x: 635, startPoint y: 244, endPoint x: 548, endPoint y: 244, distance: 87.4
click at [548, 244] on input "text" at bounding box center [771, 251] width 451 height 22
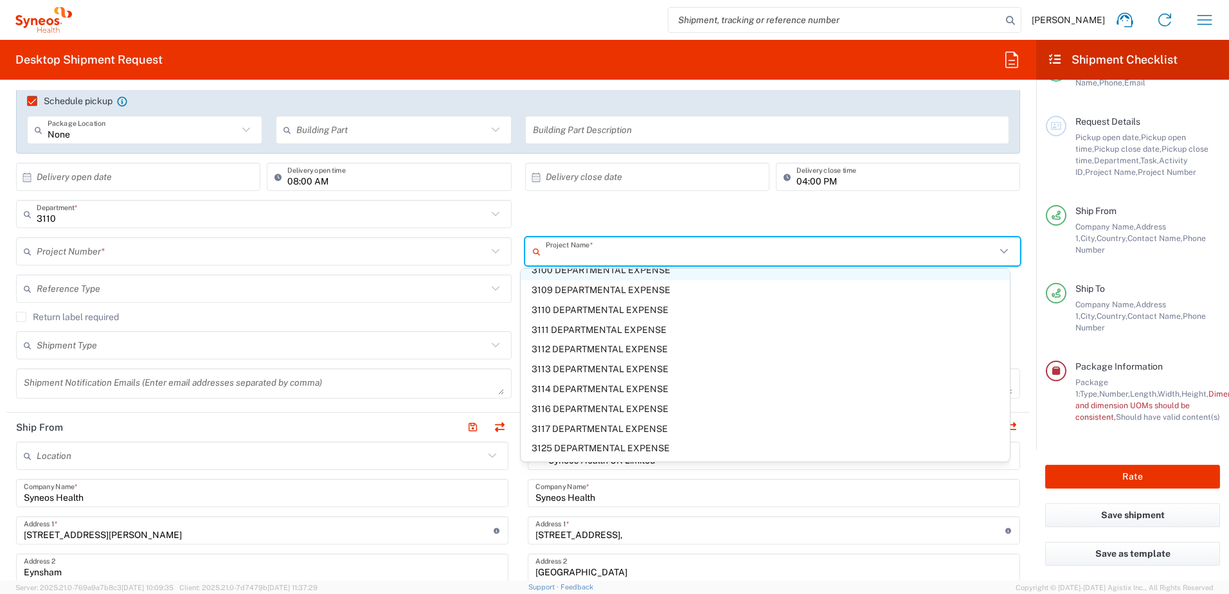
scroll to position [2617, 0]
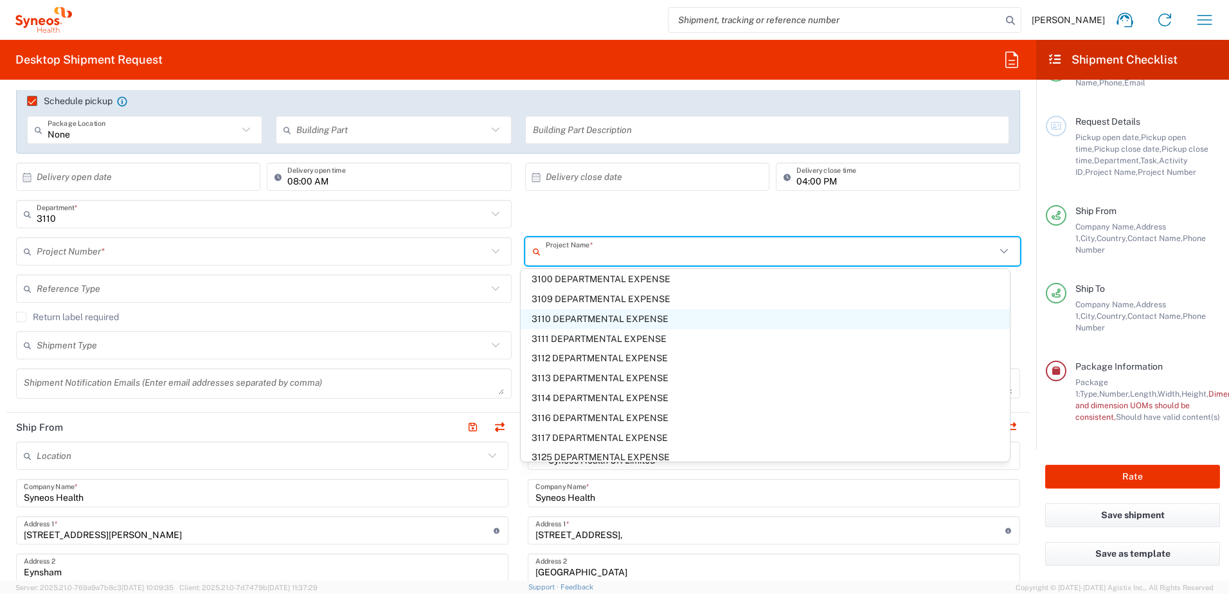
click at [673, 316] on span "3110 DEPARTMENTAL EXPENSE" at bounding box center [765, 319] width 489 height 20
type input "3110 DEPARTMENTAL EXPENSE"
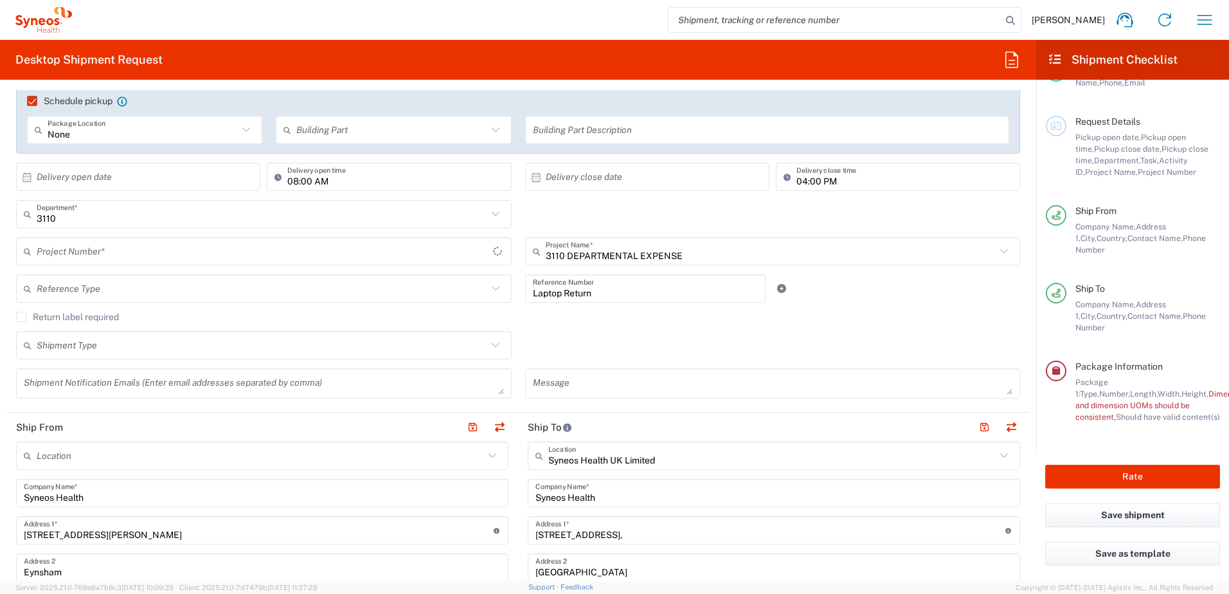
type input "3110 DEPARTMENTAL EXPENSE"
click at [692, 219] on div "3110 Department * 3110 3000 3100 3109 3111 3112 3125 3130 3135 3136 3150 3155 3…" at bounding box center [518, 218] width 1017 height 37
click at [758, 331] on div "Shipment Type Batch Regular" at bounding box center [518, 349] width 1017 height 37
click at [272, 302] on div "Reference Type" at bounding box center [264, 288] width 496 height 28
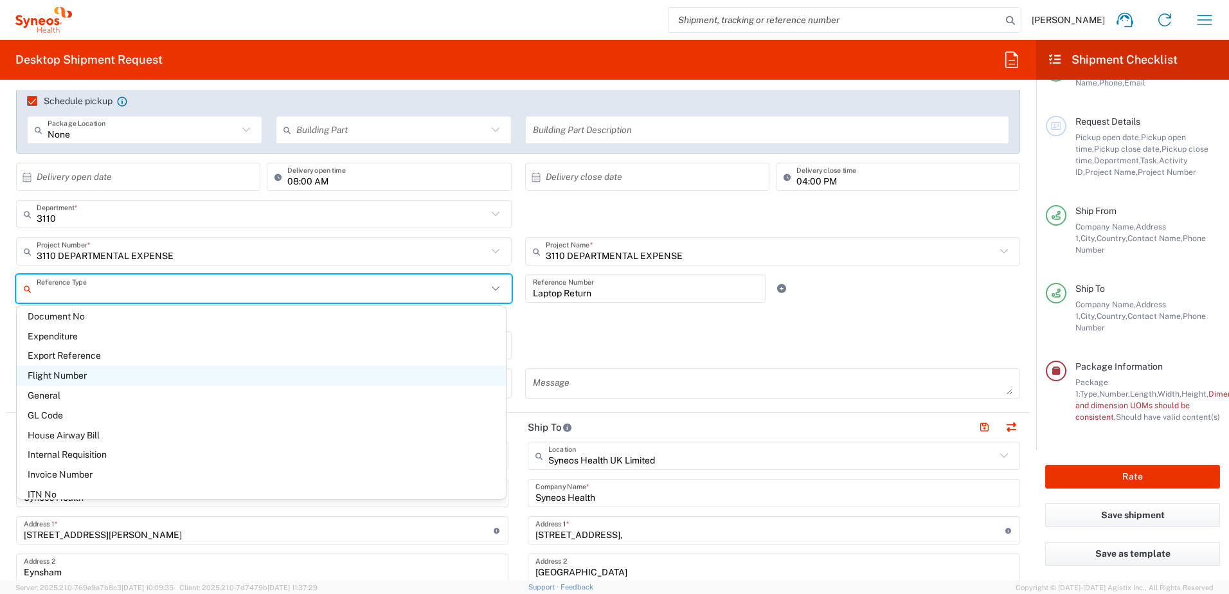
scroll to position [193, 0]
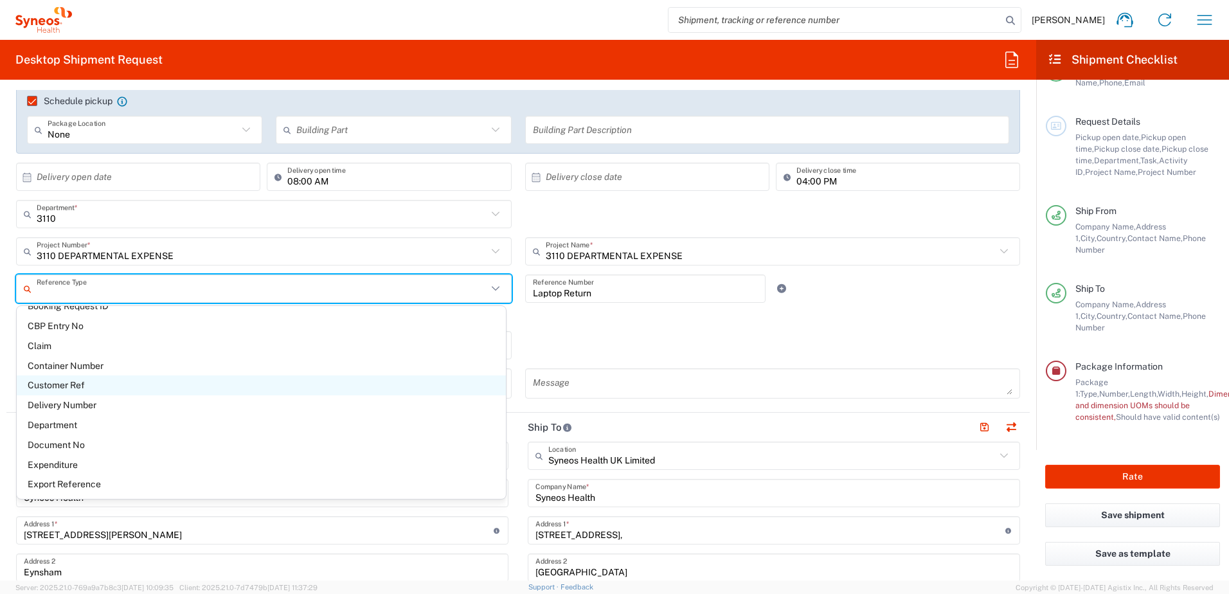
click at [78, 384] on span "Customer Ref" at bounding box center [261, 385] width 489 height 20
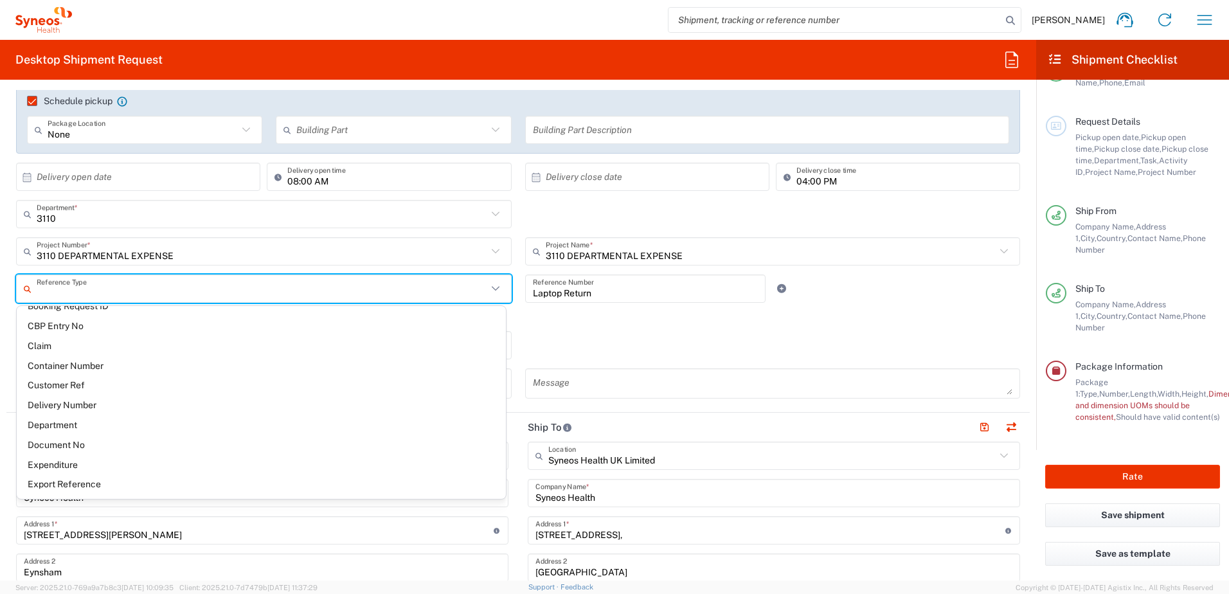
type input "Customer Ref"
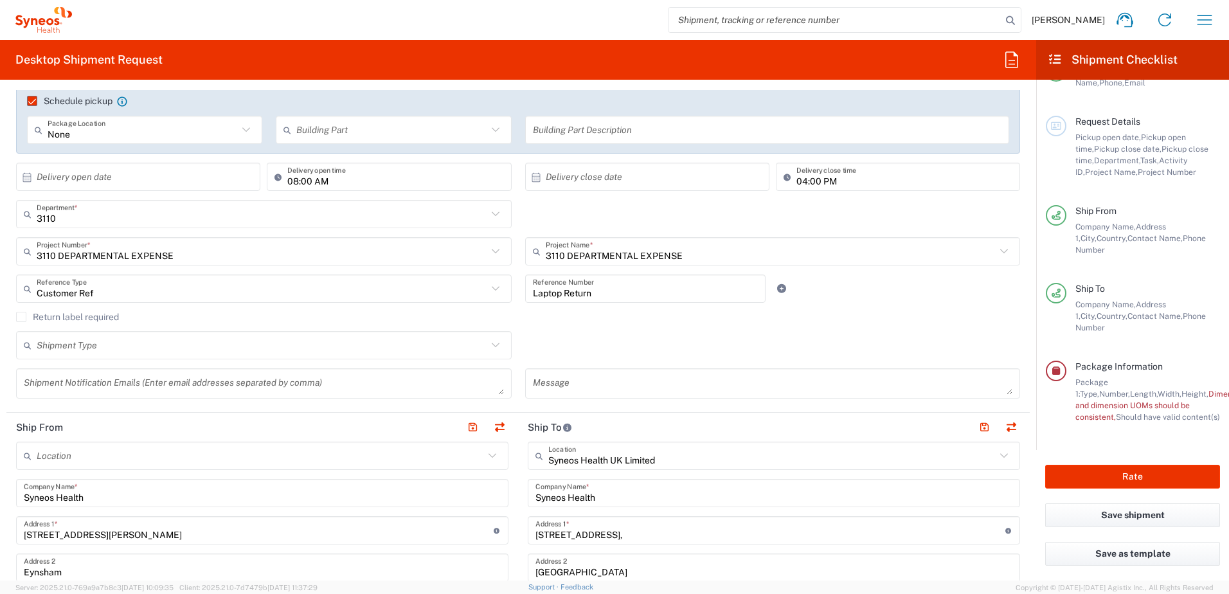
click at [782, 325] on div "Return label required" at bounding box center [518, 321] width 1004 height 19
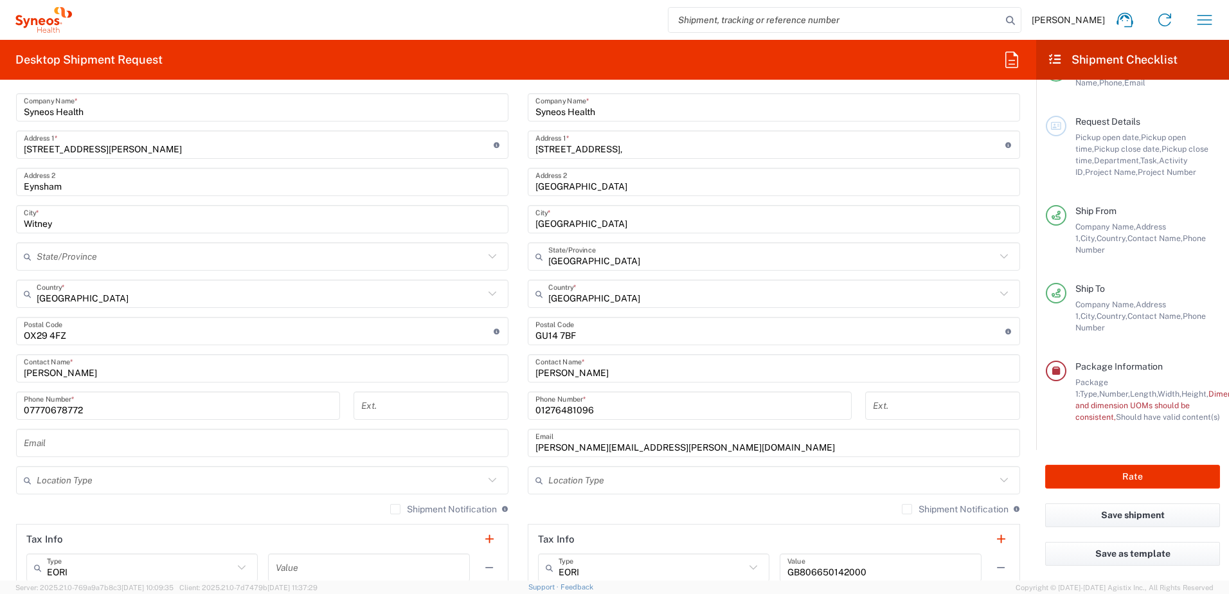
scroll to position [861, 0]
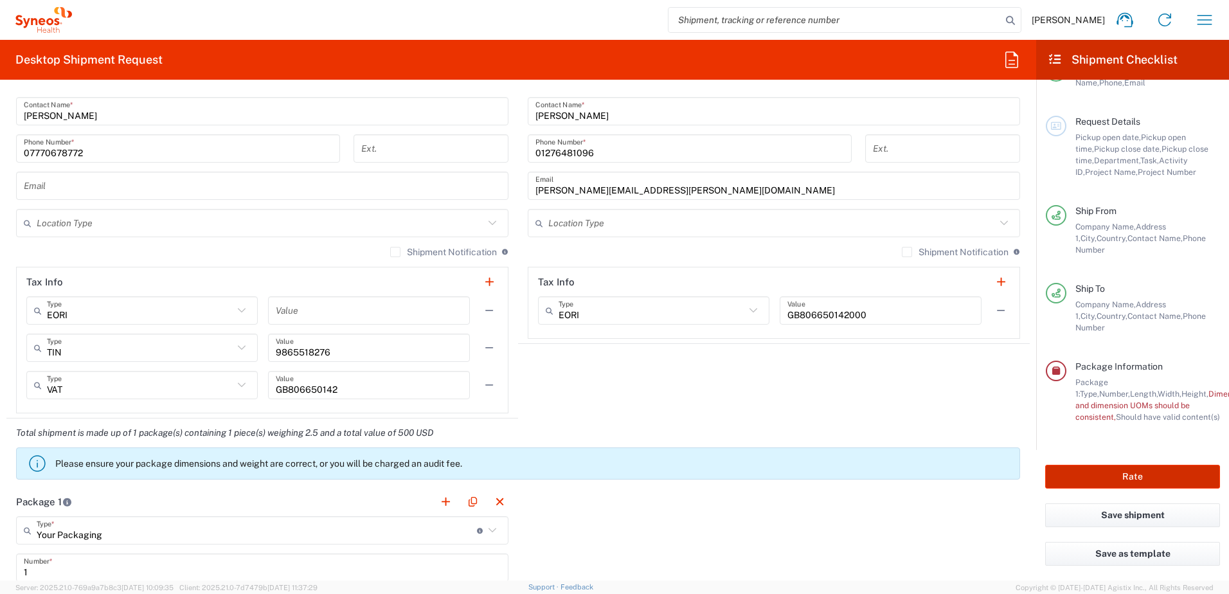
click at [1142, 478] on button "Rate" at bounding box center [1132, 477] width 175 height 24
type input "3110"
type input "3110 DEPARTMENTAL EXPENSE"
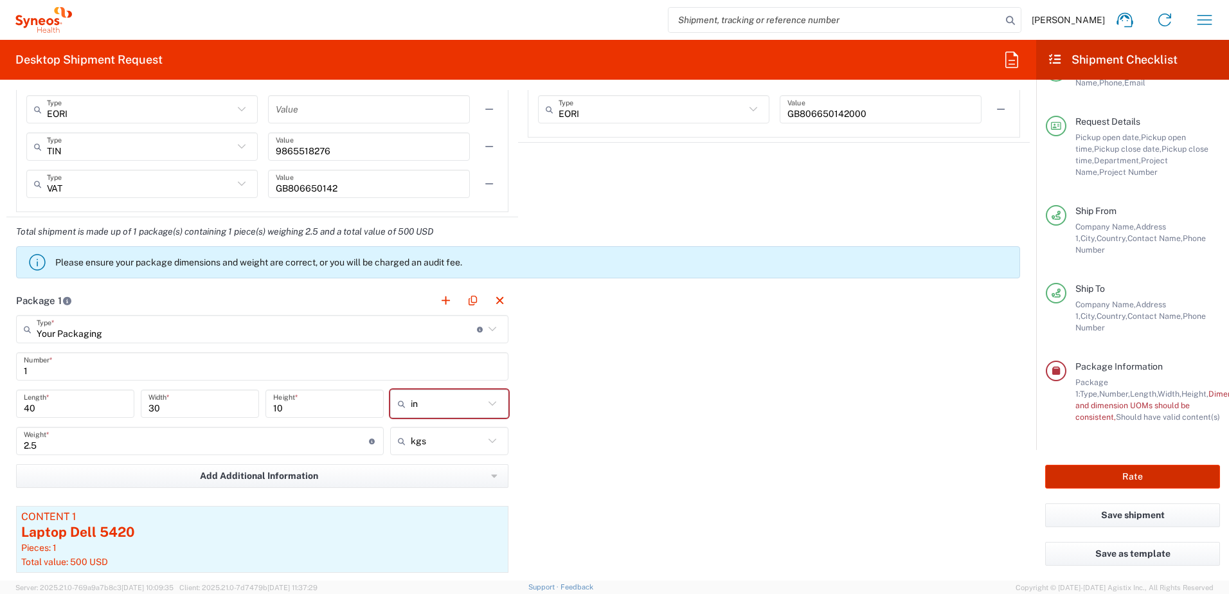
scroll to position [1118, 0]
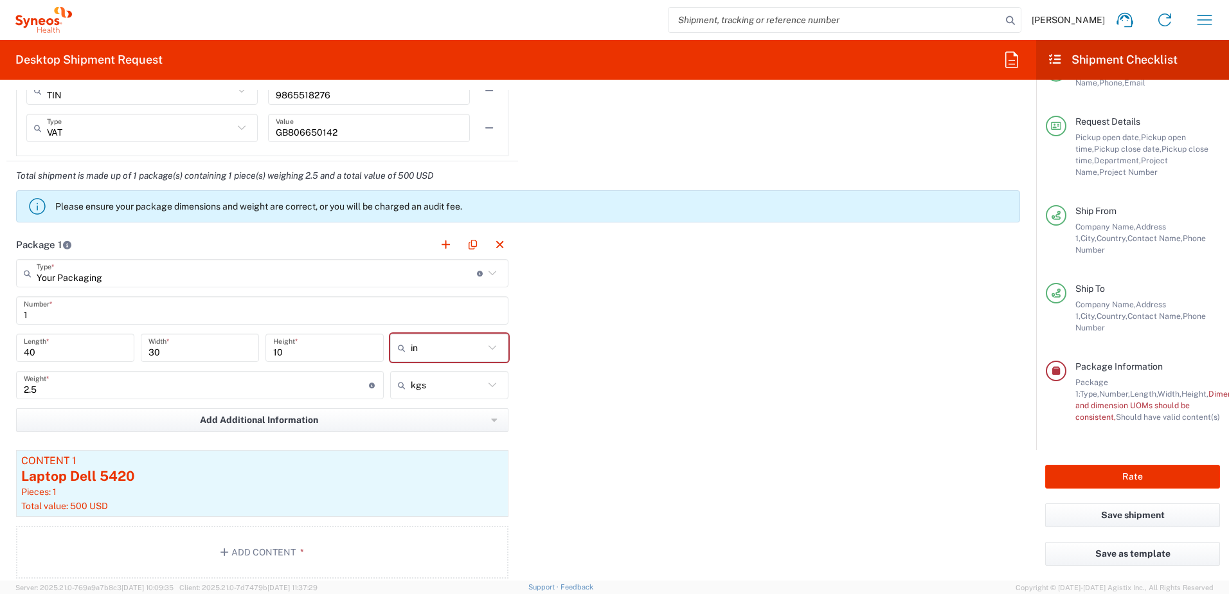
click at [665, 346] on div "Package 1 Your Packaging Type * Material used to package goods Medium Box Envel…" at bounding box center [517, 409] width 1023 height 358
click at [503, 348] on div "in" at bounding box center [449, 348] width 118 height 28
click at [491, 349] on icon at bounding box center [492, 347] width 17 height 17
click at [453, 380] on span "in" at bounding box center [445, 380] width 116 height 20
click at [553, 353] on div "Package 1 Your Packaging Type * Material used to package goods Medium Box Envel…" at bounding box center [517, 409] width 1023 height 358
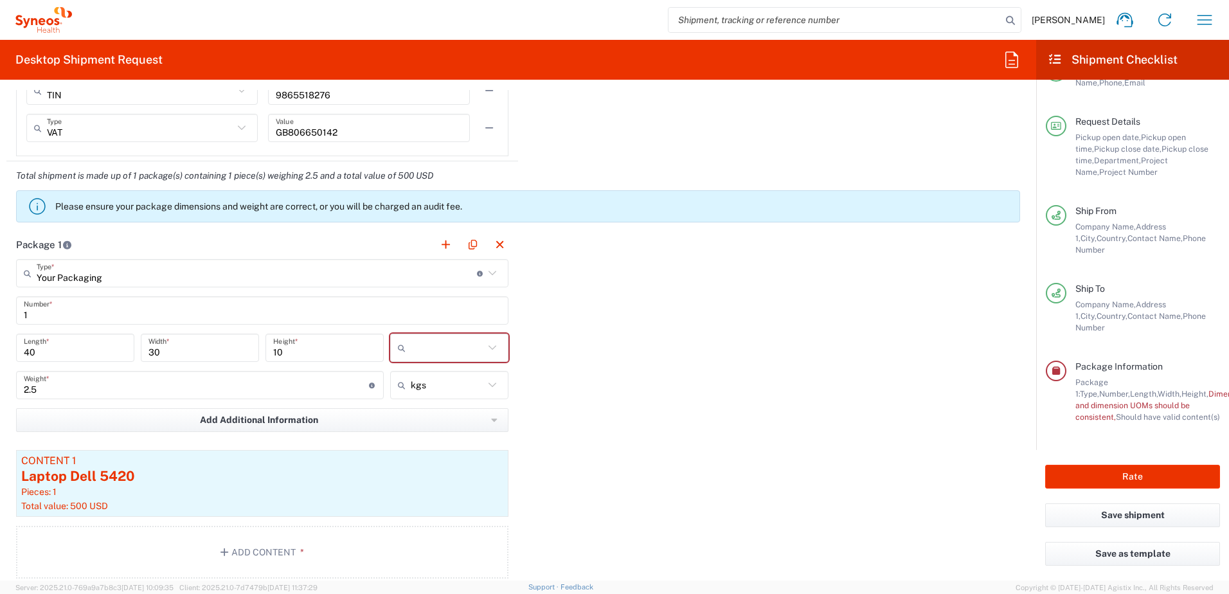
click at [478, 349] on input "text" at bounding box center [447, 347] width 73 height 21
click at [413, 418] on span "in" at bounding box center [445, 420] width 116 height 20
type input "in"
click at [584, 371] on div "Package 1 Your Packaging Type * Material used to package goods Medium Box Envel…" at bounding box center [517, 409] width 1023 height 358
click at [308, 337] on input "10" at bounding box center [324, 348] width 103 height 22
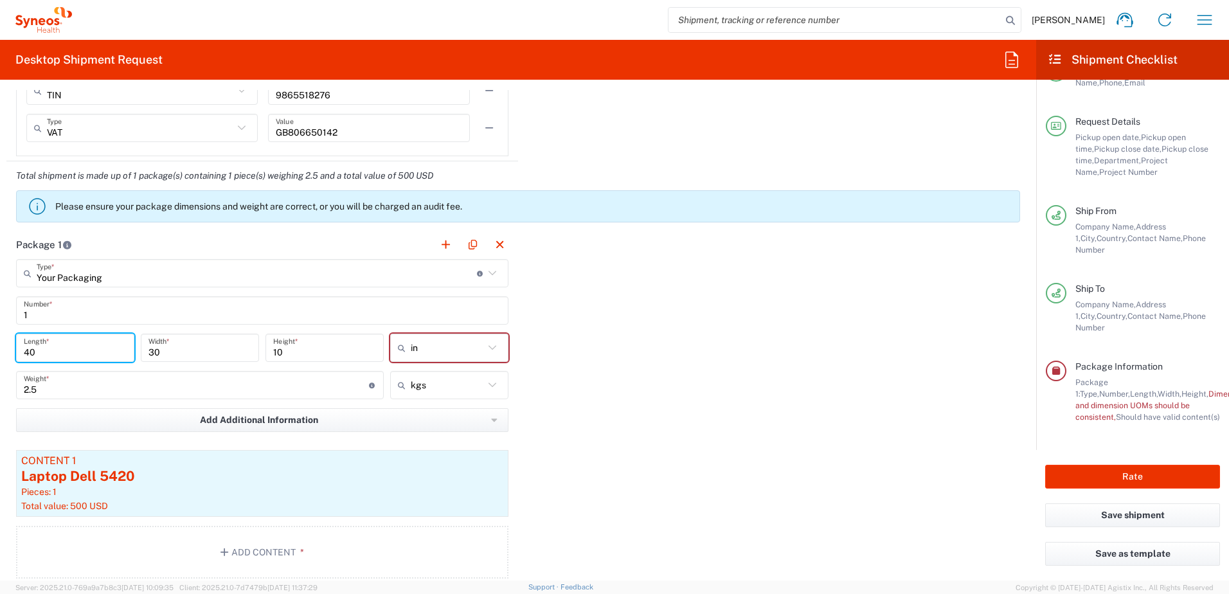
drag, startPoint x: 44, startPoint y: 349, endPoint x: 1, endPoint y: 354, distance: 44.0
click at [1, 354] on form "Requester Information [PERSON_NAME] Name * [PHONE_NUMBER] Phone * [EMAIL_ADDRES…" at bounding box center [518, 335] width 1036 height 490
type input "30"
click at [609, 364] on div "Package 1 Your Packaging Type * Material used to package goods Medium Box Envel…" at bounding box center [517, 409] width 1023 height 358
drag, startPoint x: 300, startPoint y: 355, endPoint x: 268, endPoint y: 356, distance: 32.1
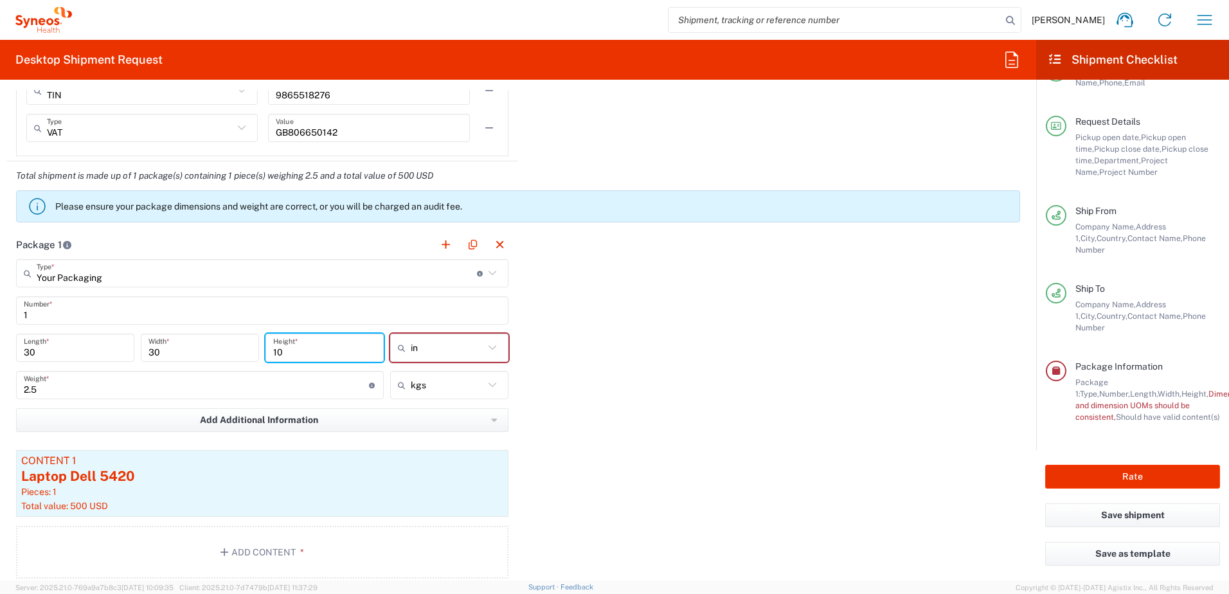
click at [268, 356] on div "10 Height *" at bounding box center [324, 348] width 118 height 28
type input "20"
click at [706, 398] on div "Package 1 Your Packaging Type * Material used to package goods Medium Box Envel…" at bounding box center [517, 409] width 1023 height 358
click at [1149, 470] on button "Rate" at bounding box center [1132, 477] width 175 height 24
click at [648, 437] on div "Package 1 Your Packaging Type * Material used to package goods Medium Box Envel…" at bounding box center [517, 409] width 1023 height 358
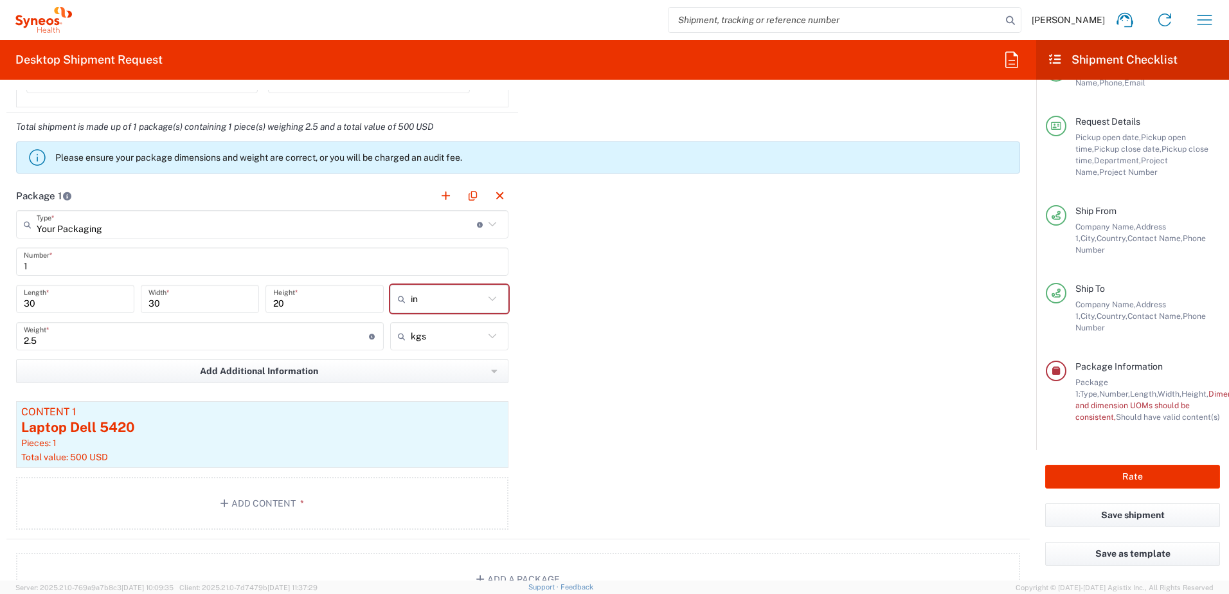
scroll to position [1246, 0]
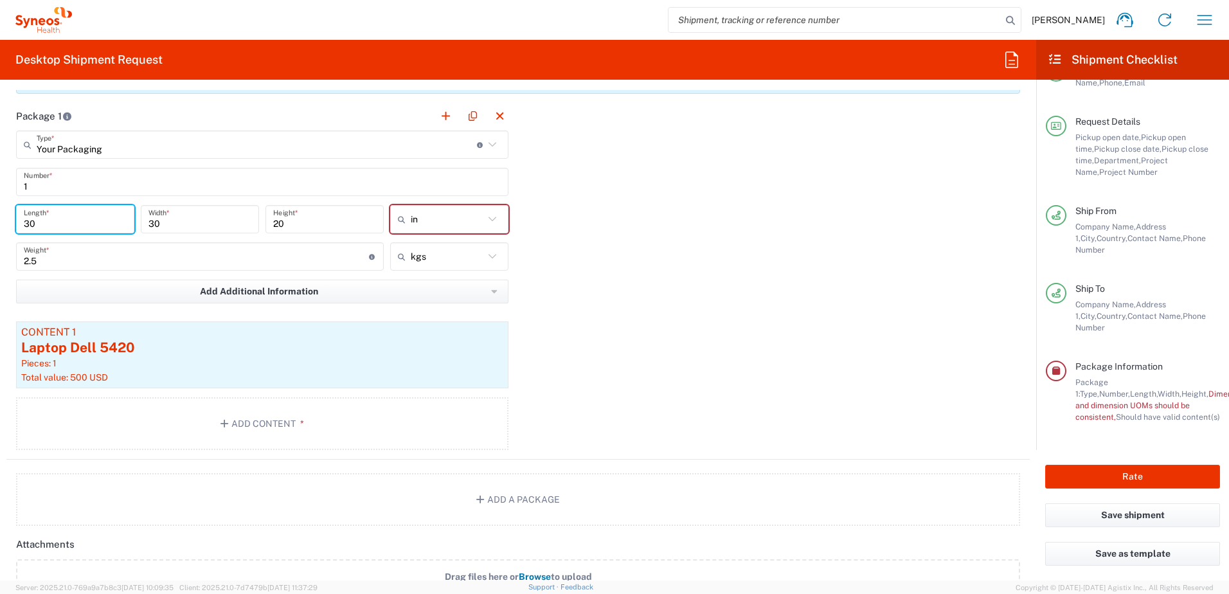
click at [49, 224] on input "30" at bounding box center [75, 219] width 103 height 22
type input "3"
type input "20"
type input "15"
type input "5"
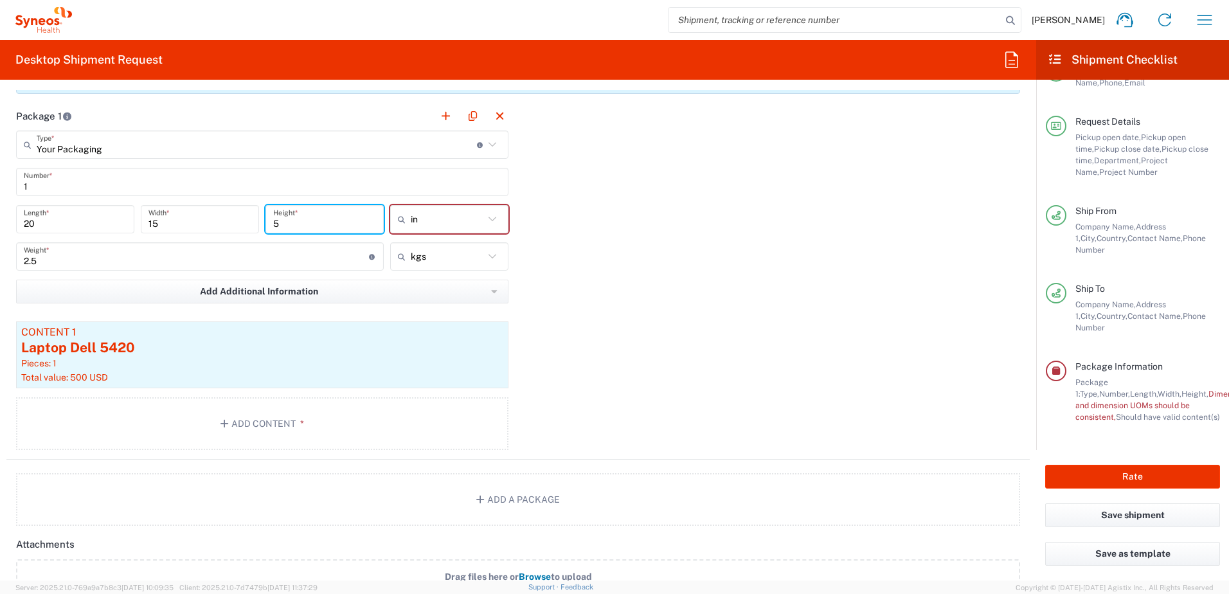
click at [617, 233] on div "Package 1 Your Packaging Type * Material used to package goods Medium Box Envel…" at bounding box center [517, 281] width 1023 height 358
click at [484, 215] on icon at bounding box center [492, 219] width 17 height 17
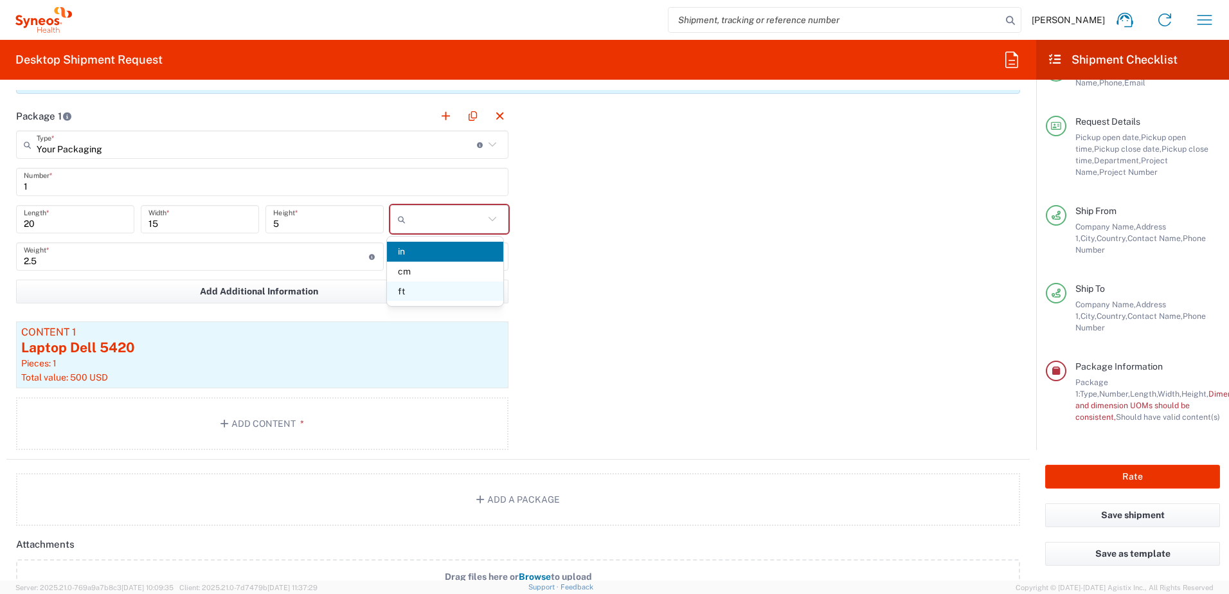
click at [430, 285] on span "ft" at bounding box center [445, 292] width 116 height 20
type input "1.67"
type input "1.25"
type input "0.42"
type input "ft"
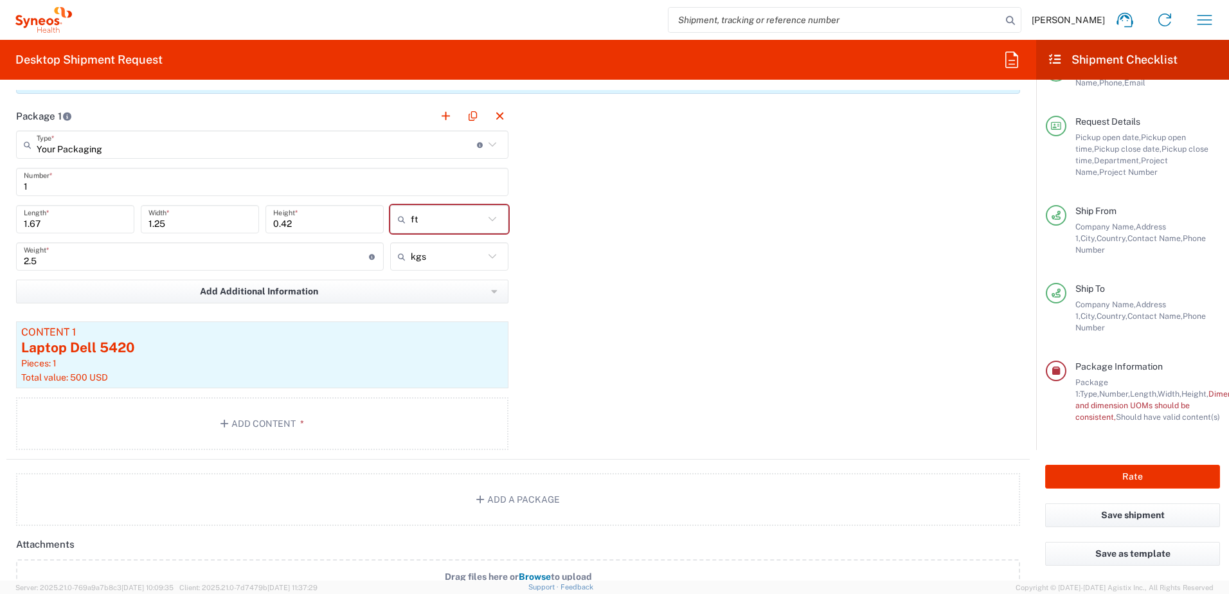
click at [496, 214] on icon at bounding box center [492, 219] width 17 height 17
click at [420, 288] on span "in" at bounding box center [445, 292] width 116 height 20
type input "20.04"
type input "15"
type input "5.04"
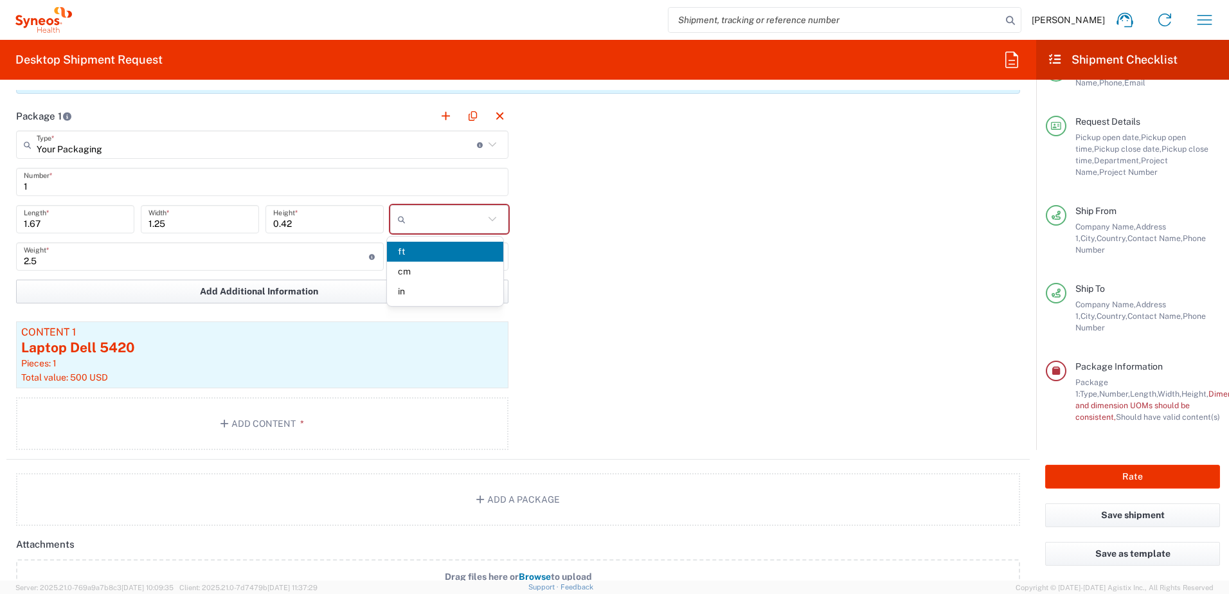
type input "in"
click at [600, 247] on div "Package 1 Your Packaging Type * Material used to package goods Medium Box Envel…" at bounding box center [517, 281] width 1023 height 358
click at [594, 243] on div "Package 1 Your Packaging Type * Material used to package goods Medium Box Envel…" at bounding box center [517, 281] width 1023 height 358
click at [1155, 469] on button "Rate" at bounding box center [1132, 477] width 175 height 24
click at [574, 204] on div "Package 1 Your Packaging Type * Material used to package goods Medium Box Envel…" at bounding box center [517, 281] width 1023 height 358
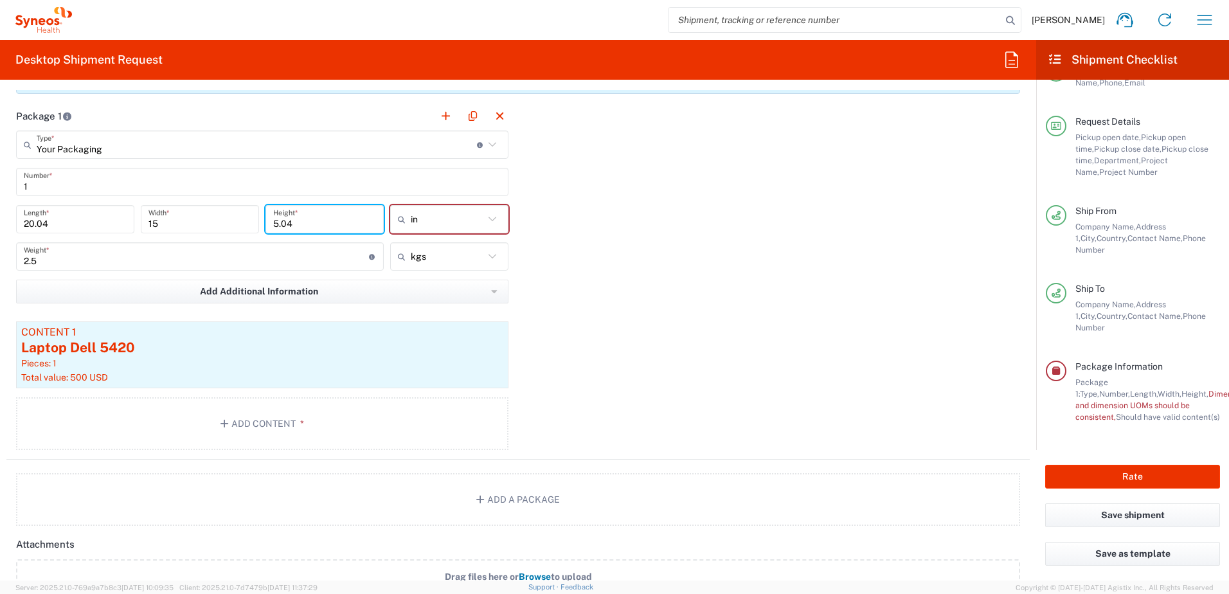
click at [316, 226] on input "5.04" at bounding box center [324, 219] width 103 height 22
type input "5.0"
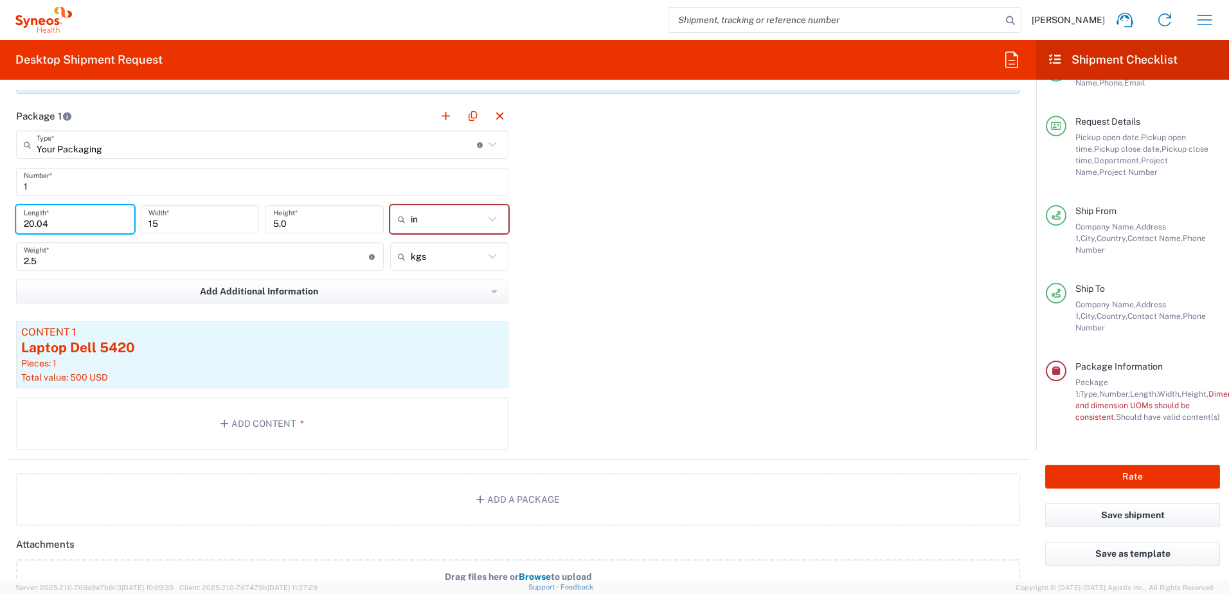
click at [58, 224] on input "20.04" at bounding box center [75, 219] width 103 height 22
type input "20.0"
click at [660, 276] on div "Package 1 Your Packaging Type * Material used to package goods Medium Box Envel…" at bounding box center [517, 281] width 1023 height 358
click at [480, 209] on div "in" at bounding box center [449, 219] width 118 height 28
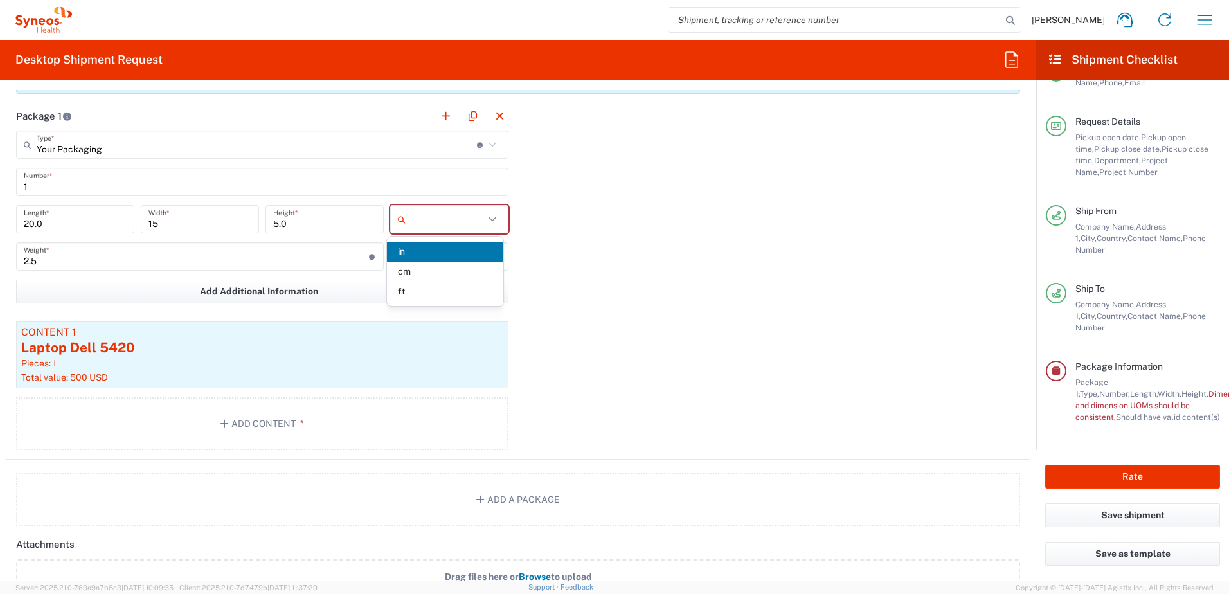
click at [627, 232] on div "Package 1 Your Packaging Type * Material used to package goods Medium Box Envel…" at bounding box center [517, 281] width 1023 height 358
type input "in"
click at [1181, 389] on span "Height," at bounding box center [1194, 394] width 27 height 10
click at [1136, 482] on button "Rate" at bounding box center [1132, 477] width 175 height 24
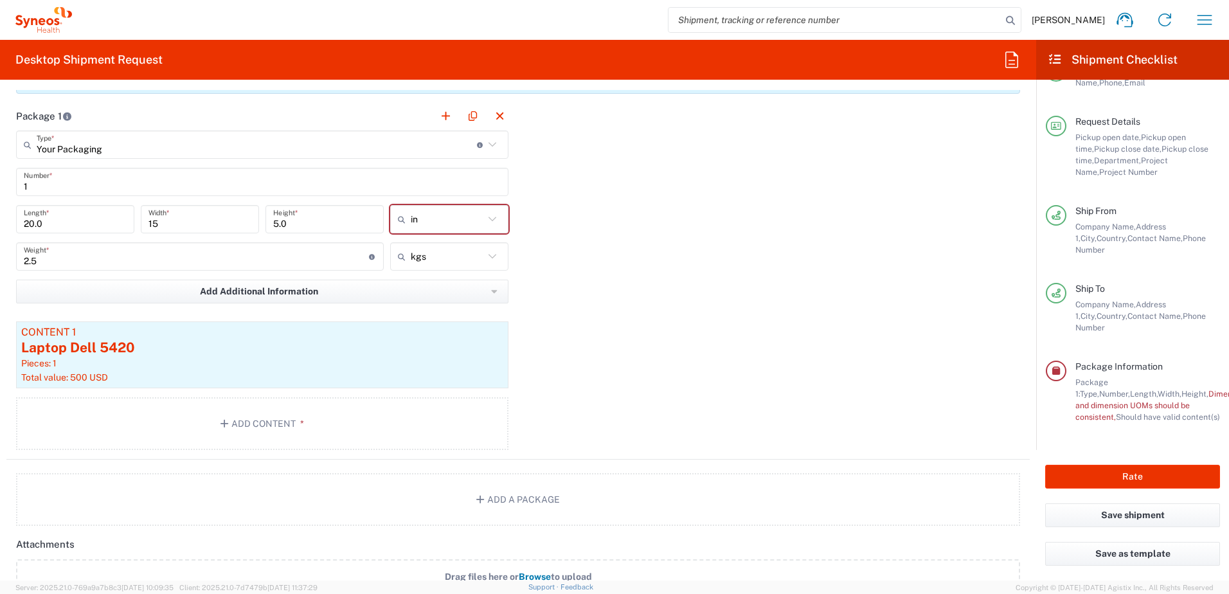
click at [55, 262] on input "2.5" at bounding box center [196, 257] width 345 height 22
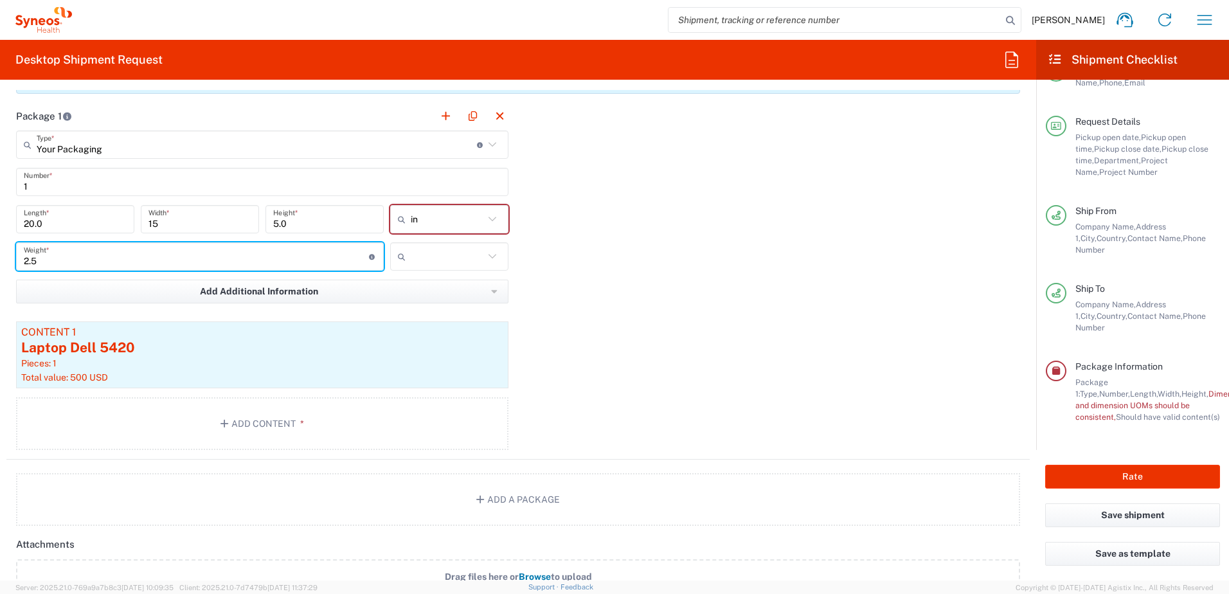
click at [448, 261] on input "text" at bounding box center [447, 256] width 73 height 21
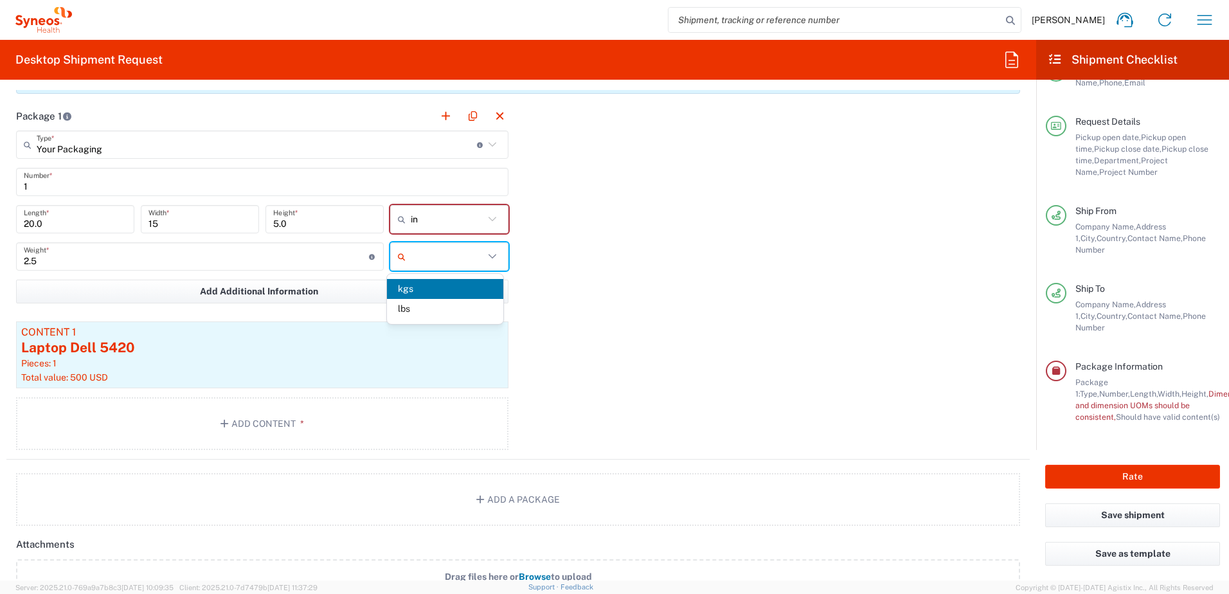
click at [452, 256] on input "text" at bounding box center [447, 256] width 73 height 21
click at [106, 262] on input "2.5" at bounding box center [196, 257] width 345 height 22
type input "kgs"
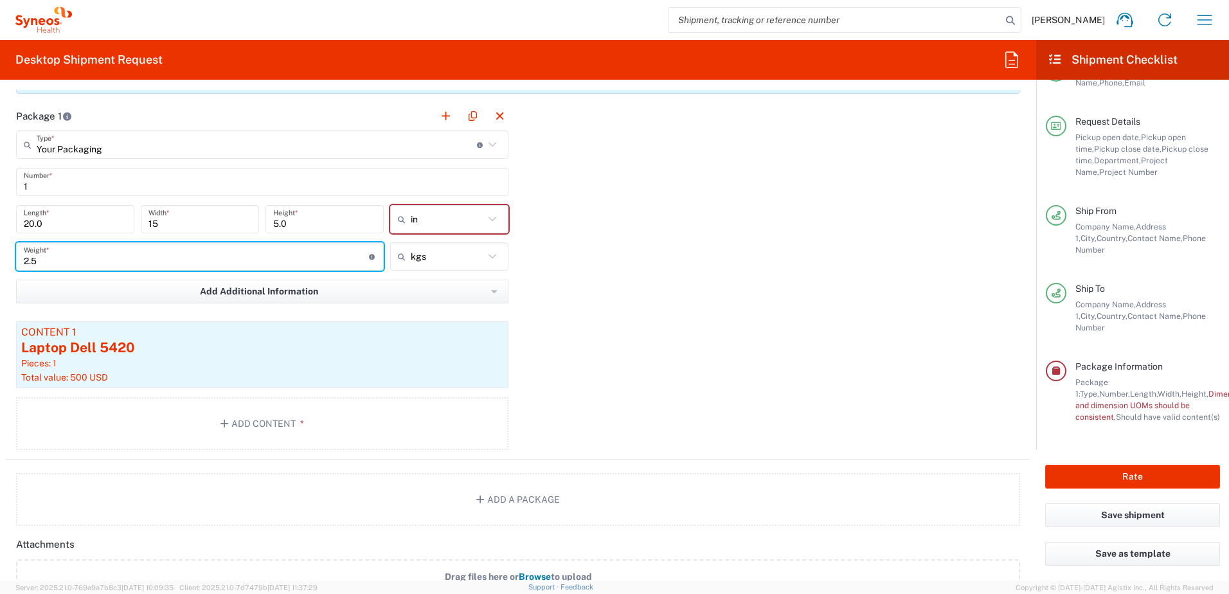
type input "2"
type input "3"
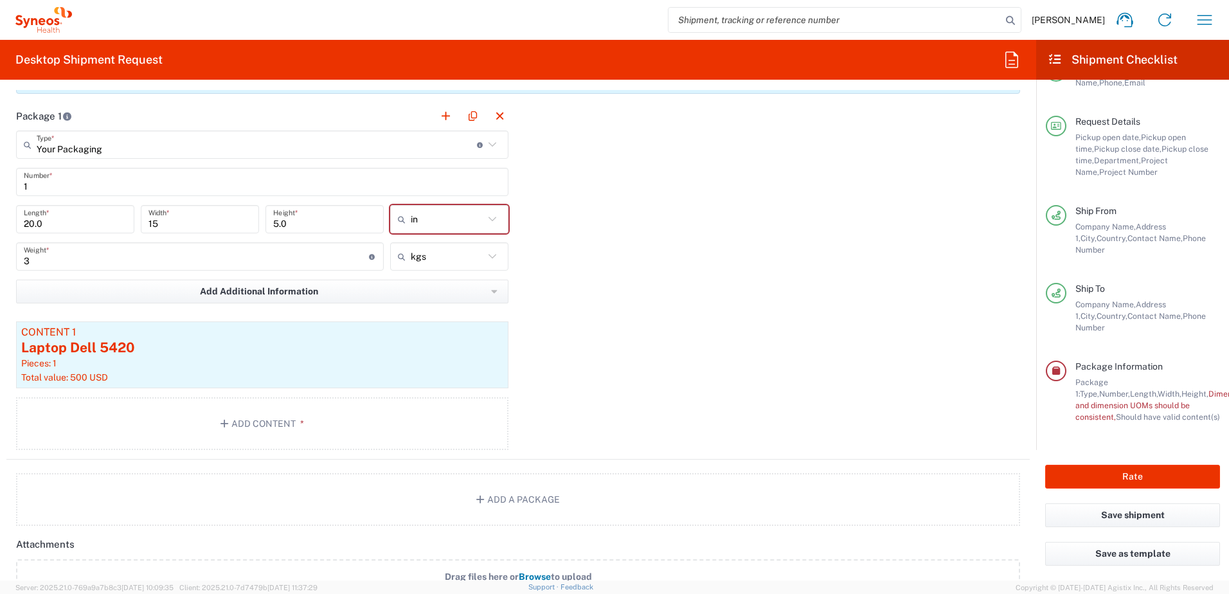
click at [591, 314] on div "Package 1 Your Packaging Type * Material used to package goods Medium Box Envel…" at bounding box center [517, 281] width 1023 height 358
click at [471, 227] on input "text" at bounding box center [447, 219] width 73 height 21
click at [436, 255] on span "in" at bounding box center [445, 252] width 116 height 20
click at [608, 250] on div "Package 1 Your Packaging Type * Material used to package goods Medium Box Envel…" at bounding box center [517, 281] width 1023 height 358
click at [36, 224] on input "20.0" at bounding box center [75, 219] width 103 height 22
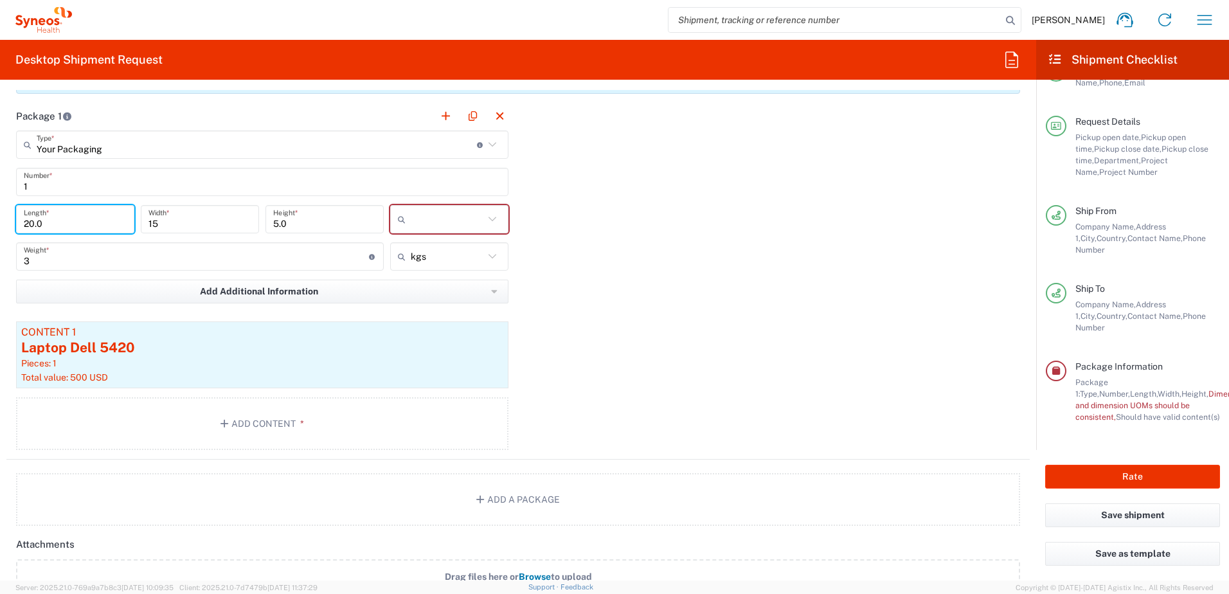
drag, startPoint x: 70, startPoint y: 219, endPoint x: 24, endPoint y: 219, distance: 46.3
click at [24, 219] on input "20.0" at bounding box center [75, 219] width 103 height 22
type input "40.0"
type input "20"
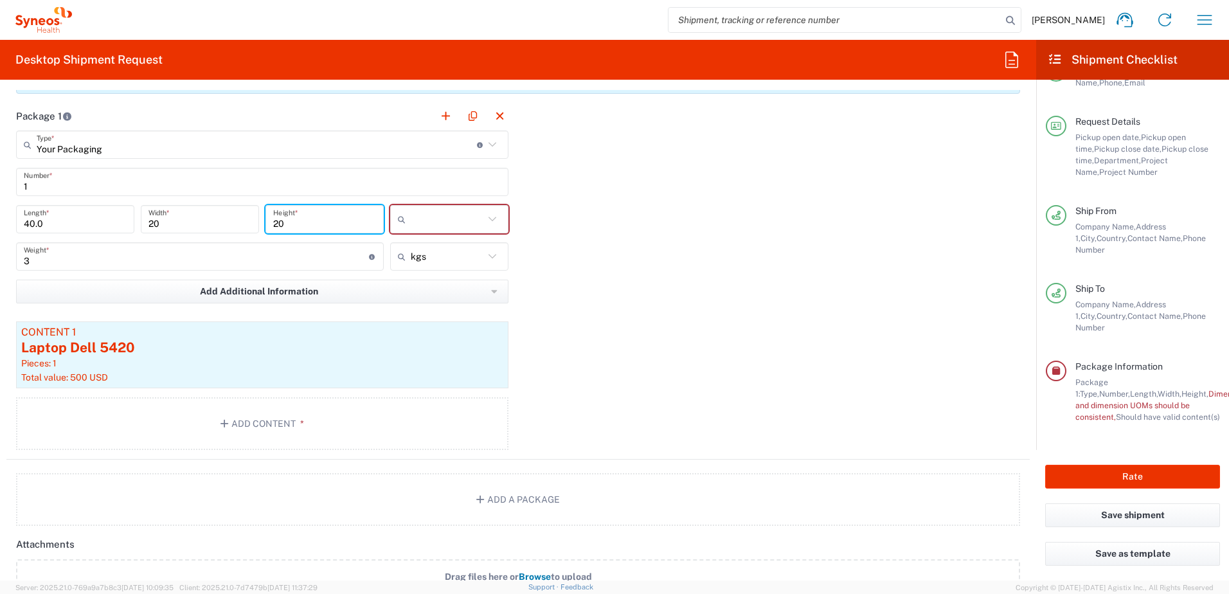
type input "20"
click at [458, 224] on input "text" at bounding box center [447, 219] width 73 height 21
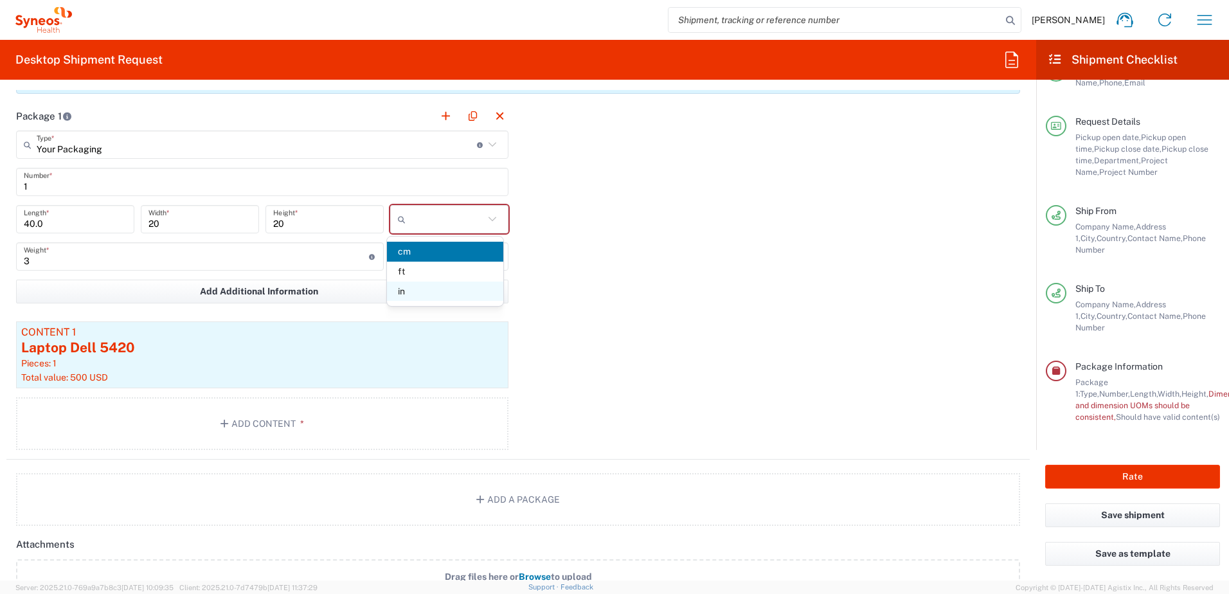
click at [424, 291] on span "in" at bounding box center [445, 292] width 116 height 20
type input "in"
click at [624, 263] on div "Package 1 Your Packaging Type * Material used to package goods Medium Box Envel…" at bounding box center [517, 281] width 1023 height 358
click at [472, 216] on input "text" at bounding box center [447, 219] width 73 height 21
click at [422, 273] on span "cm" at bounding box center [445, 272] width 116 height 20
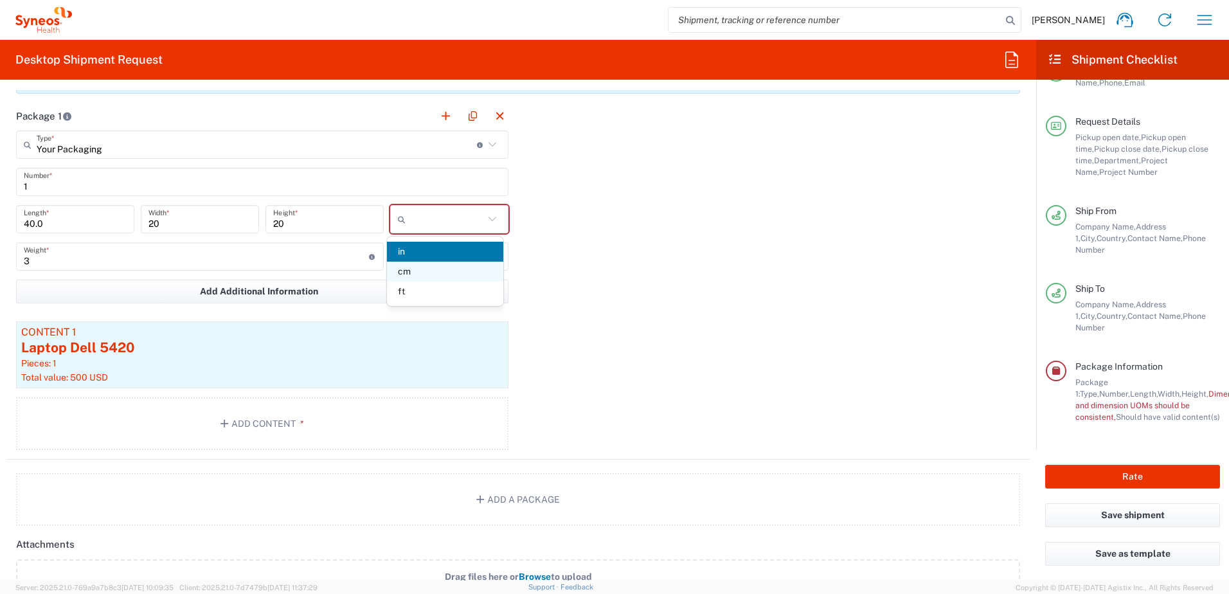
type input "101.6"
type input "50.8"
type input "cm"
click at [664, 253] on div "Package 1 Your Packaging Type * Material used to package goods Medium Box Envel…" at bounding box center [517, 281] width 1023 height 358
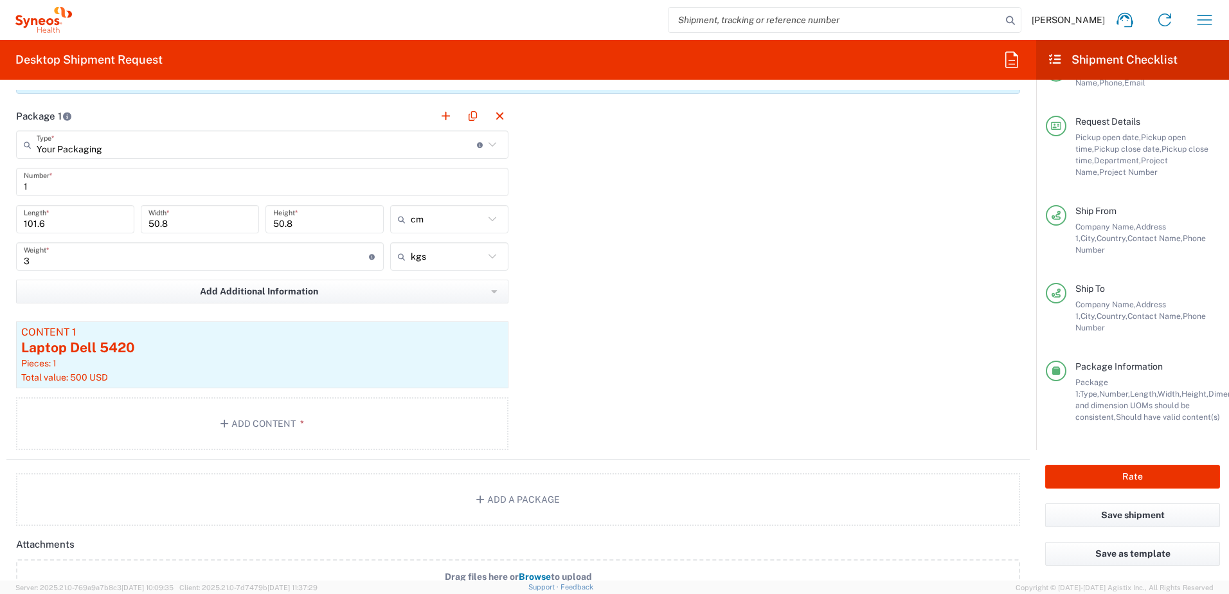
click at [492, 225] on icon at bounding box center [492, 219] width 17 height 17
click at [422, 287] on span "in" at bounding box center [445, 292] width 116 height 20
type input "40"
type input "20"
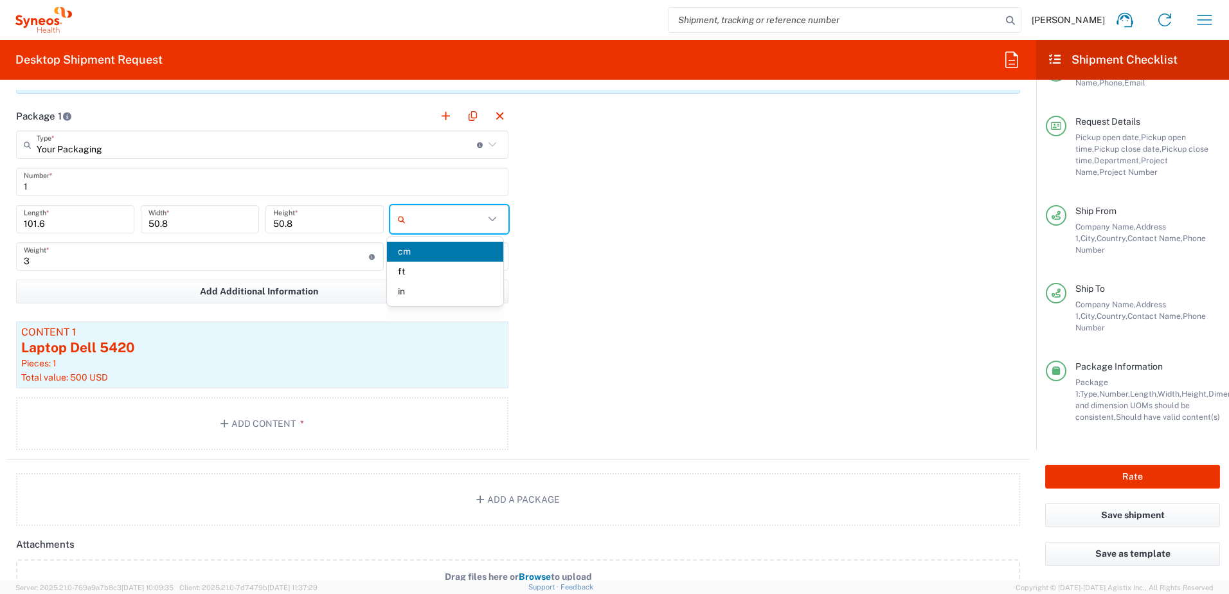
type input "in"
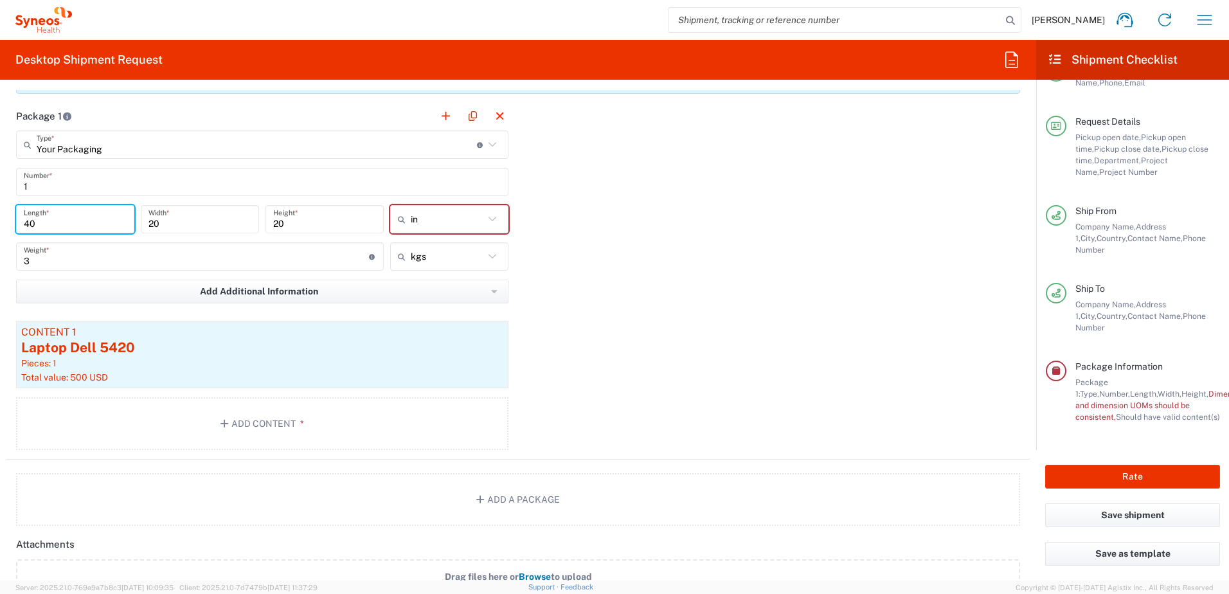
drag, startPoint x: 39, startPoint y: 222, endPoint x: -3, endPoint y: 222, distance: 41.1
click at [0, 222] on html "[PERSON_NAME] Home Shipment estimator Shipment tracking Desktop shipment reques…" at bounding box center [614, 297] width 1229 height 594
type input "20"
type input "15"
type input "5"
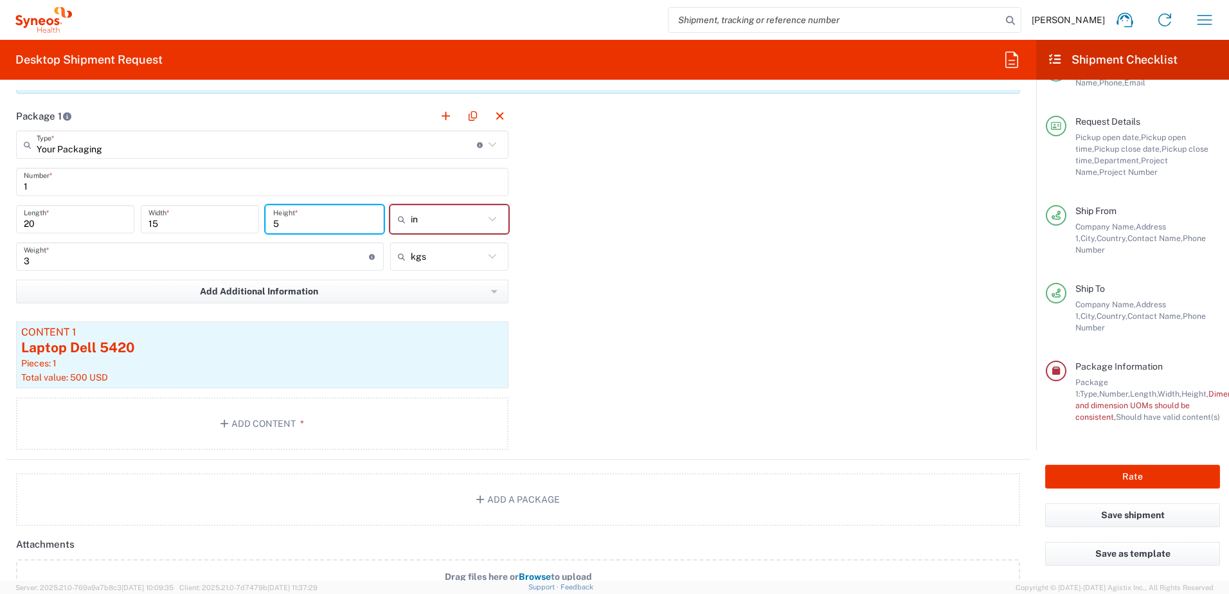
click at [632, 247] on div "Package 1 Your Packaging Type * Material used to package goods Medium Box Envel…" at bounding box center [517, 281] width 1023 height 358
click at [484, 222] on icon at bounding box center [492, 219] width 17 height 17
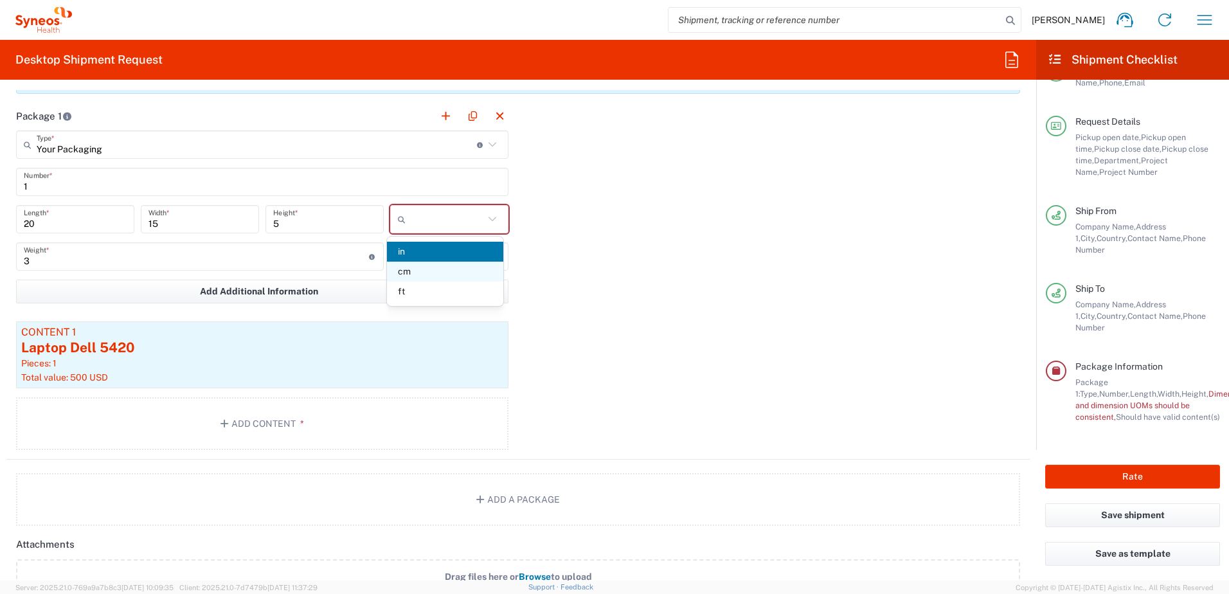
click at [456, 271] on span "cm" at bounding box center [445, 272] width 116 height 20
type input "50.8"
type input "38.1"
type input "12.7"
type input "cm"
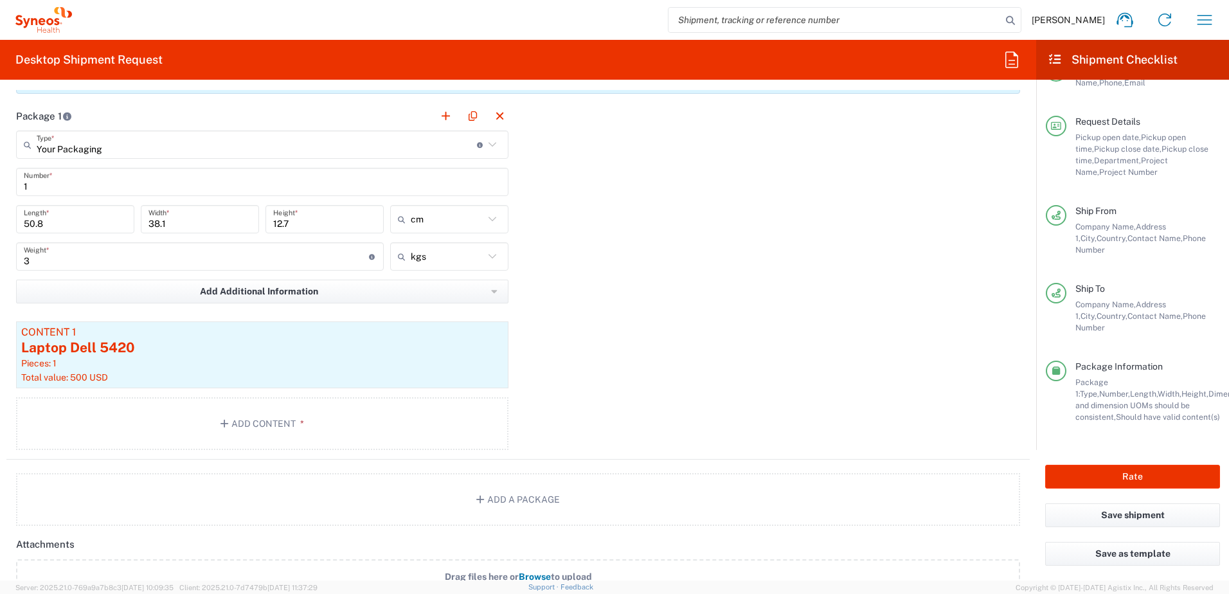
click at [595, 258] on div "Package 1 Your Packaging Type * Material used to package goods Medium Box Envel…" at bounding box center [517, 281] width 1023 height 358
drag, startPoint x: 184, startPoint y: 220, endPoint x: 139, endPoint y: 221, distance: 44.4
click at [141, 221] on div "38.1 Width *" at bounding box center [200, 219] width 118 height 28
type input "40"
type input "15"
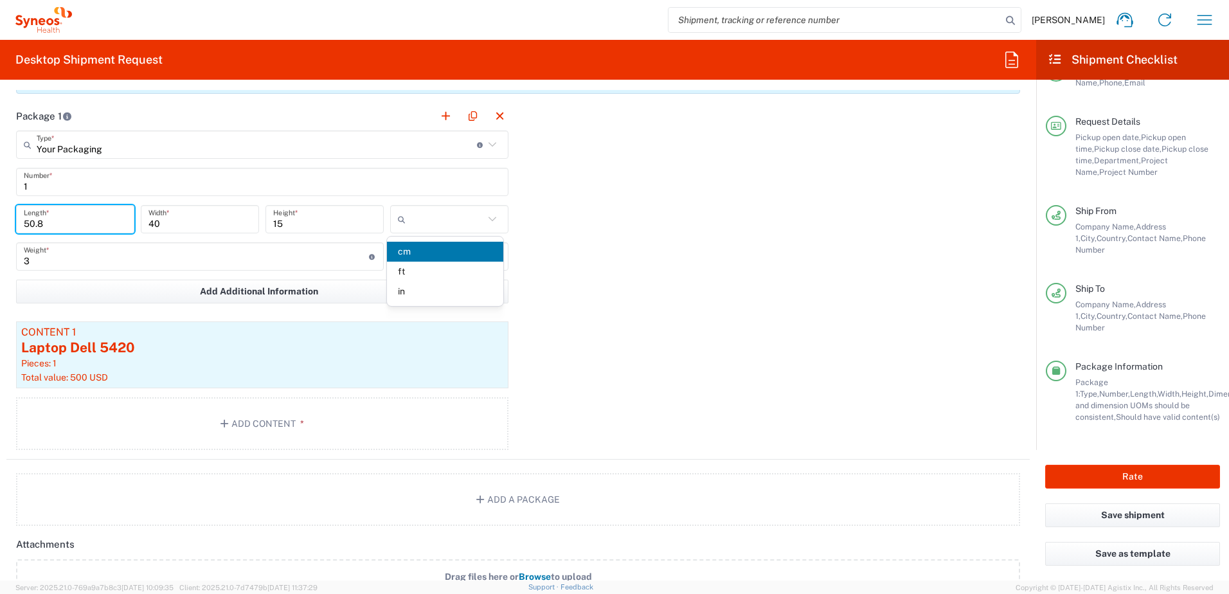
click at [69, 225] on input "50.8" at bounding box center [75, 219] width 103 height 22
type input "cm"
type input "50"
click at [607, 231] on div "Package 1 Your Packaging Type * Material used to package goods Medium Box Envel…" at bounding box center [517, 281] width 1023 height 358
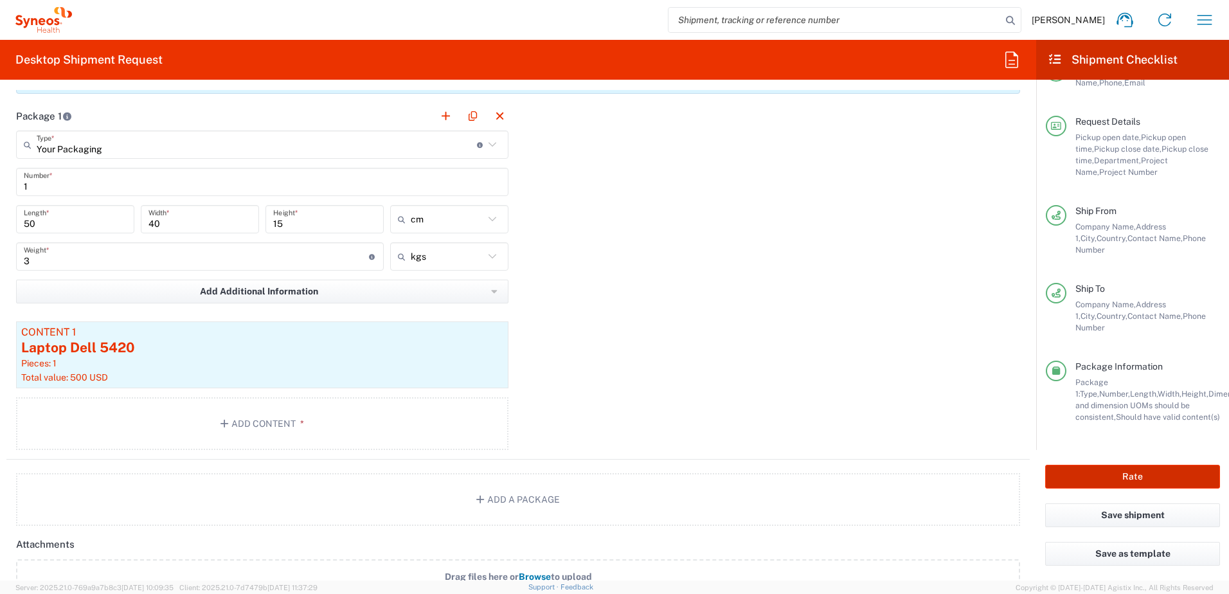
click at [1136, 476] on button "Rate" at bounding box center [1132, 477] width 175 height 24
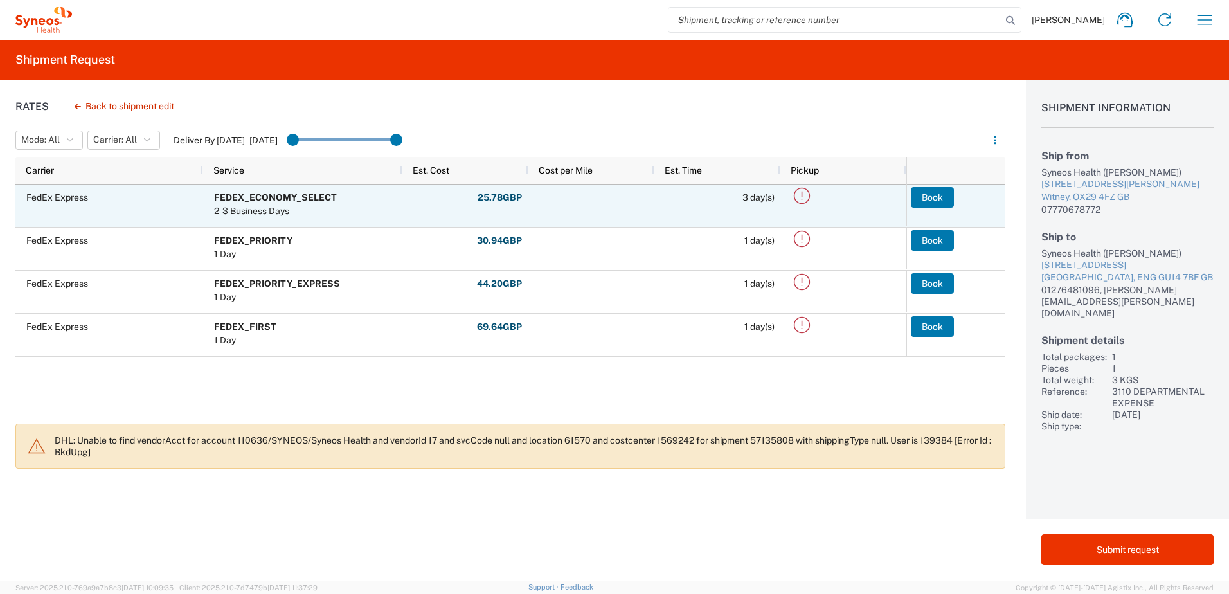
click at [802, 192] on icon at bounding box center [802, 195] width 16 height 16
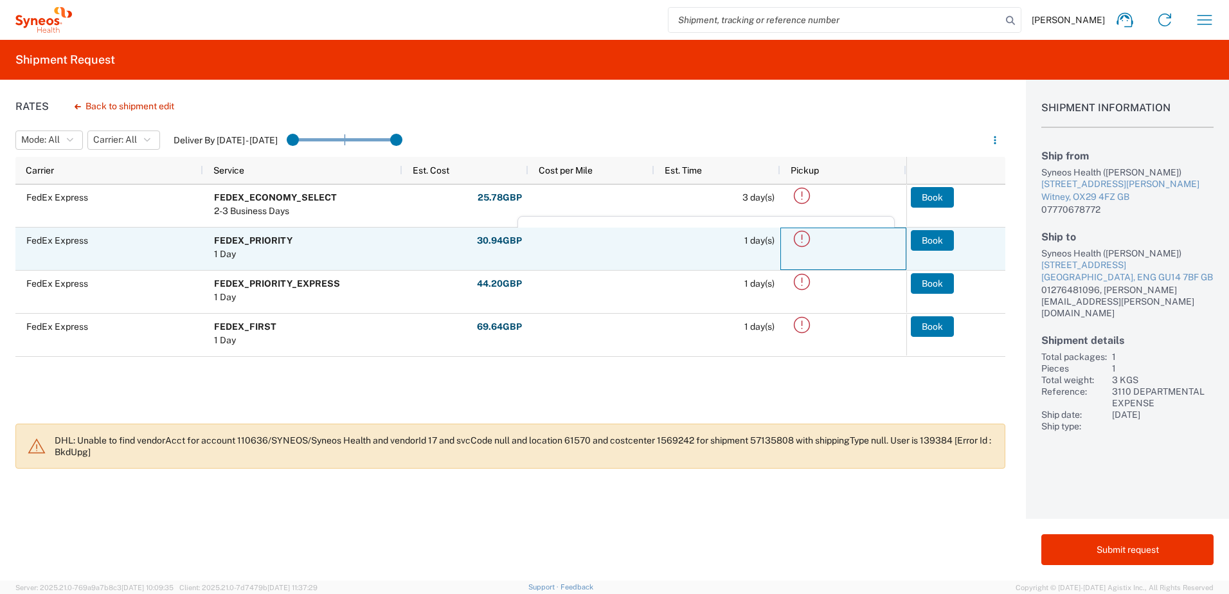
click at [799, 240] on icon at bounding box center [801, 238] width 21 height 21
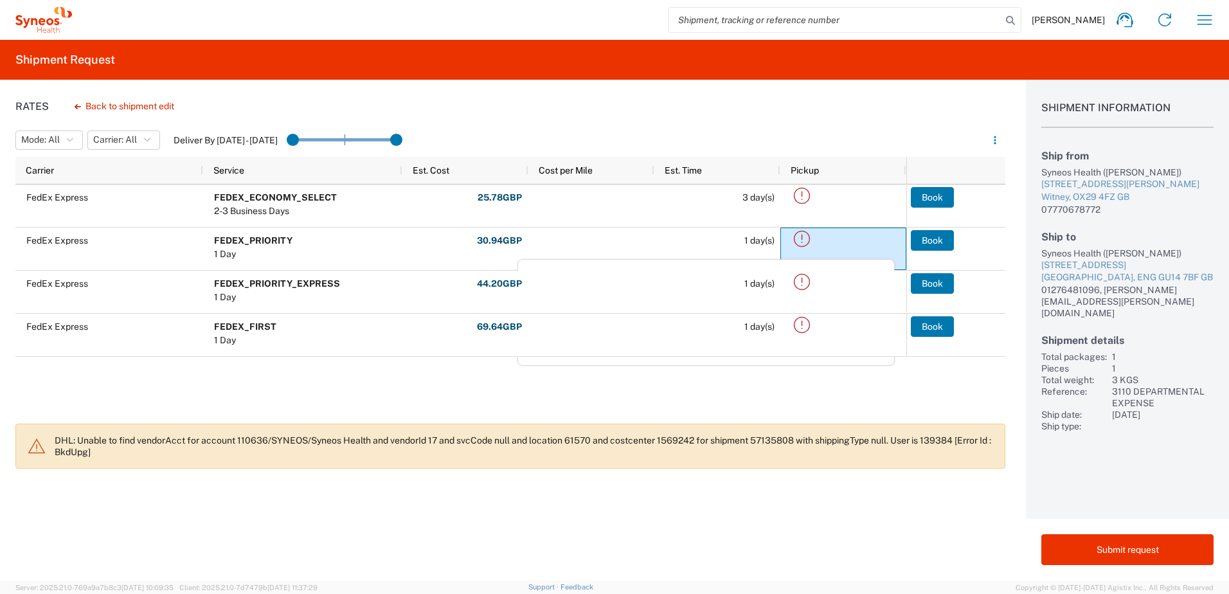
click at [806, 394] on div "FedEx Express FEDEX_ECONOMY_SELECT 2-3 Business Days 25.78 GBP Fuel: 3.16 Value…" at bounding box center [460, 299] width 891 height 231
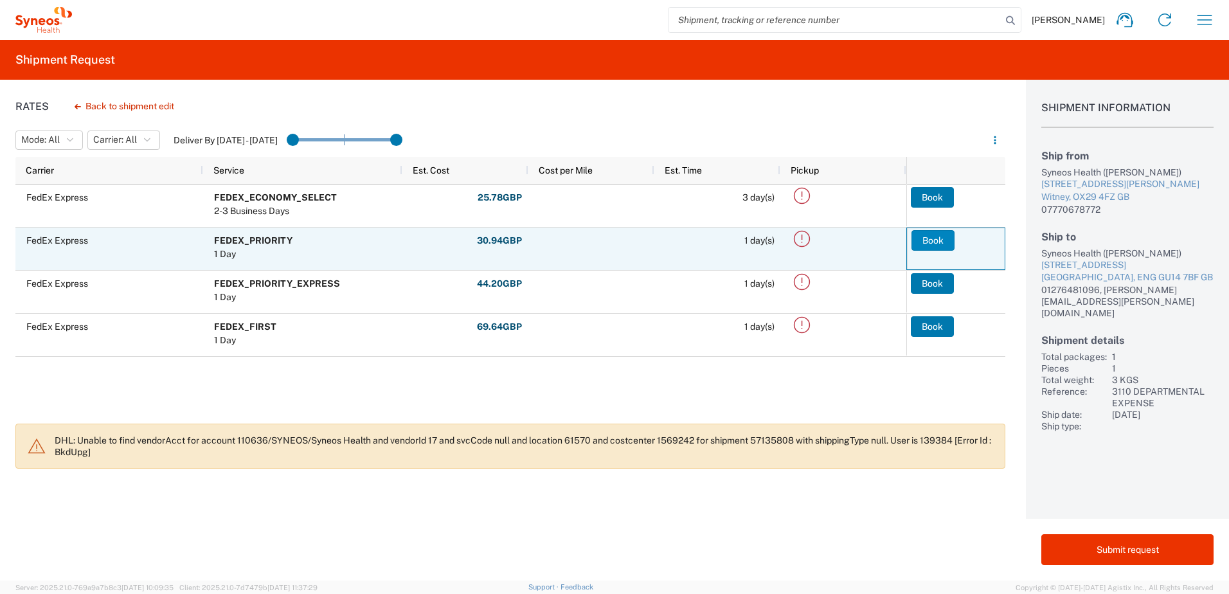
click at [926, 242] on button "Book" at bounding box center [932, 240] width 43 height 21
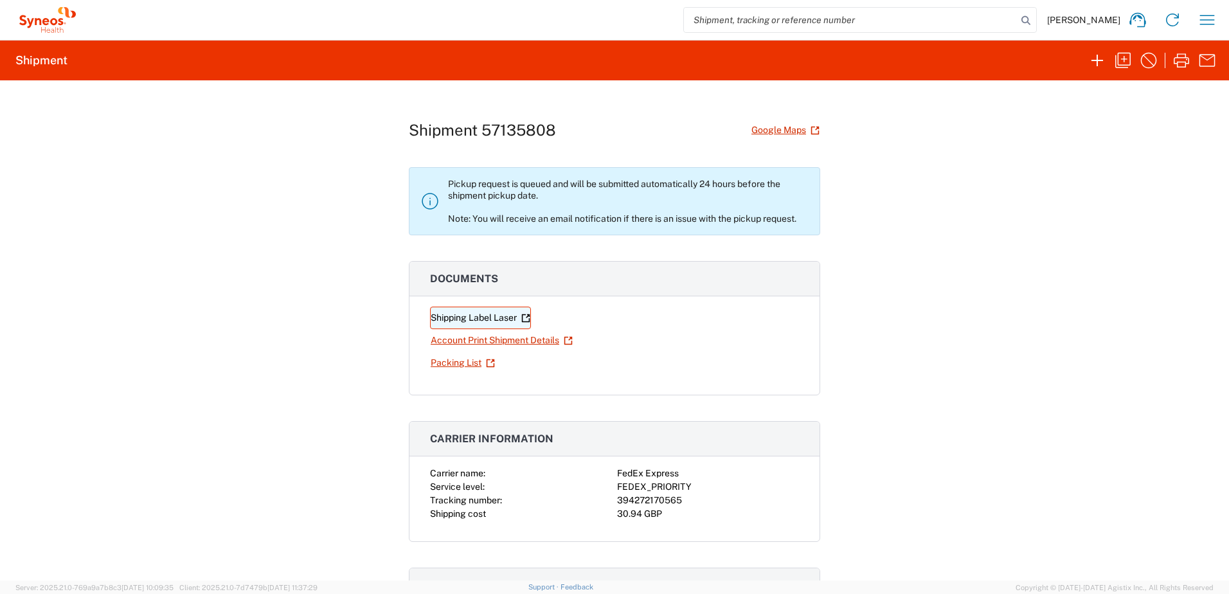
click at [517, 316] on link "Shipping Label Laser" at bounding box center [480, 318] width 101 height 22
click at [474, 320] on link "Shipping Label Laser" at bounding box center [480, 318] width 101 height 22
